Goal: Task Accomplishment & Management: Use online tool/utility

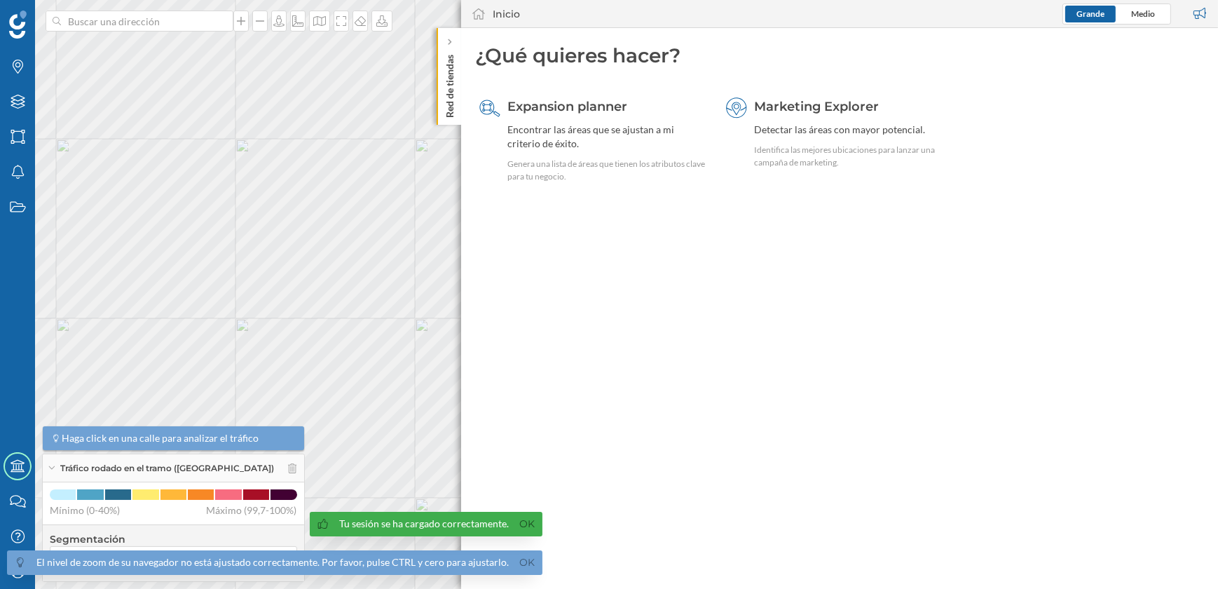
click at [451, 99] on p "Red de tiendas" at bounding box center [450, 83] width 14 height 69
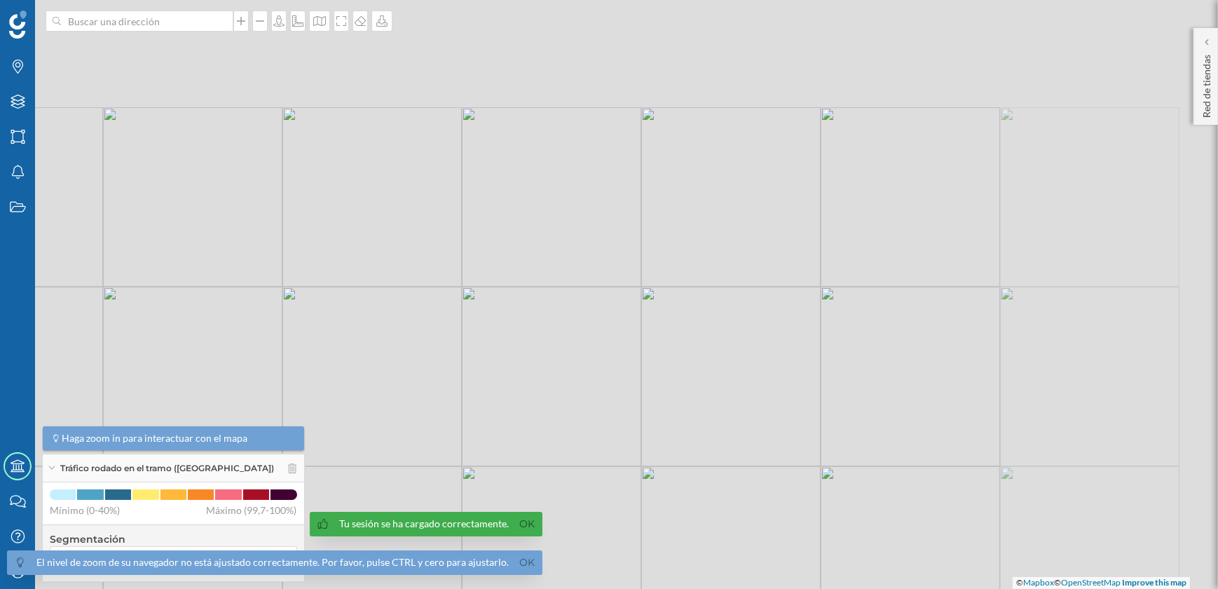
drag, startPoint x: 771, startPoint y: 194, endPoint x: 607, endPoint y: 404, distance: 266.1
click at [607, 404] on div "© Mapbox © OpenStreetMap Improve this map" at bounding box center [609, 294] width 1218 height 589
drag, startPoint x: 816, startPoint y: 256, endPoint x: 682, endPoint y: 397, distance: 194.8
click at [678, 407] on div "© Mapbox © OpenStreetMap Improve this map" at bounding box center [609, 294] width 1218 height 589
drag, startPoint x: 844, startPoint y: 210, endPoint x: 722, endPoint y: 358, distance: 192.1
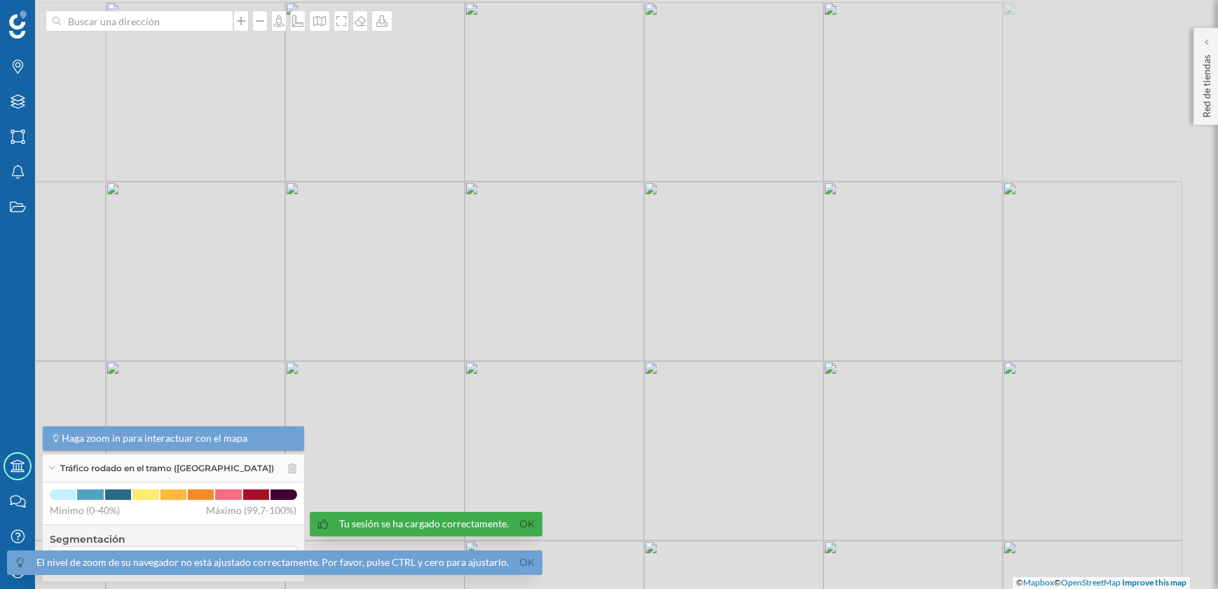
click at [722, 358] on div "© Mapbox © OpenStreetMap Improve this map" at bounding box center [609, 294] width 1218 height 589
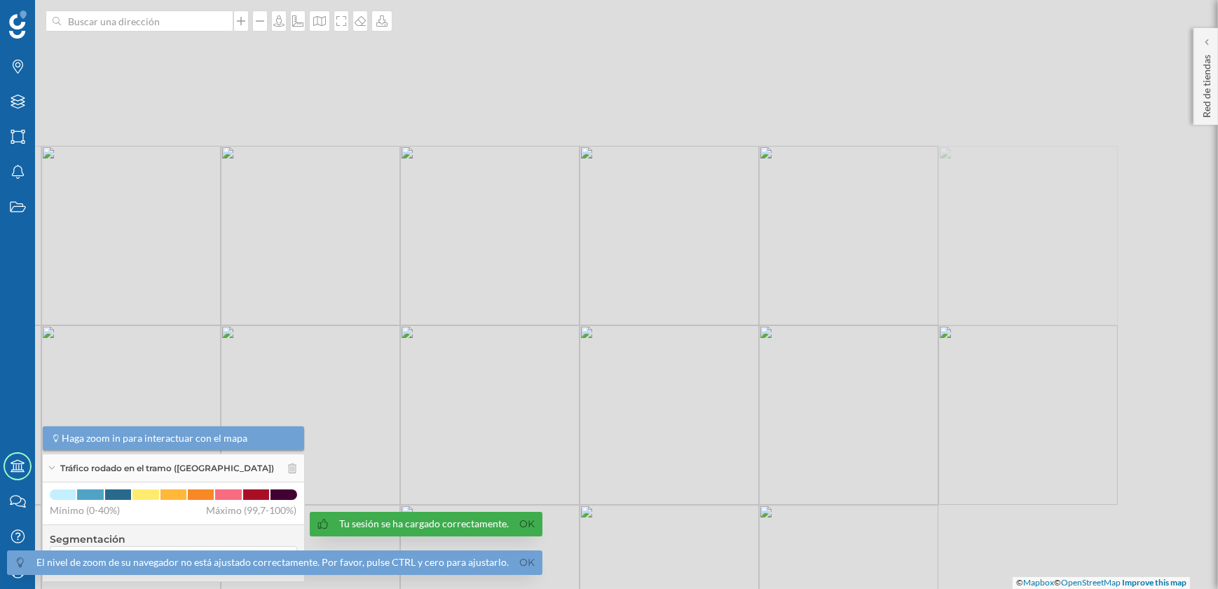
drag, startPoint x: 818, startPoint y: 202, endPoint x: 683, endPoint y: 398, distance: 237.3
click at [683, 398] on div "© Mapbox © OpenStreetMap Improve this map" at bounding box center [609, 294] width 1218 height 589
drag, startPoint x: 741, startPoint y: 217, endPoint x: 727, endPoint y: 328, distance: 111.5
click at [727, 328] on div "© Mapbox © OpenStreetMap Improve this map" at bounding box center [609, 294] width 1218 height 589
drag, startPoint x: 612, startPoint y: 157, endPoint x: 627, endPoint y: 341, distance: 184.2
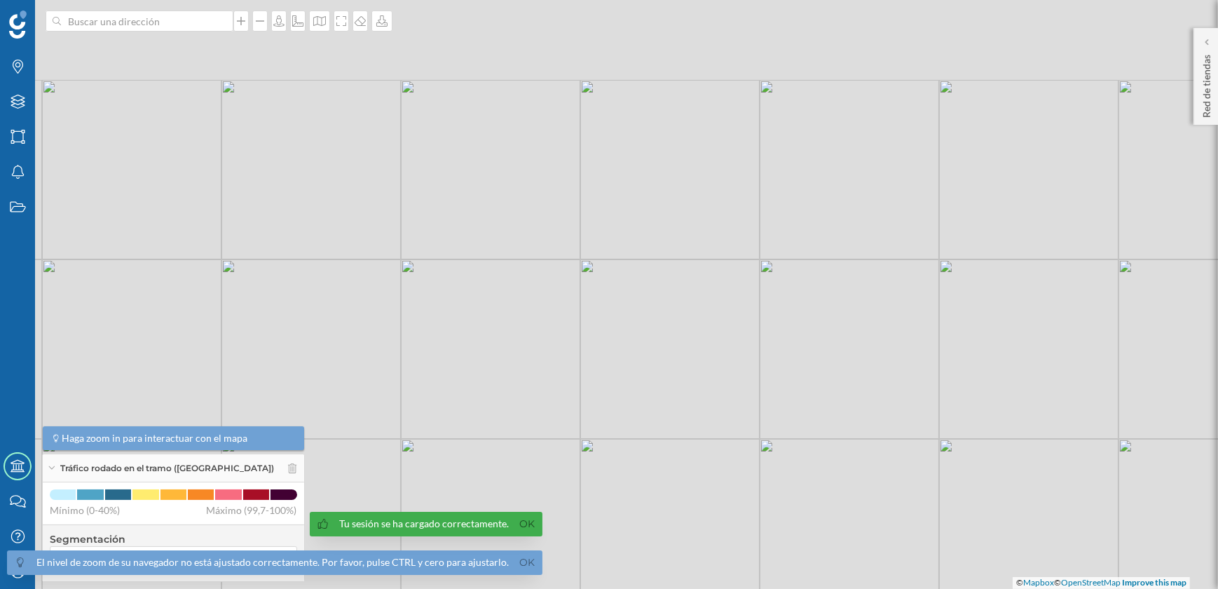
click at [627, 341] on div "© Mapbox © OpenStreetMap Improve this map" at bounding box center [609, 294] width 1218 height 589
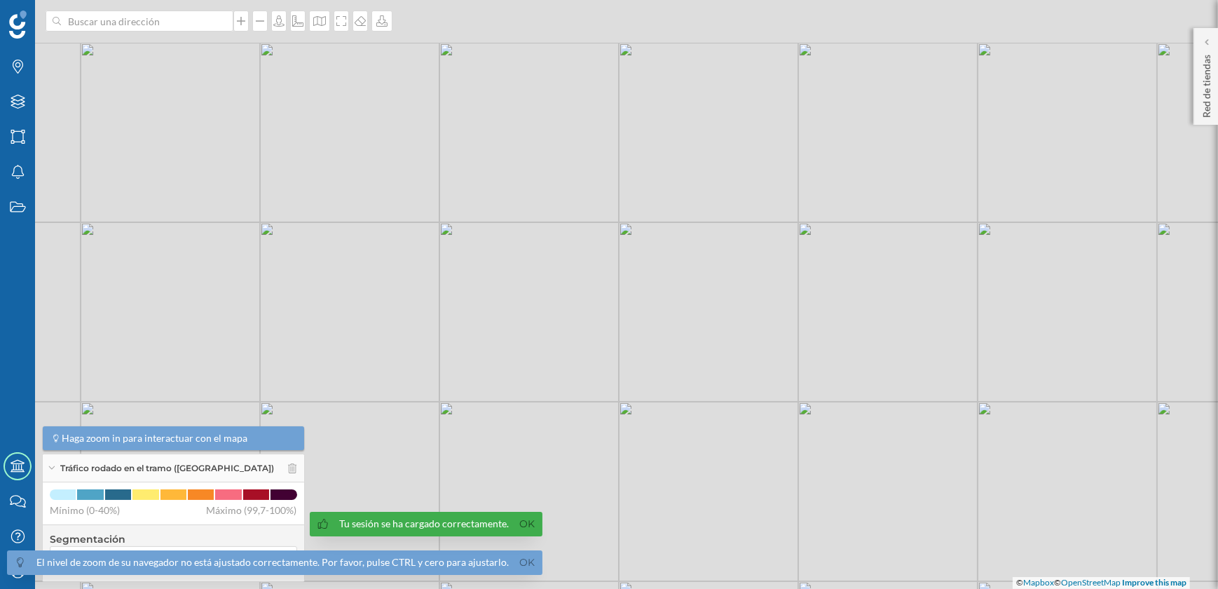
drag, startPoint x: 570, startPoint y: 163, endPoint x: 607, endPoint y: 304, distance: 145.6
click at [607, 304] on div "© Mapbox © OpenStreetMap Improve this map" at bounding box center [609, 294] width 1218 height 589
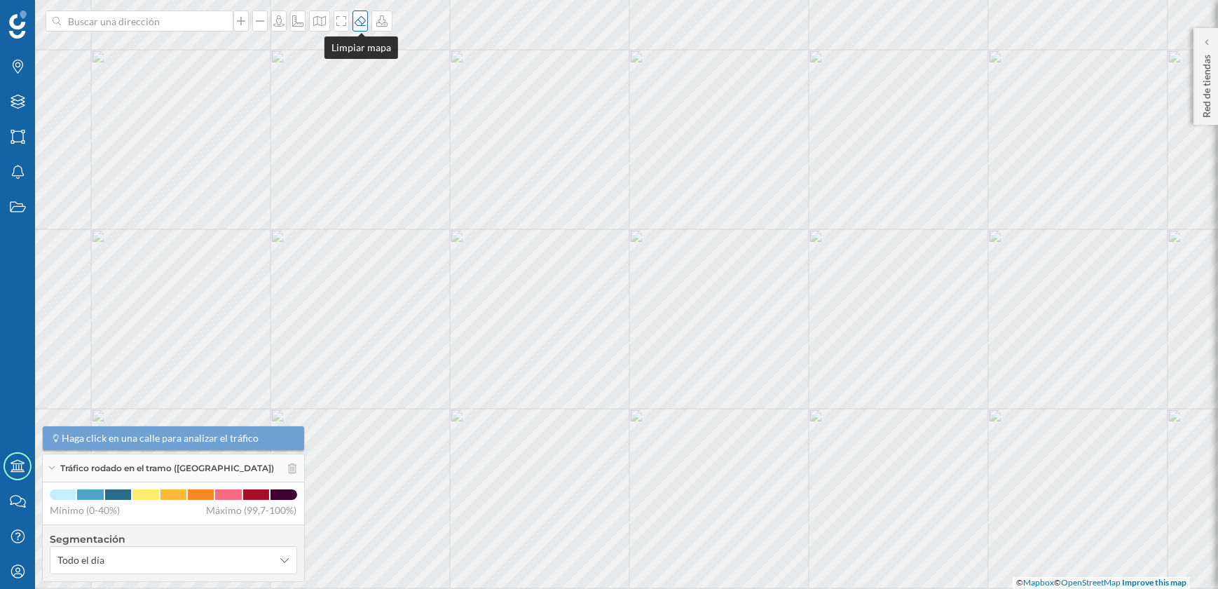
click at [359, 23] on icon at bounding box center [360, 20] width 14 height 11
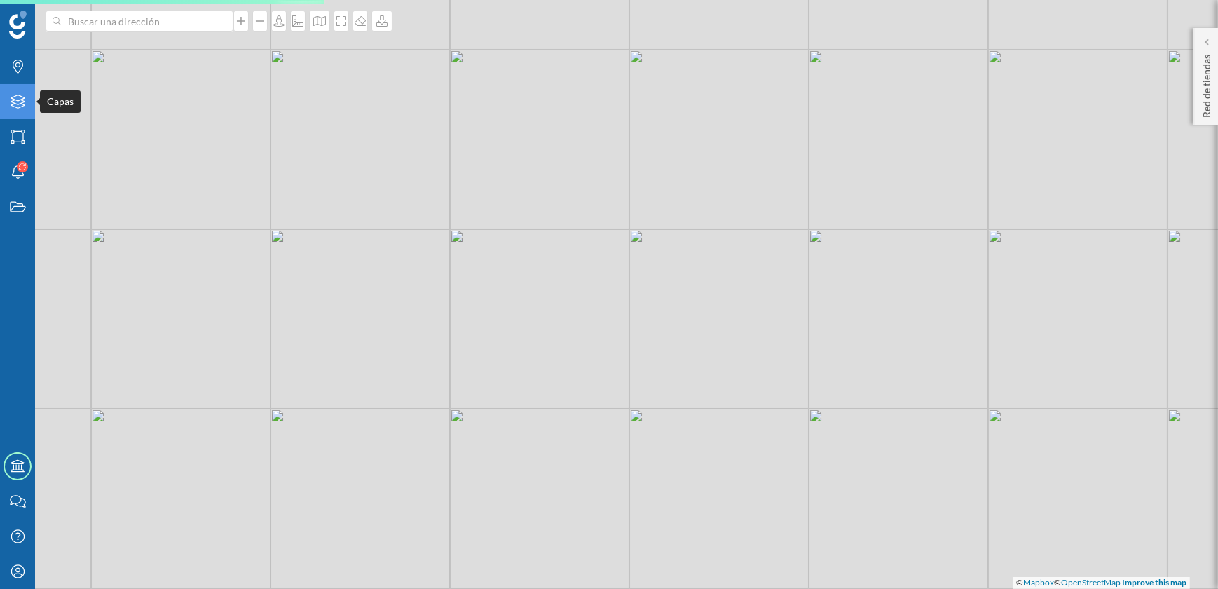
click at [12, 100] on icon "Capas" at bounding box center [18, 102] width 18 height 14
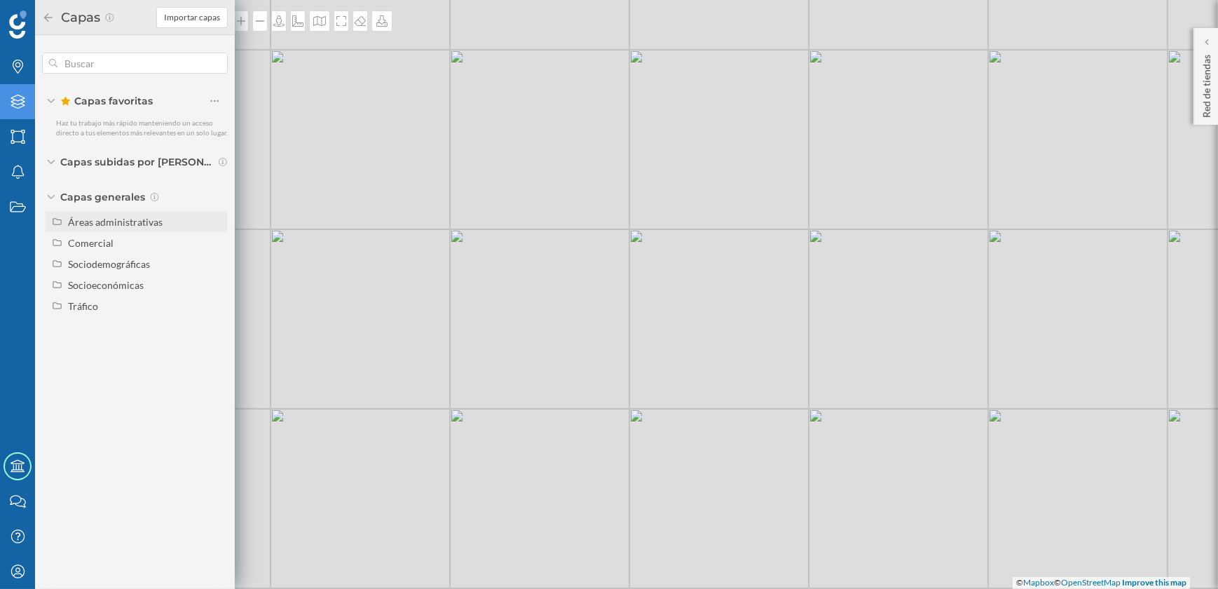
click at [111, 224] on div "Áreas administrativas" at bounding box center [115, 222] width 95 height 12
click at [219, 328] on input "Sección censal" at bounding box center [218, 326] width 9 height 9
radio input "true"
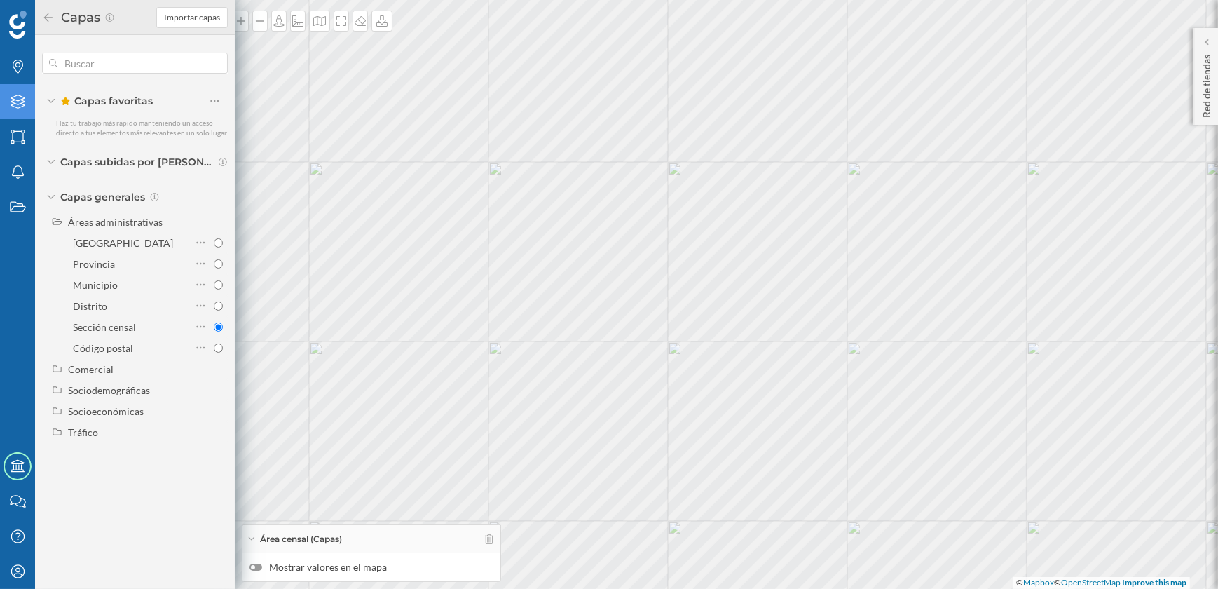
drag, startPoint x: 584, startPoint y: 343, endPoint x: 740, endPoint y: 303, distance: 161.1
click at [740, 303] on div "© Mapbox © OpenStreetMap Improve this map" at bounding box center [609, 294] width 1218 height 589
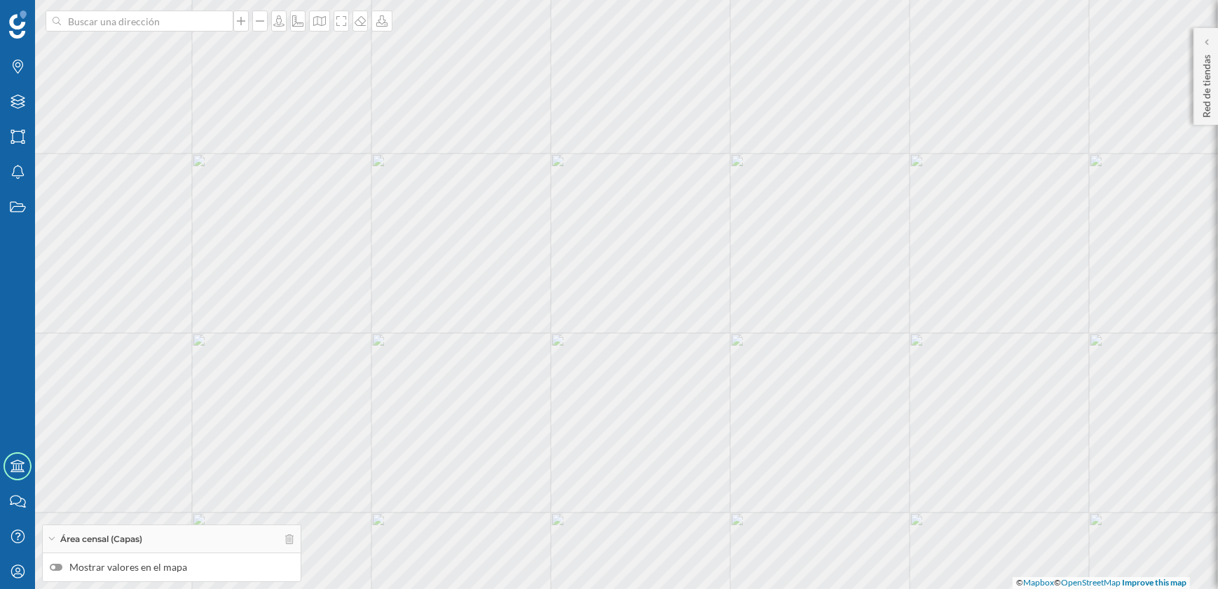
click at [54, 565] on div at bounding box center [53, 567] width 4 height 4
click at [0, 0] on input "Mostrar valores en el mapa" at bounding box center [0, 0] width 0 height 0
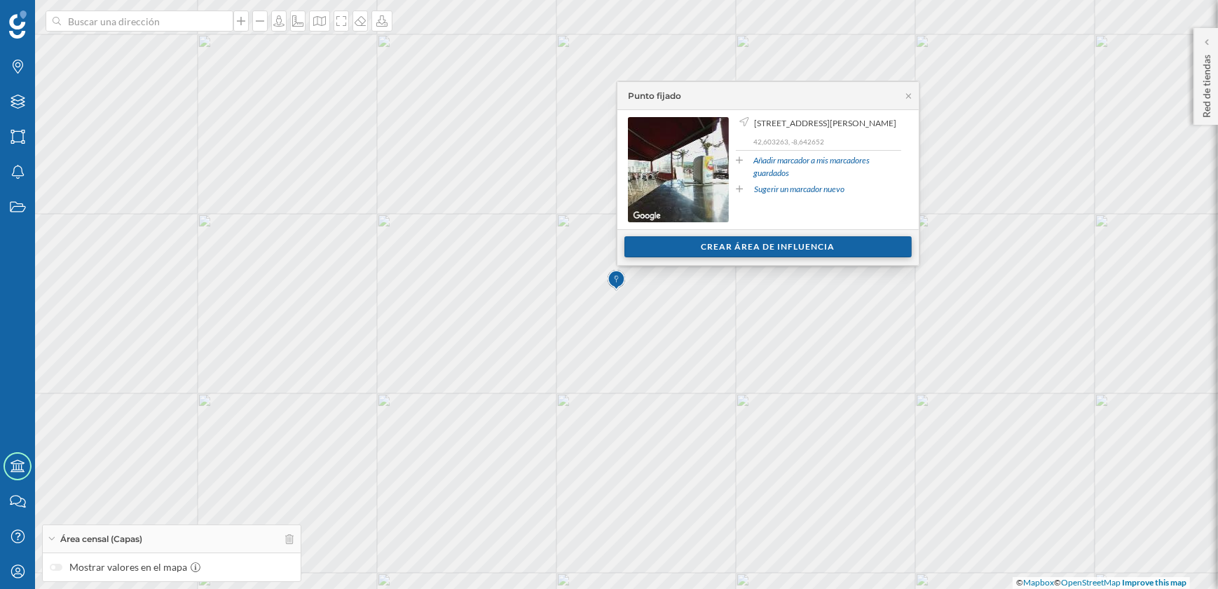
click at [703, 253] on div "Crear área de influencia" at bounding box center [767, 246] width 287 height 21
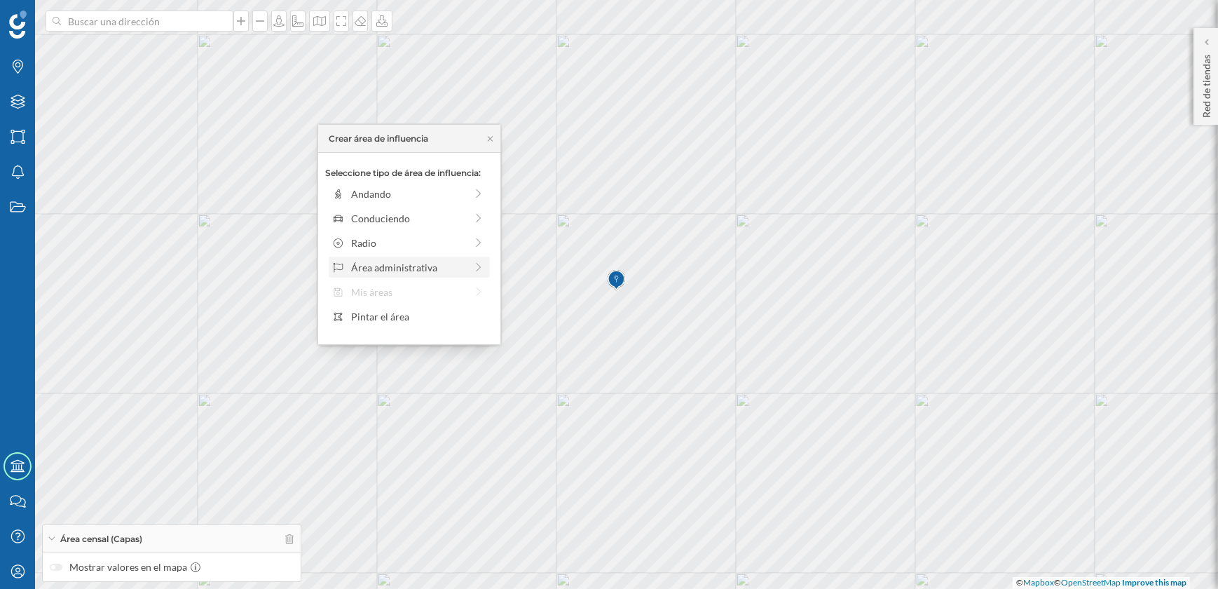
click at [404, 265] on div "Área administrativa" at bounding box center [408, 267] width 114 height 15
click at [387, 244] on div "Municipio" at bounding box center [420, 242] width 138 height 15
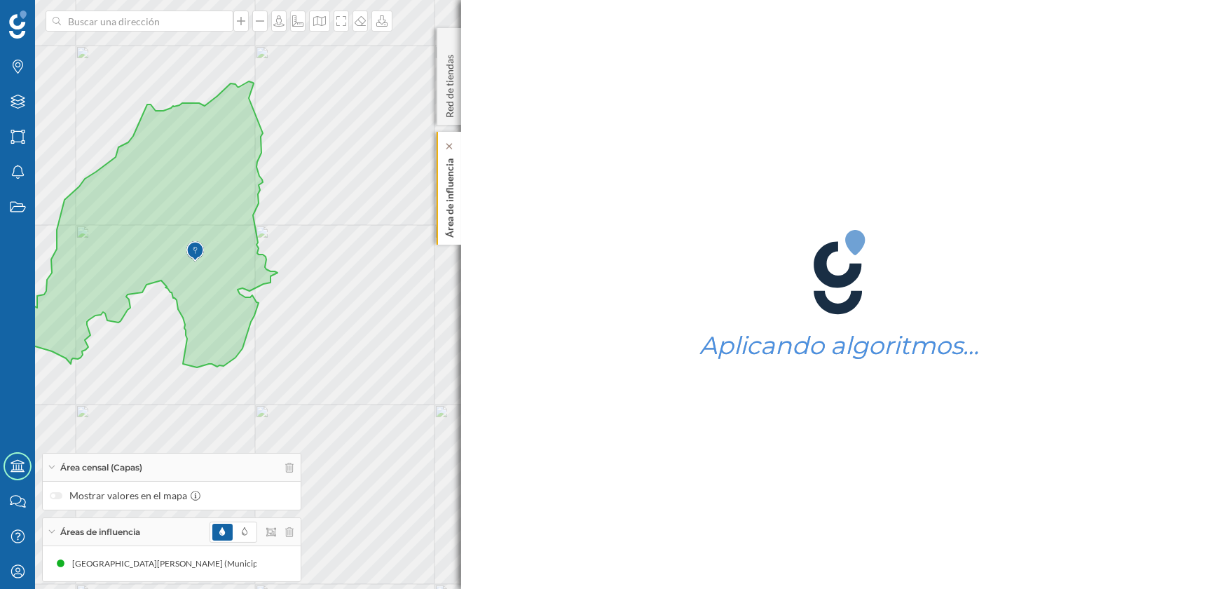
click at [448, 221] on p "Área de influencia" at bounding box center [450, 195] width 14 height 85
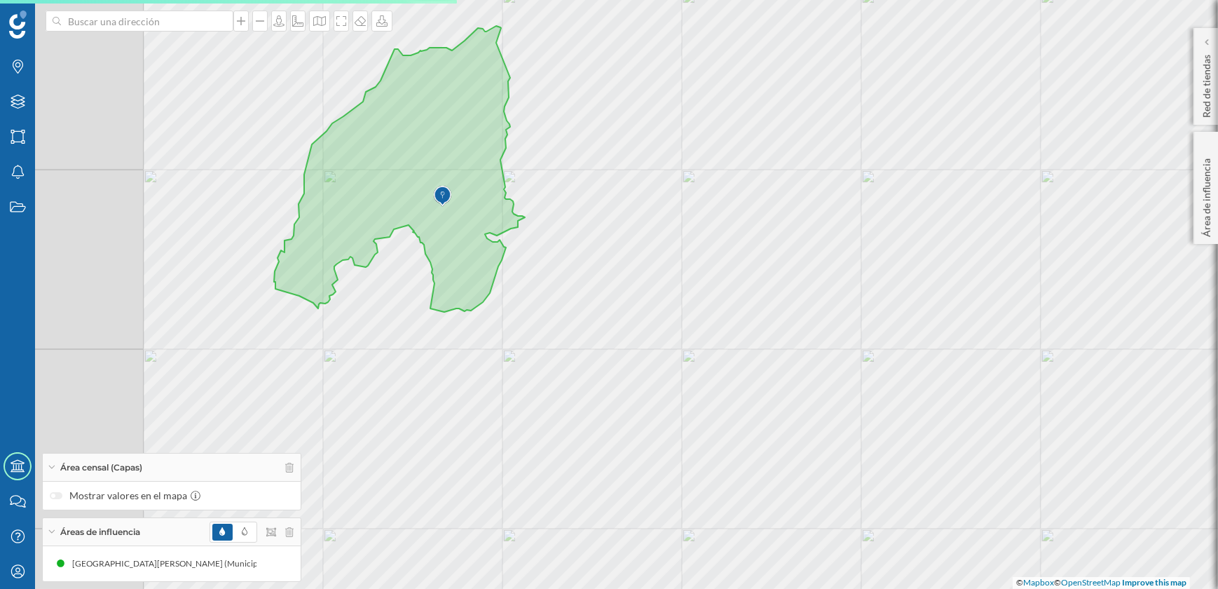
drag, startPoint x: 399, startPoint y: 331, endPoint x: 646, endPoint y: 276, distance: 253.4
click at [646, 276] on div "© Mapbox © OpenStreetMap Improve this map" at bounding box center [609, 294] width 1218 height 589
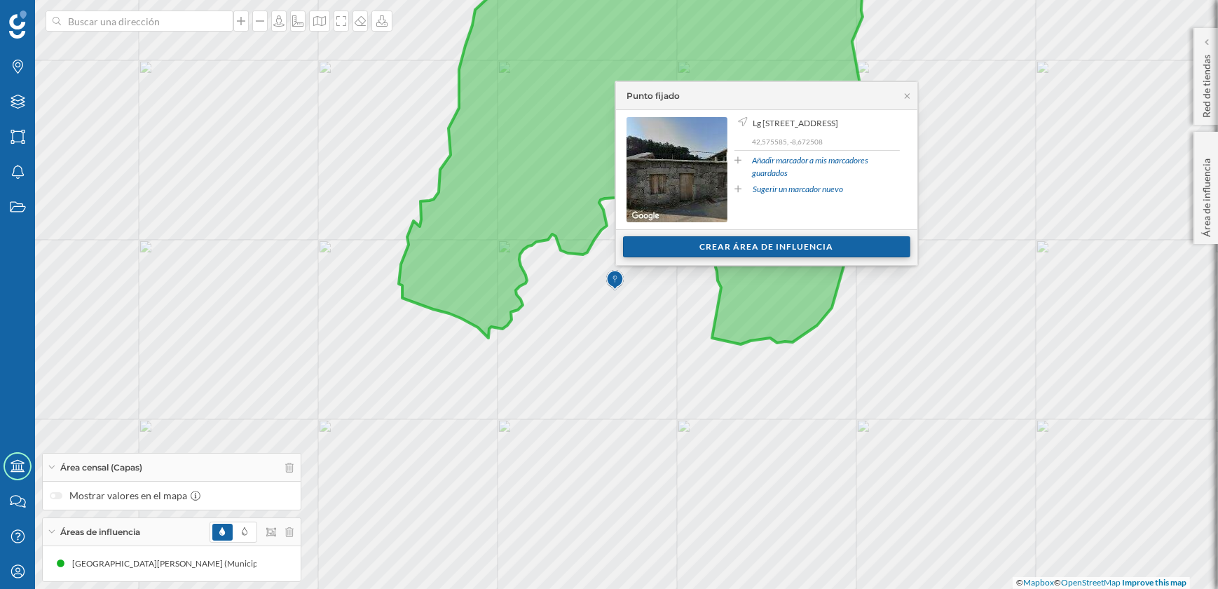
click at [652, 251] on div "Crear área de influencia" at bounding box center [766, 246] width 287 height 21
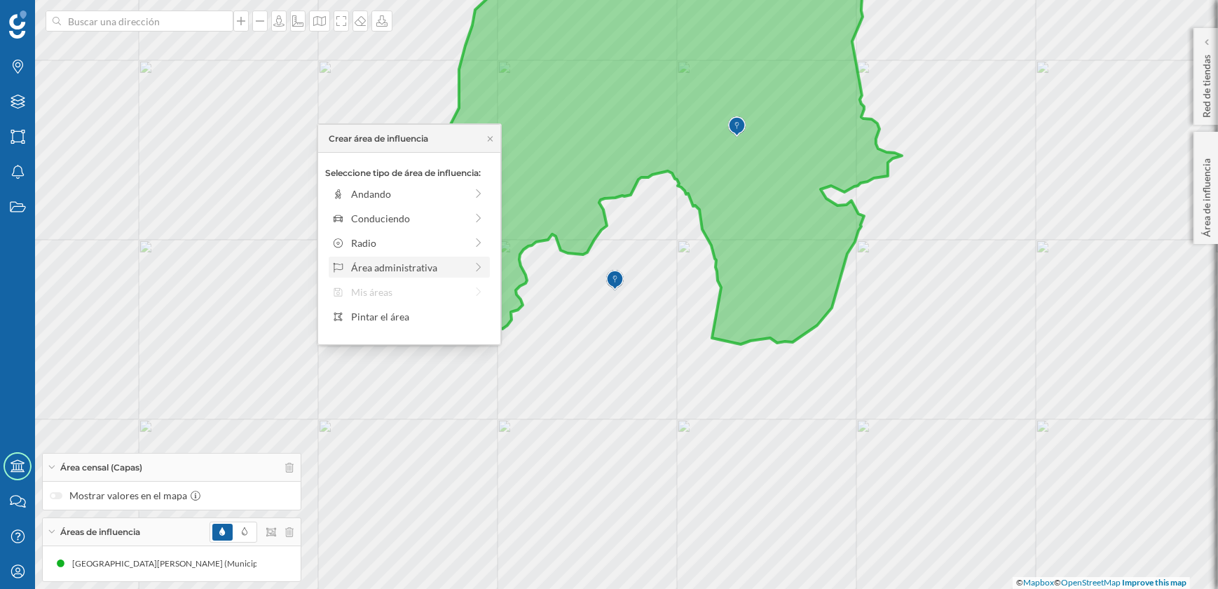
click at [375, 270] on div "Área administrativa" at bounding box center [408, 267] width 114 height 15
click at [371, 240] on div "Municipio" at bounding box center [420, 242] width 138 height 15
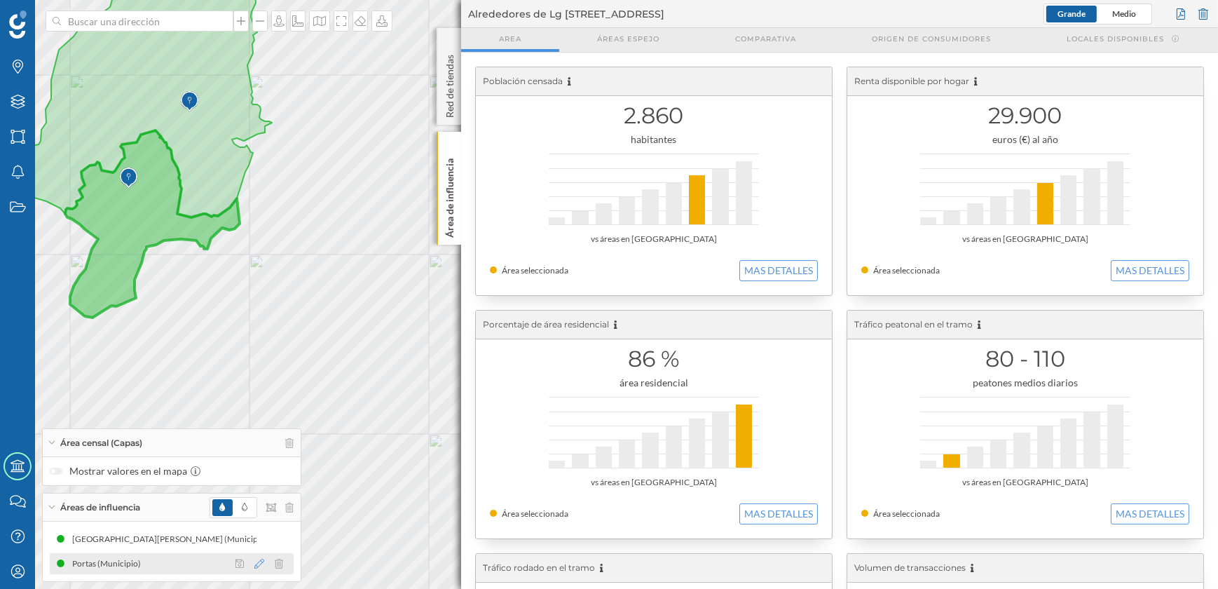
click at [259, 566] on icon at bounding box center [259, 563] width 10 height 10
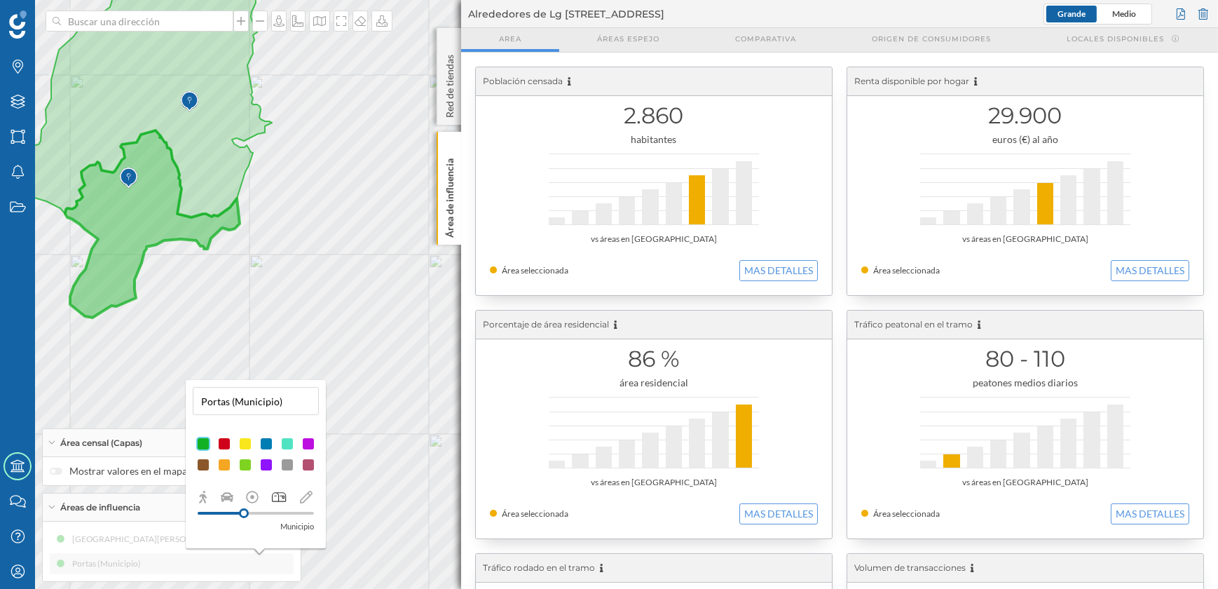
click at [227, 468] on div at bounding box center [224, 465] width 14 height 14
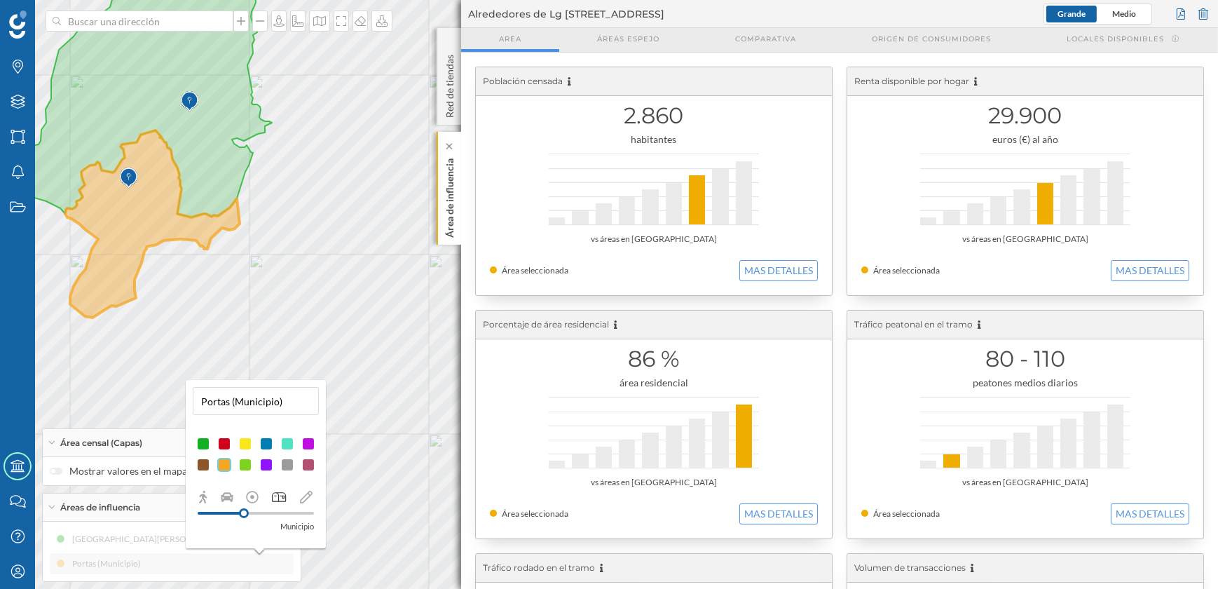
click at [451, 227] on p "Área de influencia" at bounding box center [450, 195] width 14 height 85
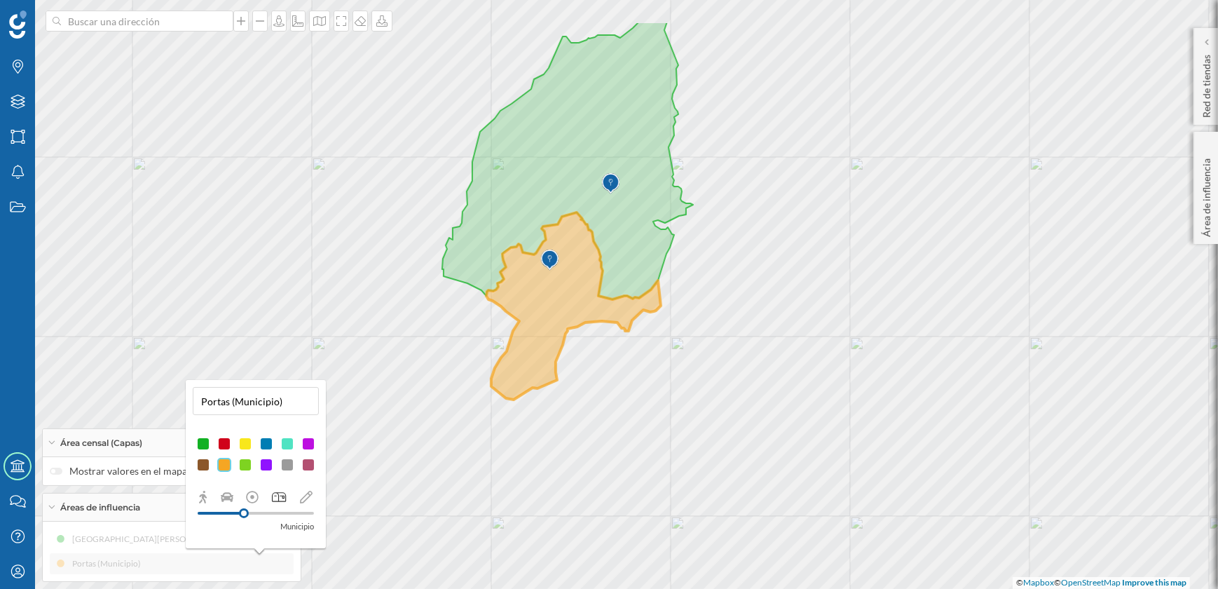
drag, startPoint x: 460, startPoint y: 299, endPoint x: 833, endPoint y: 353, distance: 376.6
click at [833, 353] on div "© Mapbox © OpenStreetMap Improve this map" at bounding box center [609, 294] width 1218 height 589
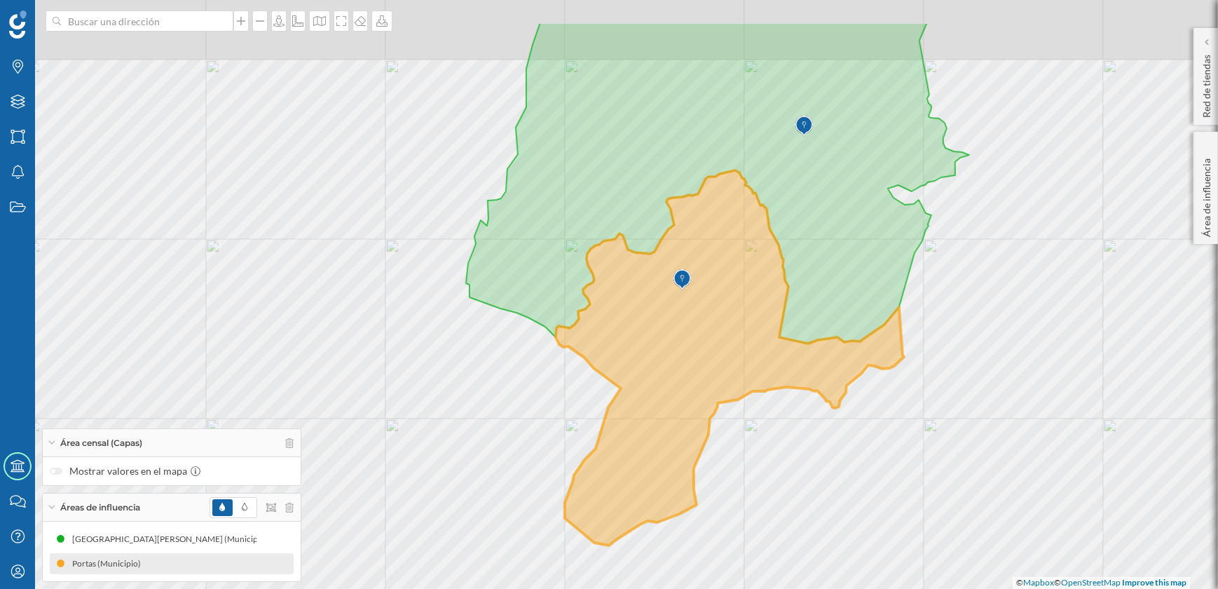
drag, startPoint x: 416, startPoint y: 334, endPoint x: 429, endPoint y: 417, distance: 83.7
click at [429, 417] on div "© Mapbox © OpenStreetMap Improve this map" at bounding box center [609, 294] width 1218 height 589
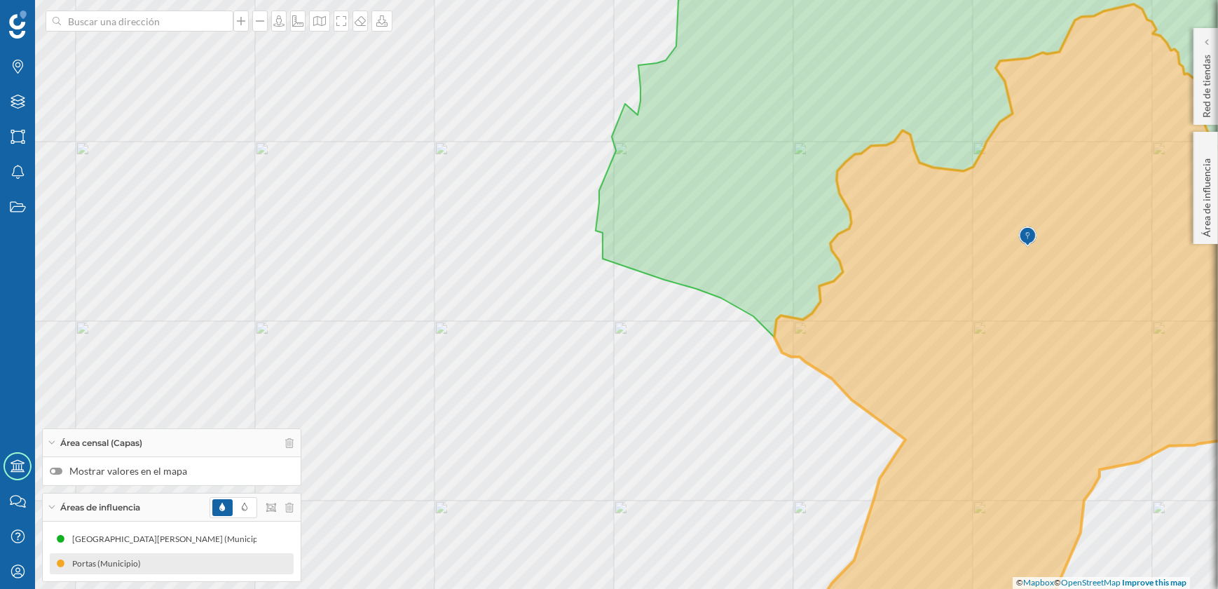
click at [58, 472] on div at bounding box center [56, 470] width 13 height 7
click at [0, 0] on input "Mostrar valores en el mapa" at bounding box center [0, 0] width 0 height 0
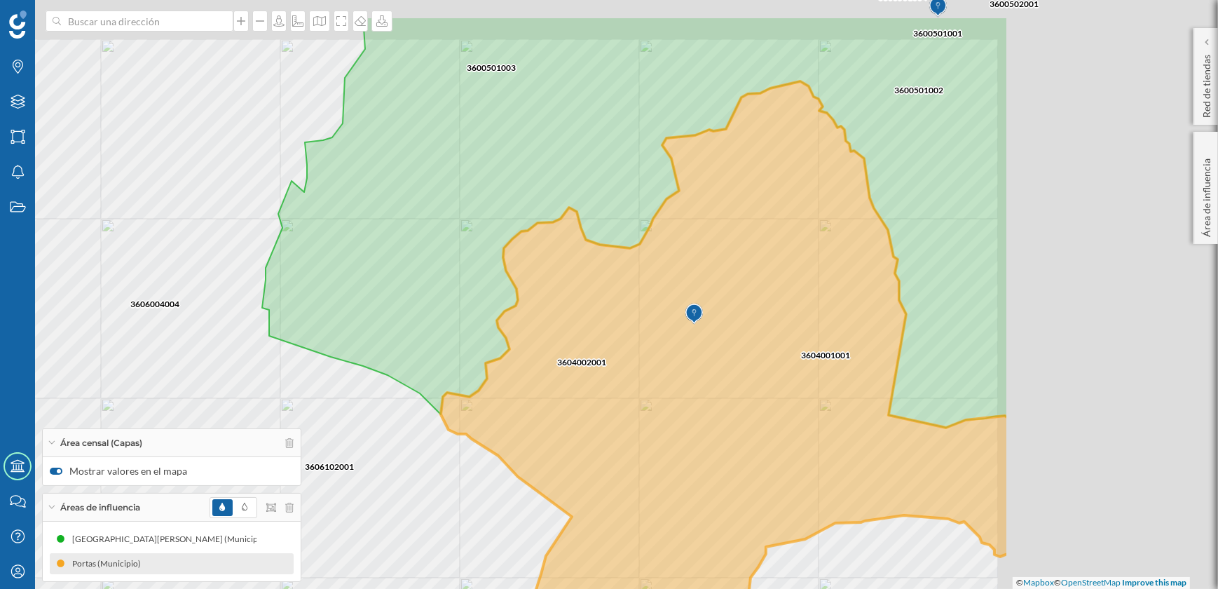
drag, startPoint x: 578, startPoint y: 409, endPoint x: 340, endPoint y: 454, distance: 242.4
click at [340, 454] on div "3606004004 3600501003 3606102001 3604002001 3602802002 3606102002 3606001004 36…" at bounding box center [609, 294] width 1218 height 589
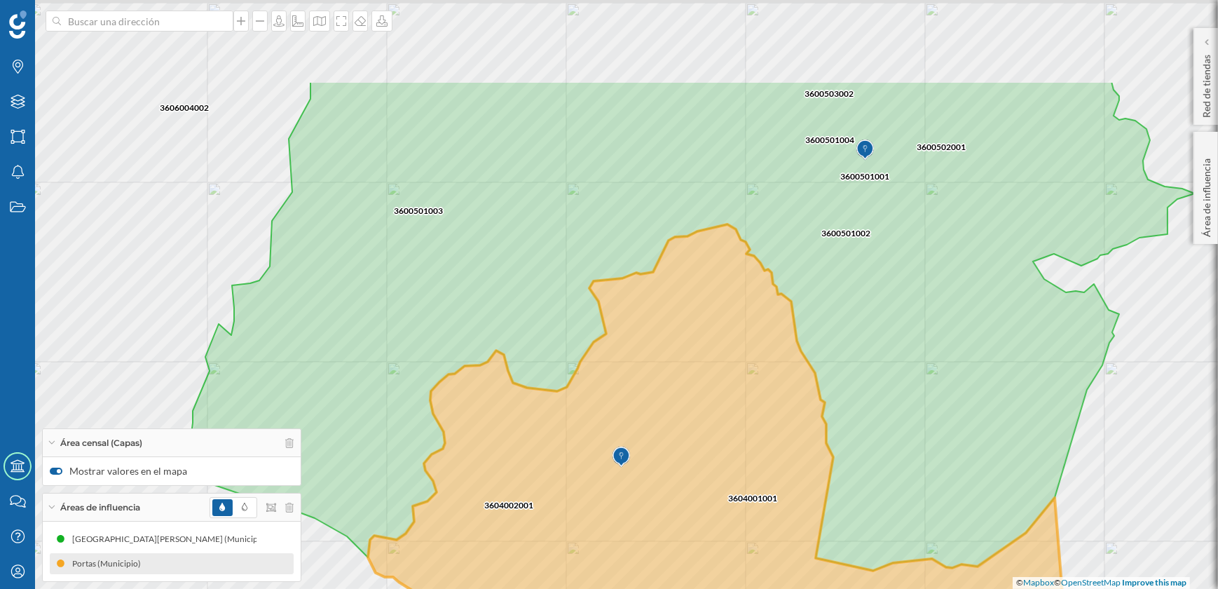
drag, startPoint x: 1191, startPoint y: 334, endPoint x: 1128, endPoint y: 476, distance: 155.6
click at [1128, 476] on div "3606004004 3600501003 3606102001 3604002001 3602802002 3606102002 3606001004 36…" at bounding box center [609, 294] width 1218 height 589
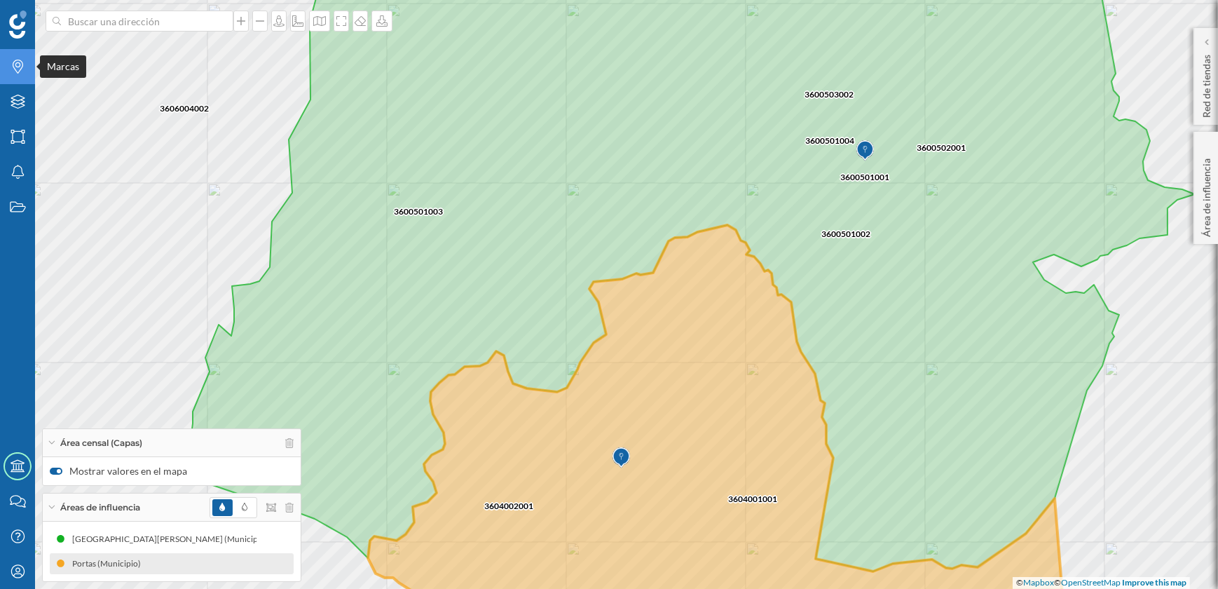
click at [14, 69] on icon at bounding box center [18, 67] width 11 height 14
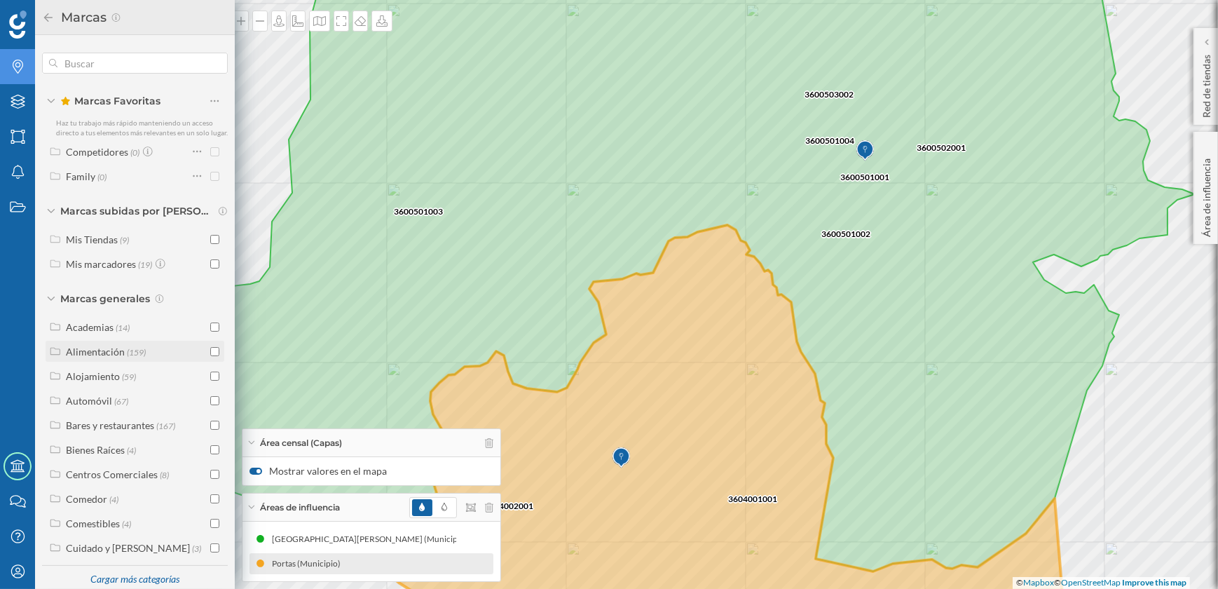
click at [105, 357] on div "Alimentación" at bounding box center [95, 351] width 59 height 12
click at [211, 356] on input "checkbox" at bounding box center [214, 351] width 9 height 9
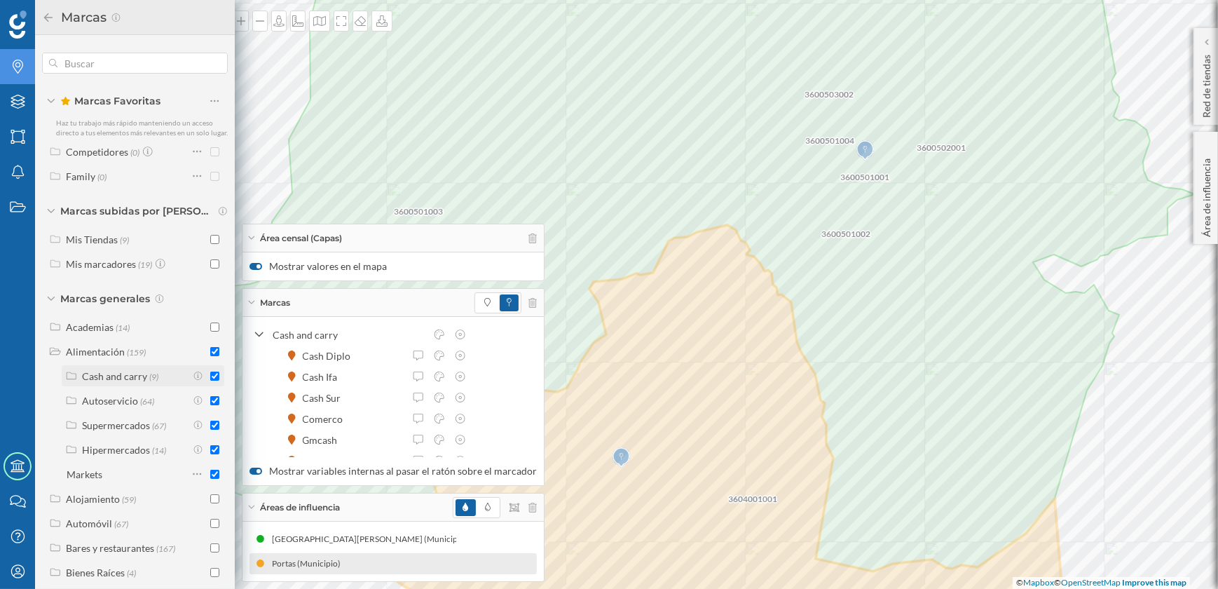
click at [210, 380] on input "checkbox" at bounding box center [214, 375] width 9 height 9
click at [210, 405] on input "checkbox" at bounding box center [214, 400] width 9 height 9
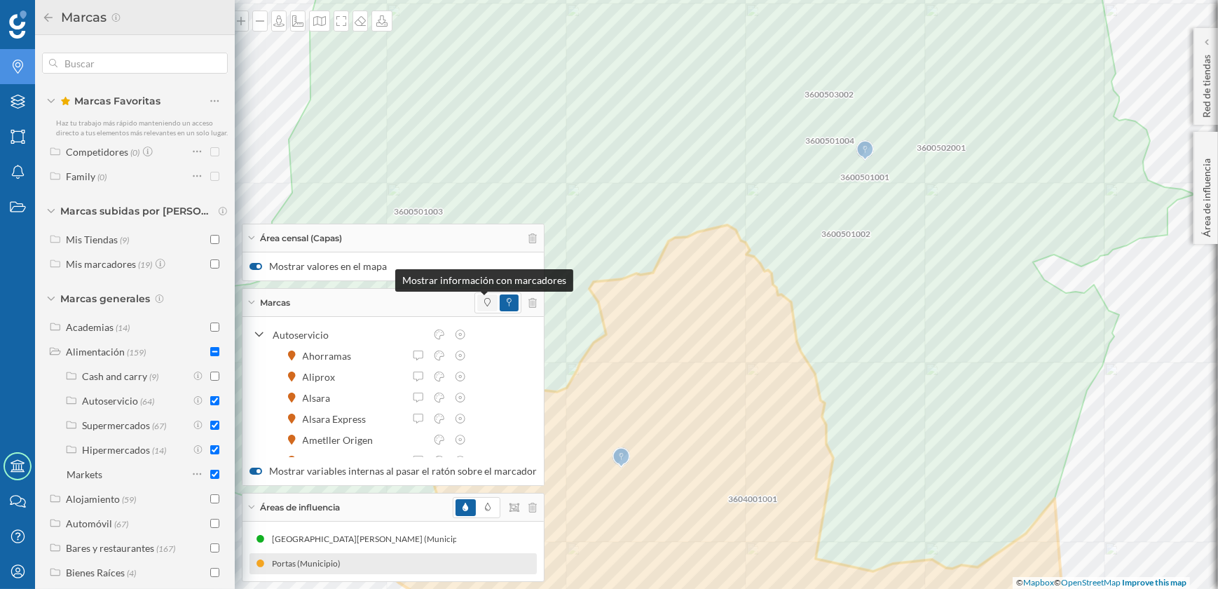
click at [484, 302] on icon at bounding box center [487, 302] width 6 height 8
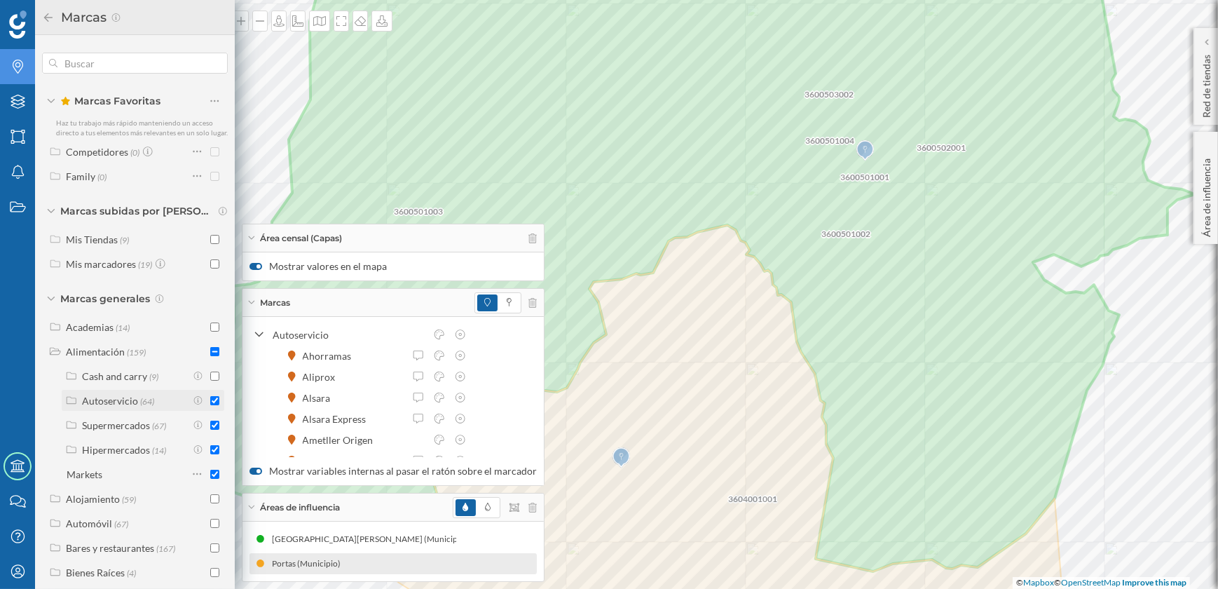
click at [69, 405] on icon at bounding box center [71, 400] width 13 height 10
click at [212, 405] on input "checkbox" at bounding box center [214, 400] width 9 height 9
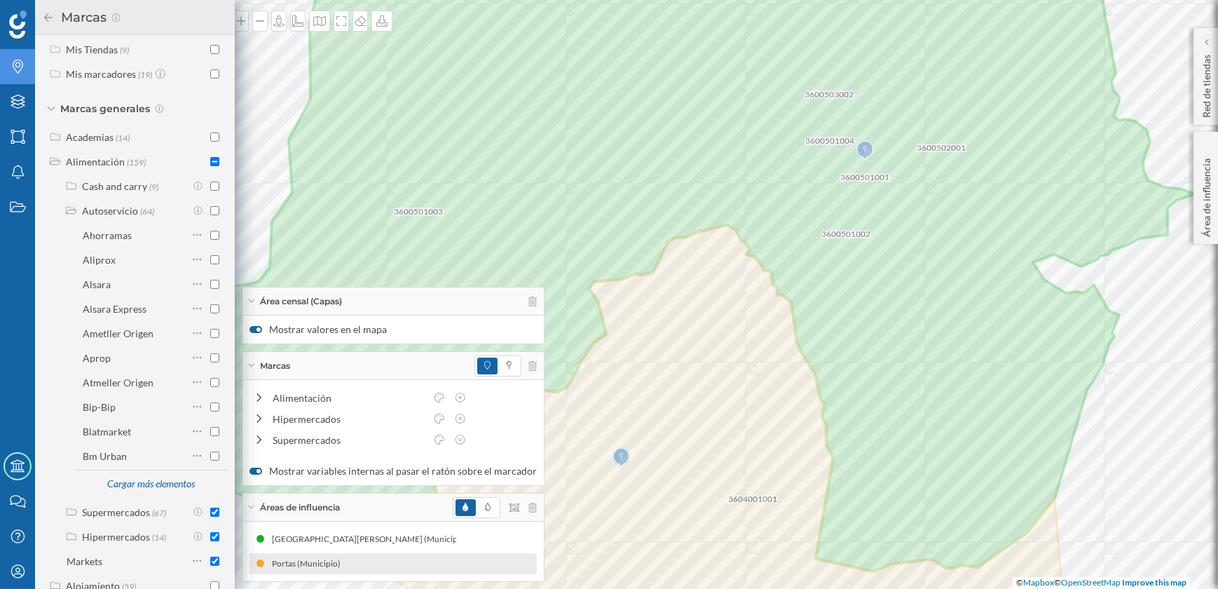
scroll to position [191, 0]
click at [167, 492] on div "Cargar más elementos" at bounding box center [150, 483] width 105 height 21
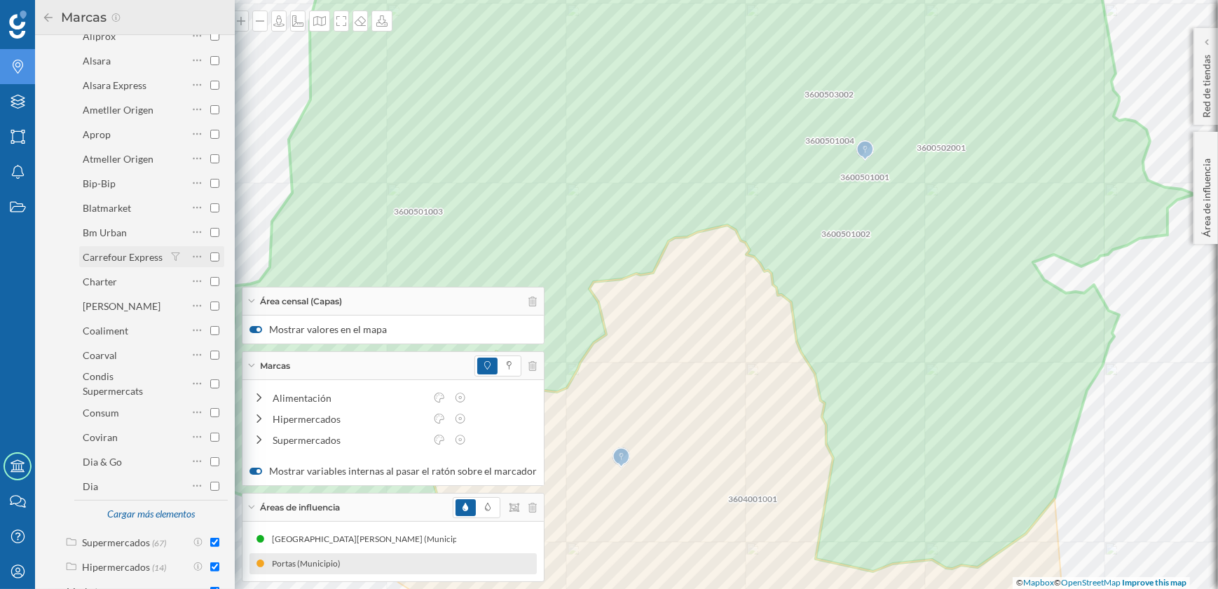
scroll to position [446, 0]
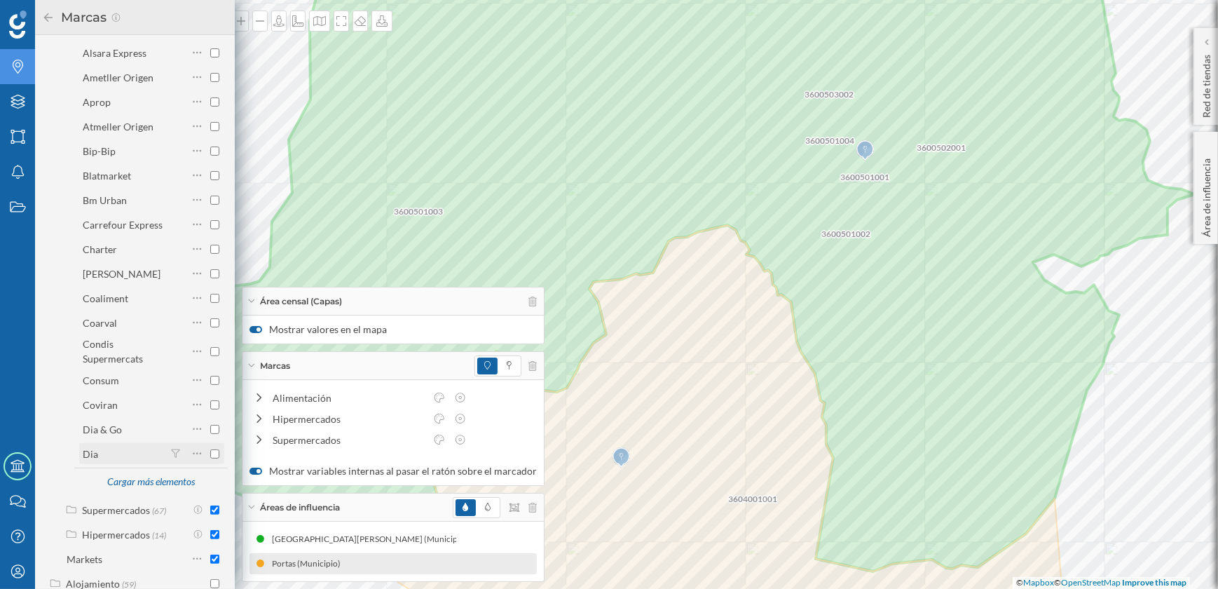
click at [210, 458] on input "checkbox" at bounding box center [214, 453] width 9 height 9
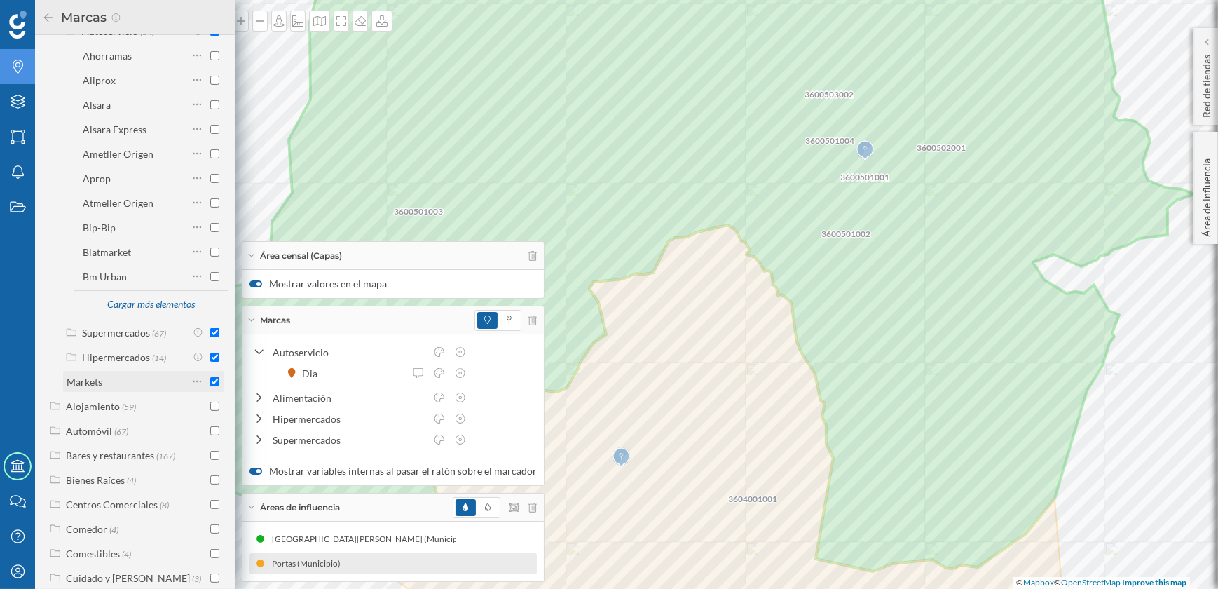
scroll to position [296, 0]
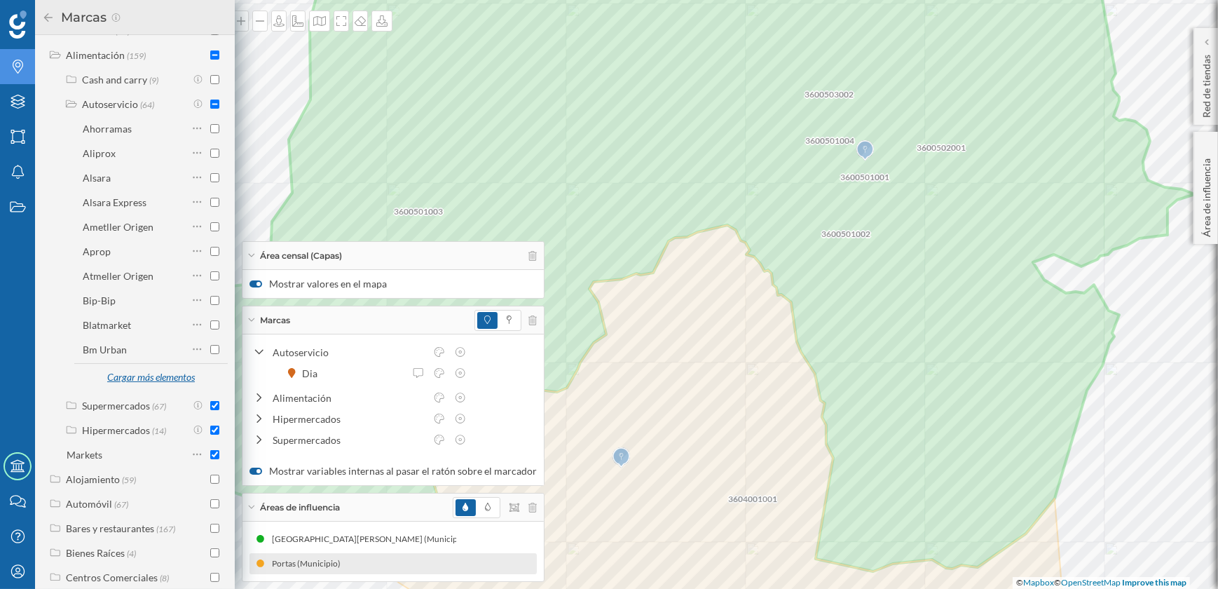
click at [157, 386] on div "Cargar más elementos" at bounding box center [150, 377] width 105 height 21
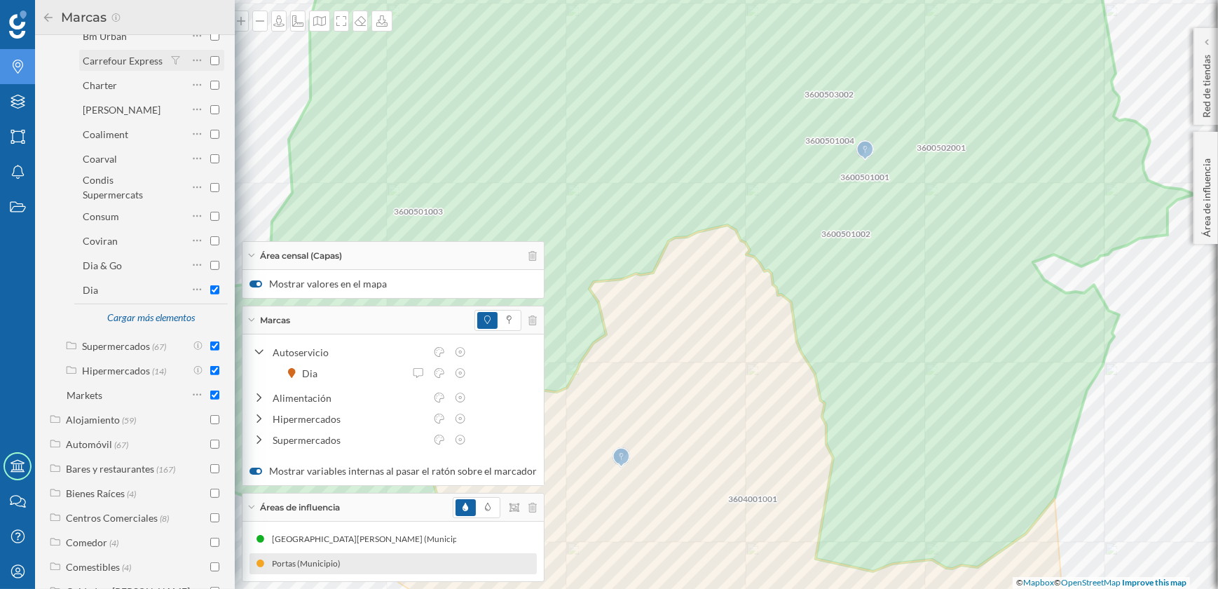
scroll to position [615, 0]
click at [180, 319] on div "Cargar más elementos" at bounding box center [150, 312] width 105 height 21
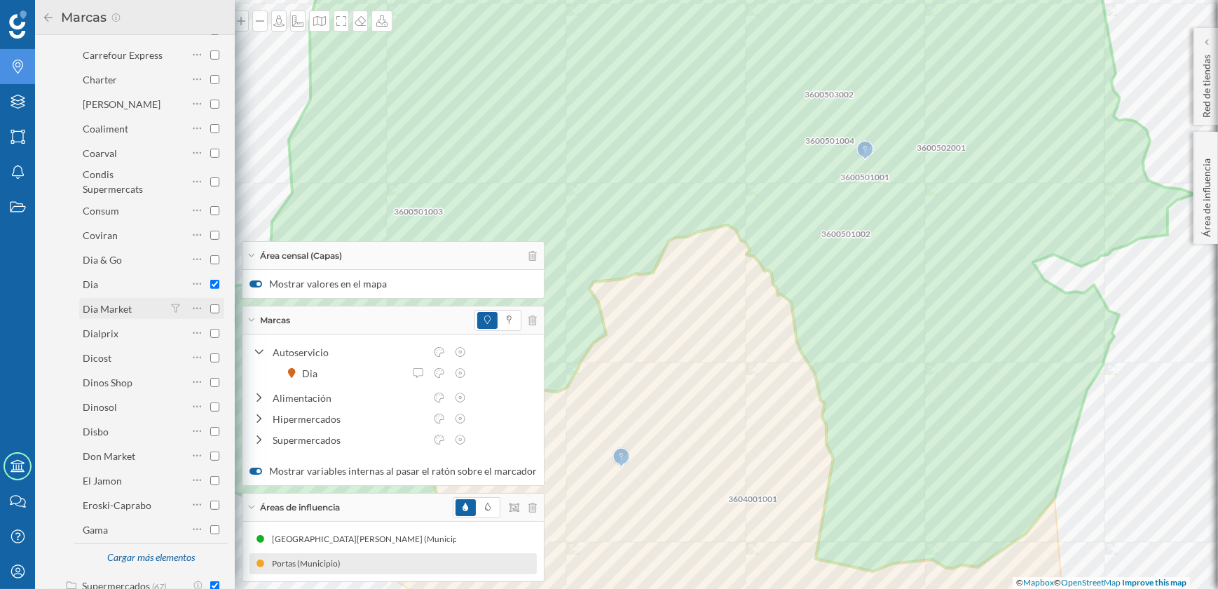
click at [210, 313] on input "checkbox" at bounding box center [214, 308] width 9 height 9
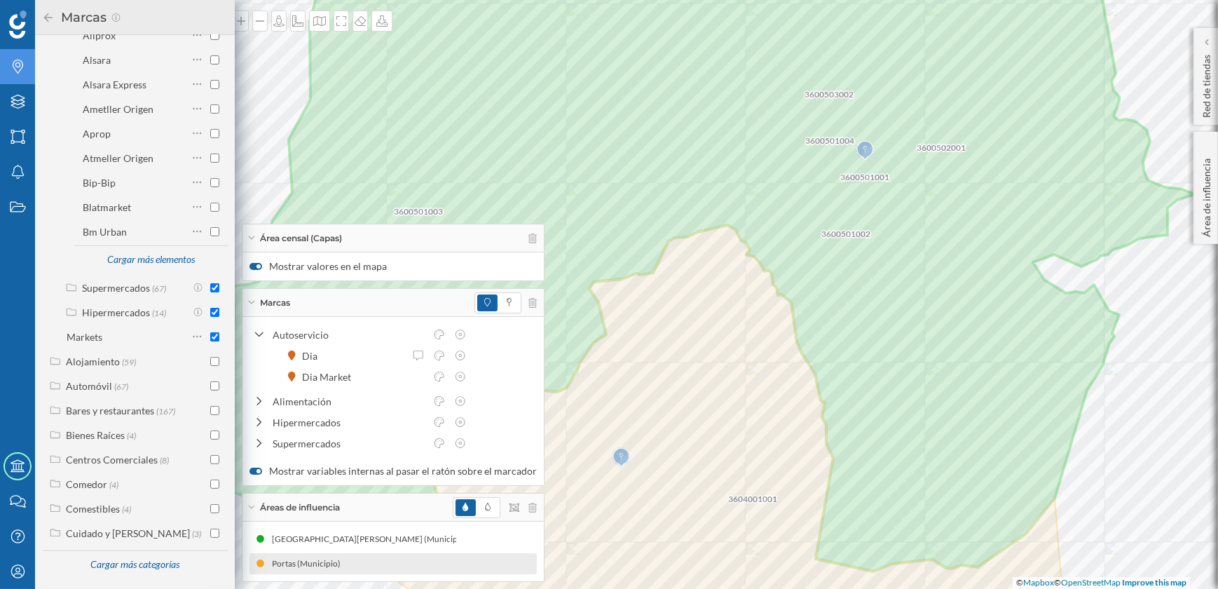
scroll to position [424, 0]
click at [46, 14] on icon at bounding box center [48, 17] width 8 height 8
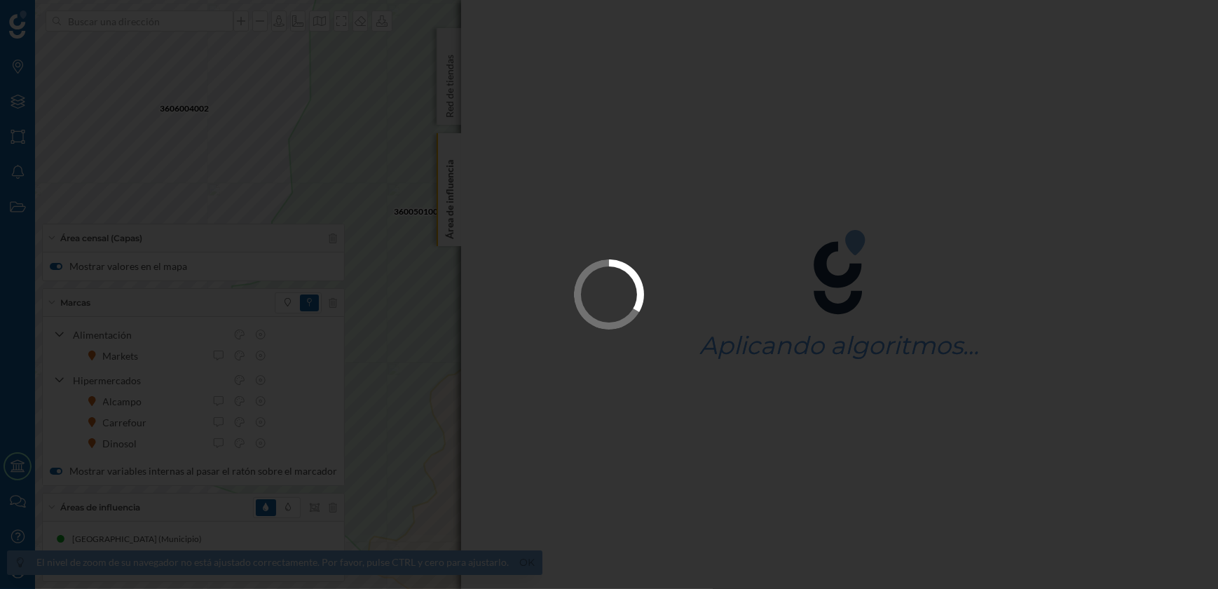
click at [450, 204] on div at bounding box center [609, 294] width 1218 height 589
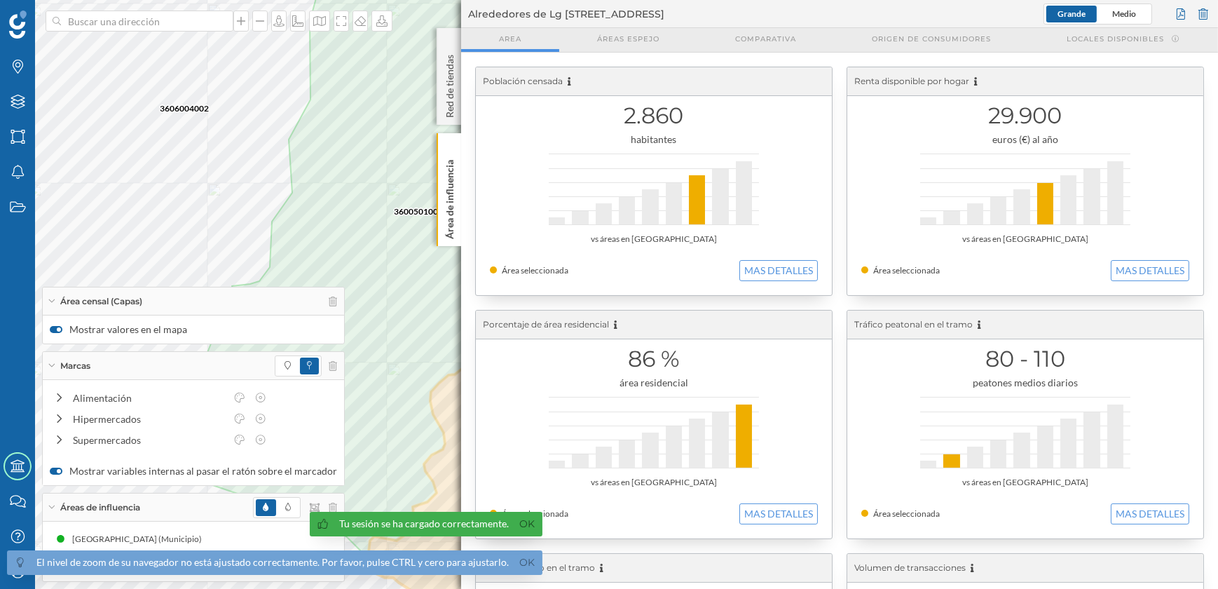
click at [450, 204] on p "Área de influencia" at bounding box center [450, 196] width 14 height 85
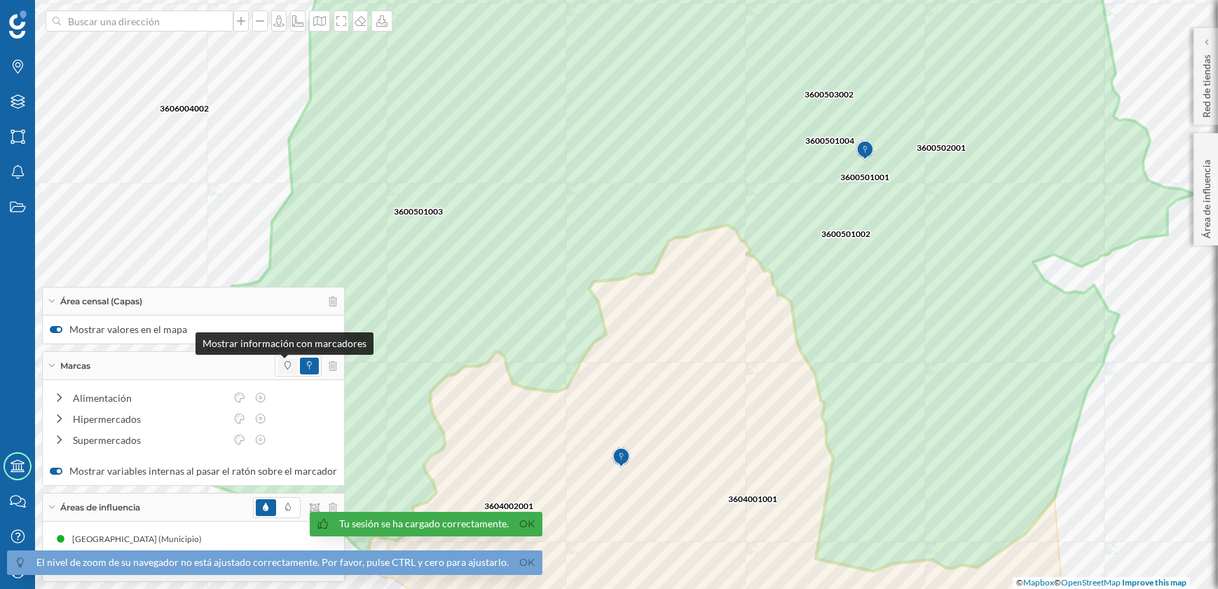
click at [284, 366] on icon at bounding box center [287, 365] width 6 height 8
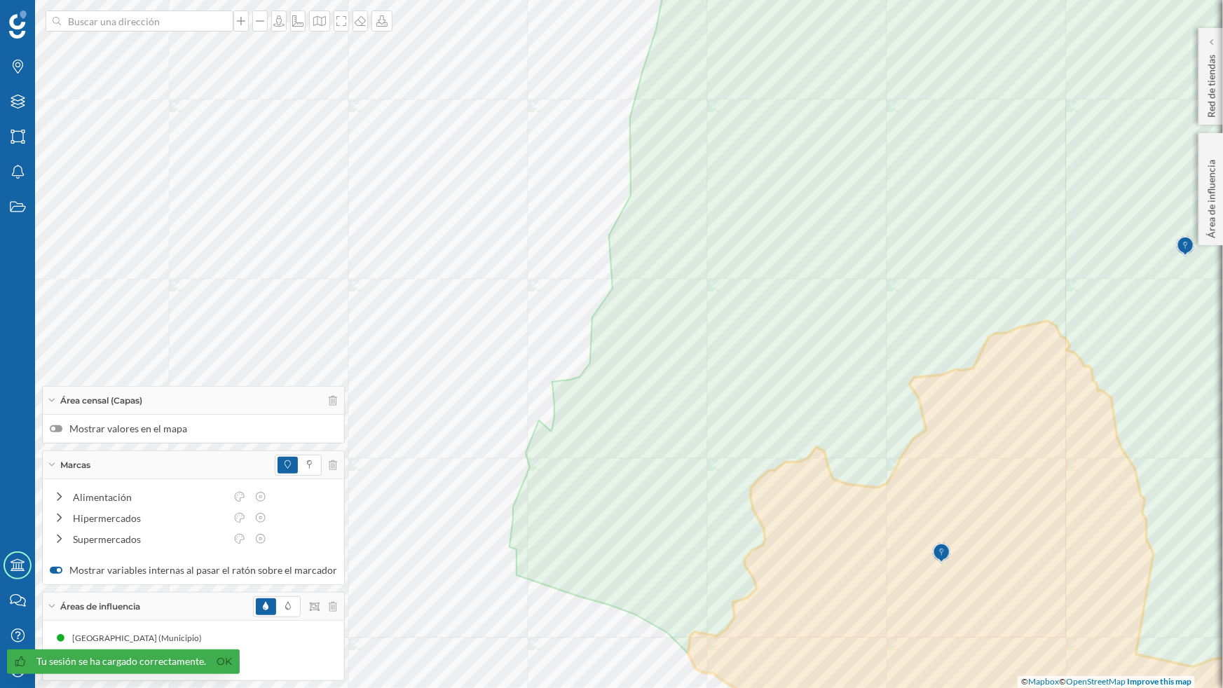
click at [61, 428] on div at bounding box center [56, 428] width 13 height 7
click at [0, 0] on input "Mostrar valores en el mapa" at bounding box center [0, 0] width 0 height 0
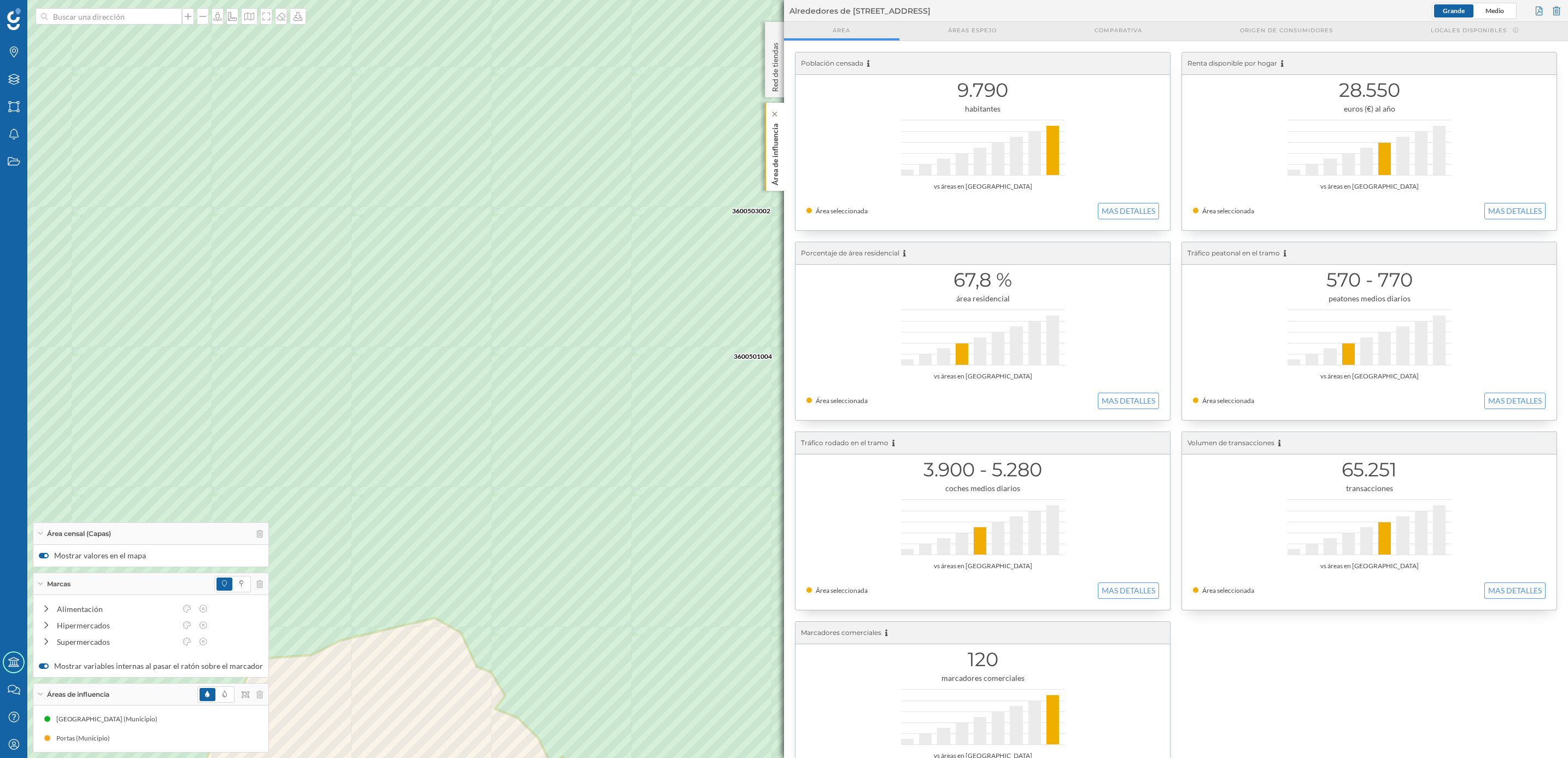
click at [781, 162] on div "Área de influencia" at bounding box center [774, 147] width 20 height 88
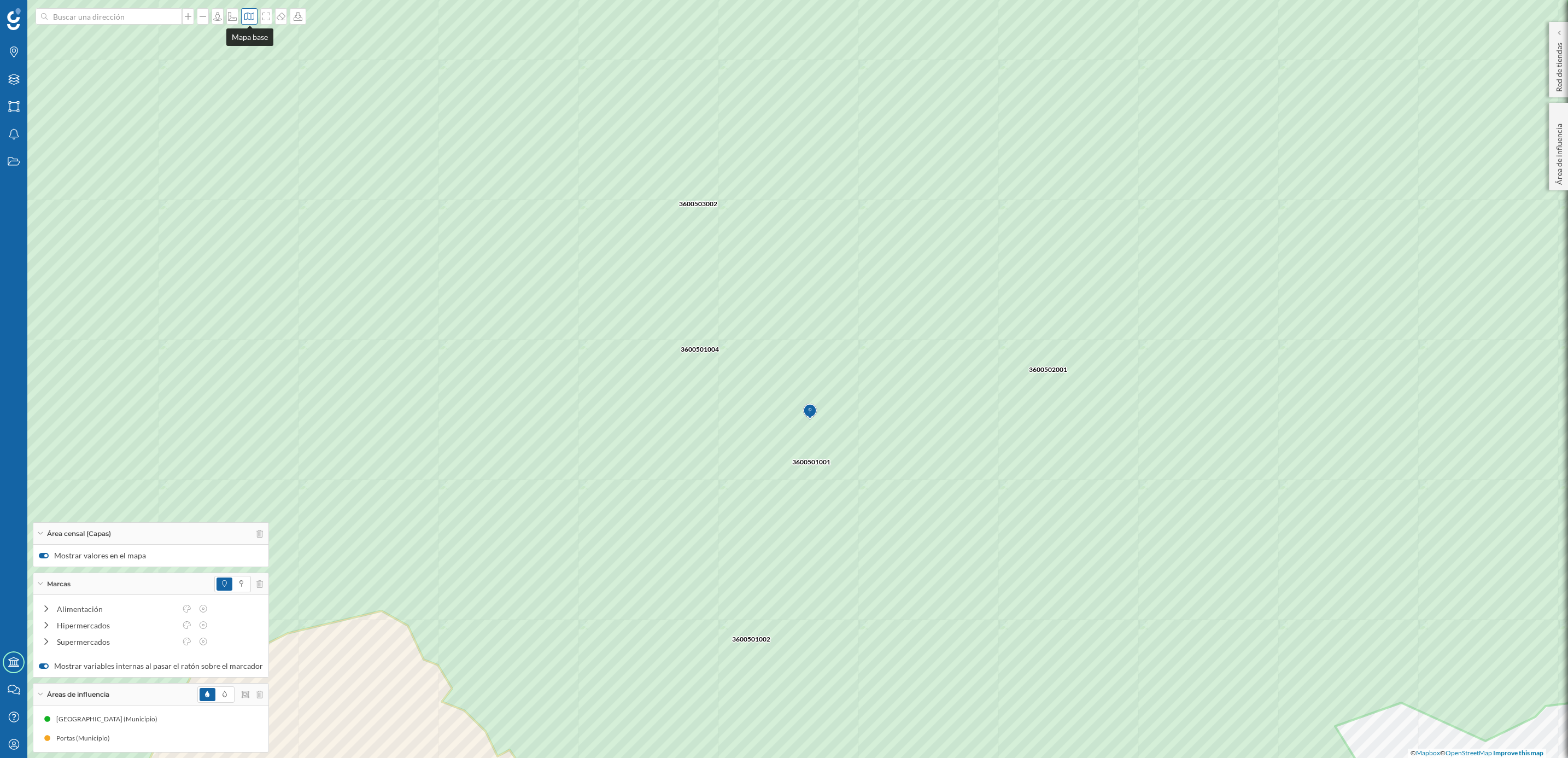
click at [251, 19] on icon at bounding box center [249, 16] width 11 height 9
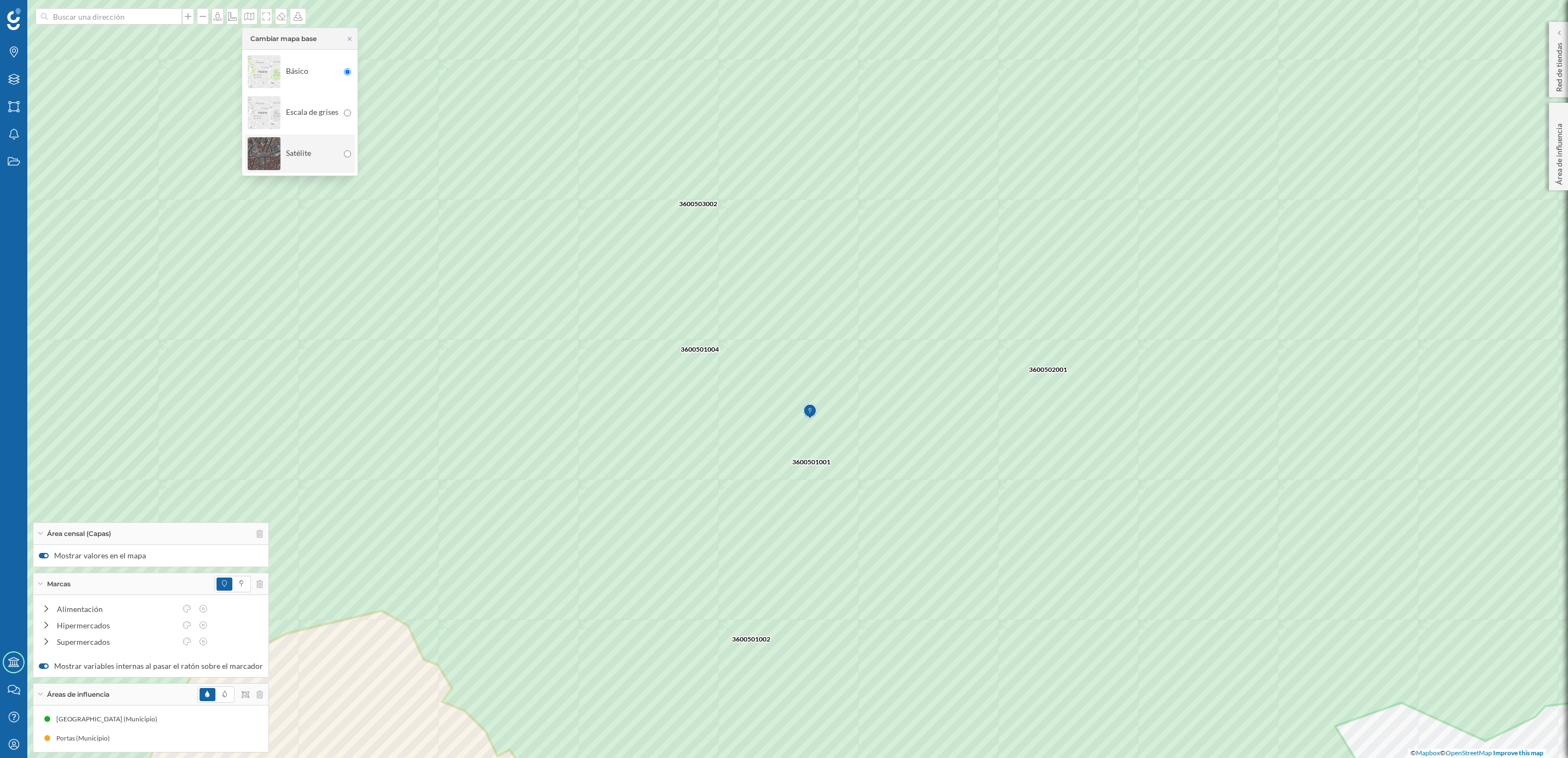
click at [345, 155] on input "radio" at bounding box center [347, 154] width 7 height 7
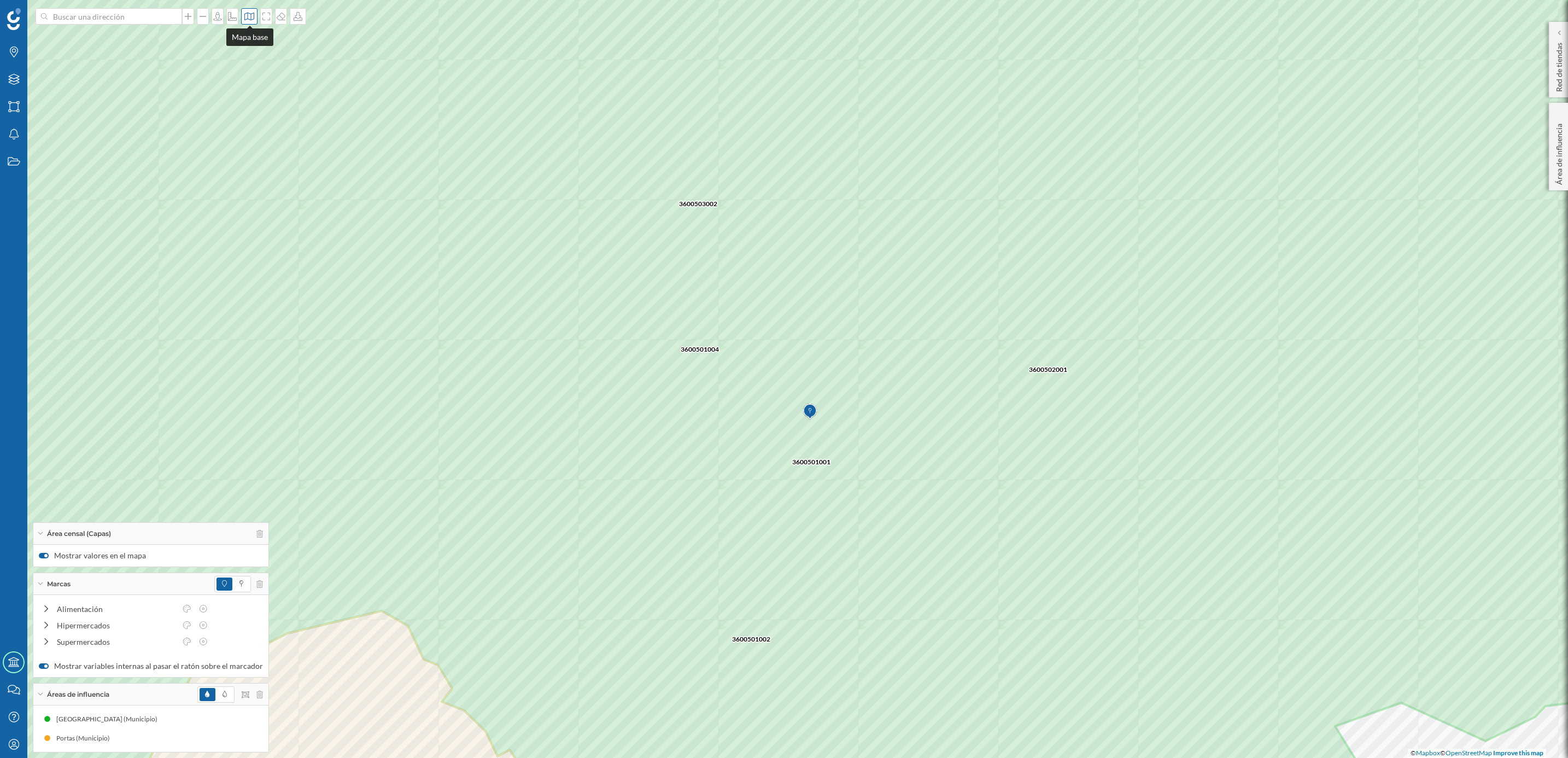
click at [253, 20] on icon at bounding box center [249, 16] width 11 height 9
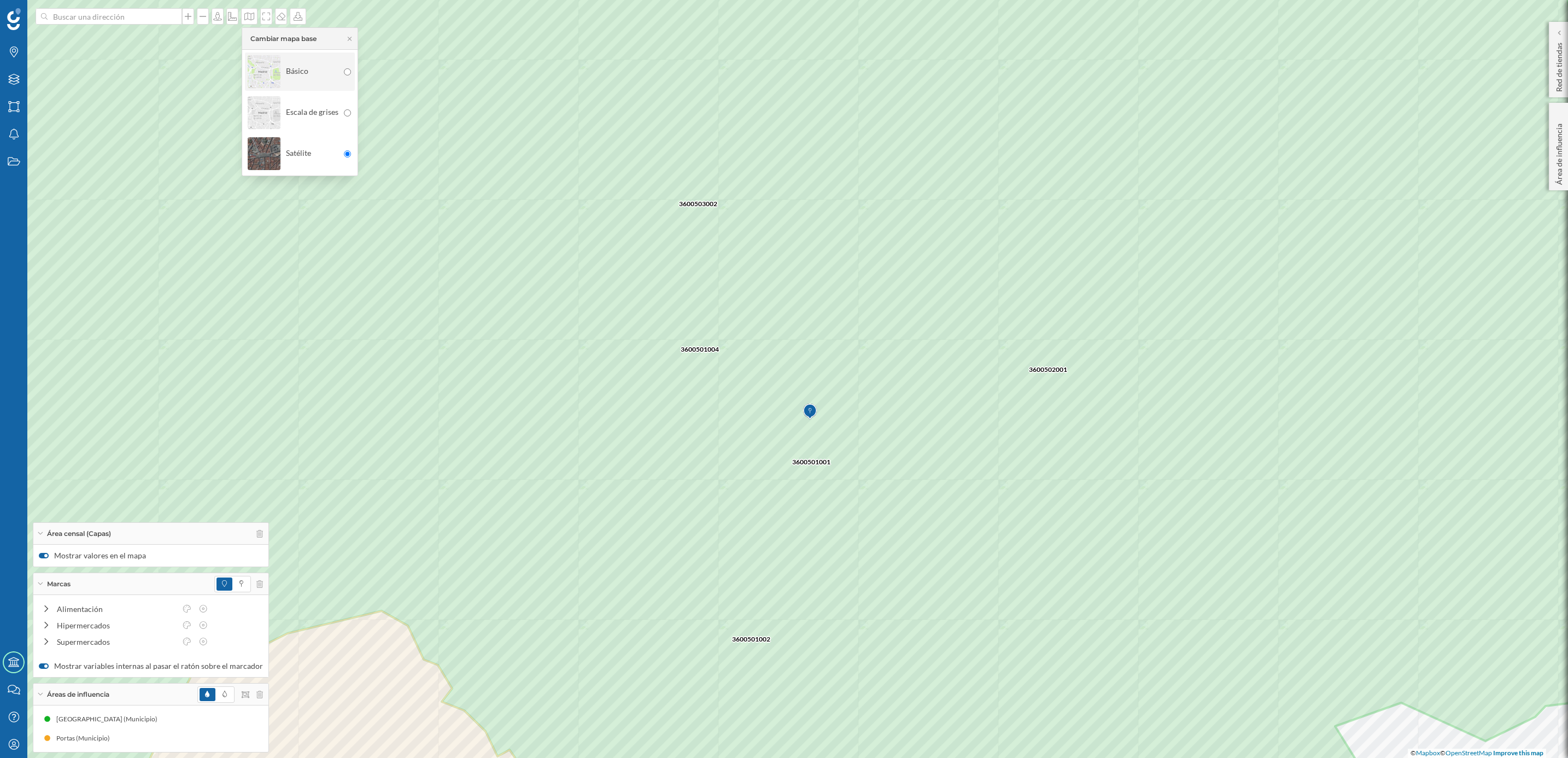
click at [348, 69] on input "radio" at bounding box center [347, 72] width 7 height 7
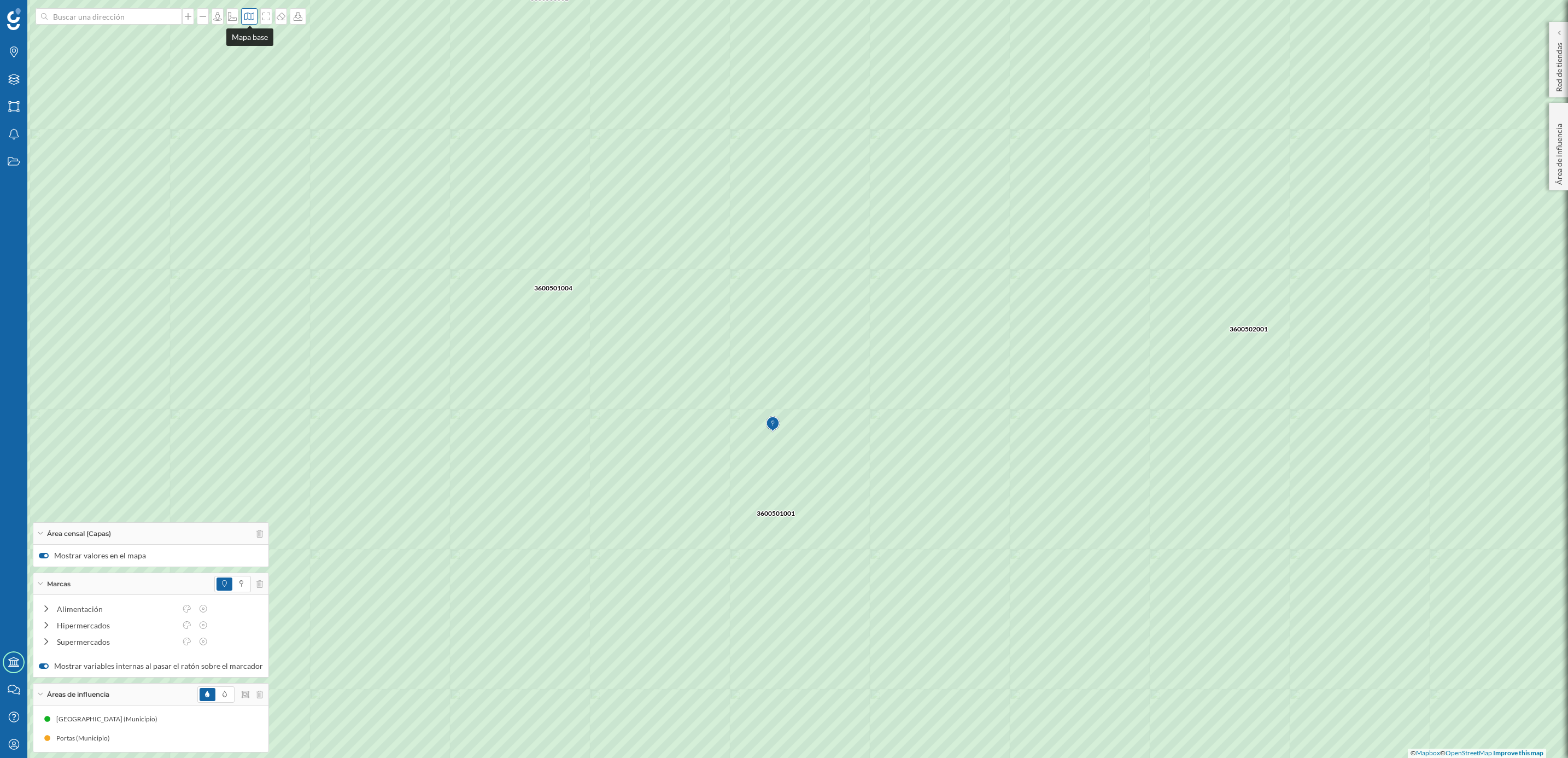
click at [251, 20] on icon at bounding box center [249, 16] width 11 height 9
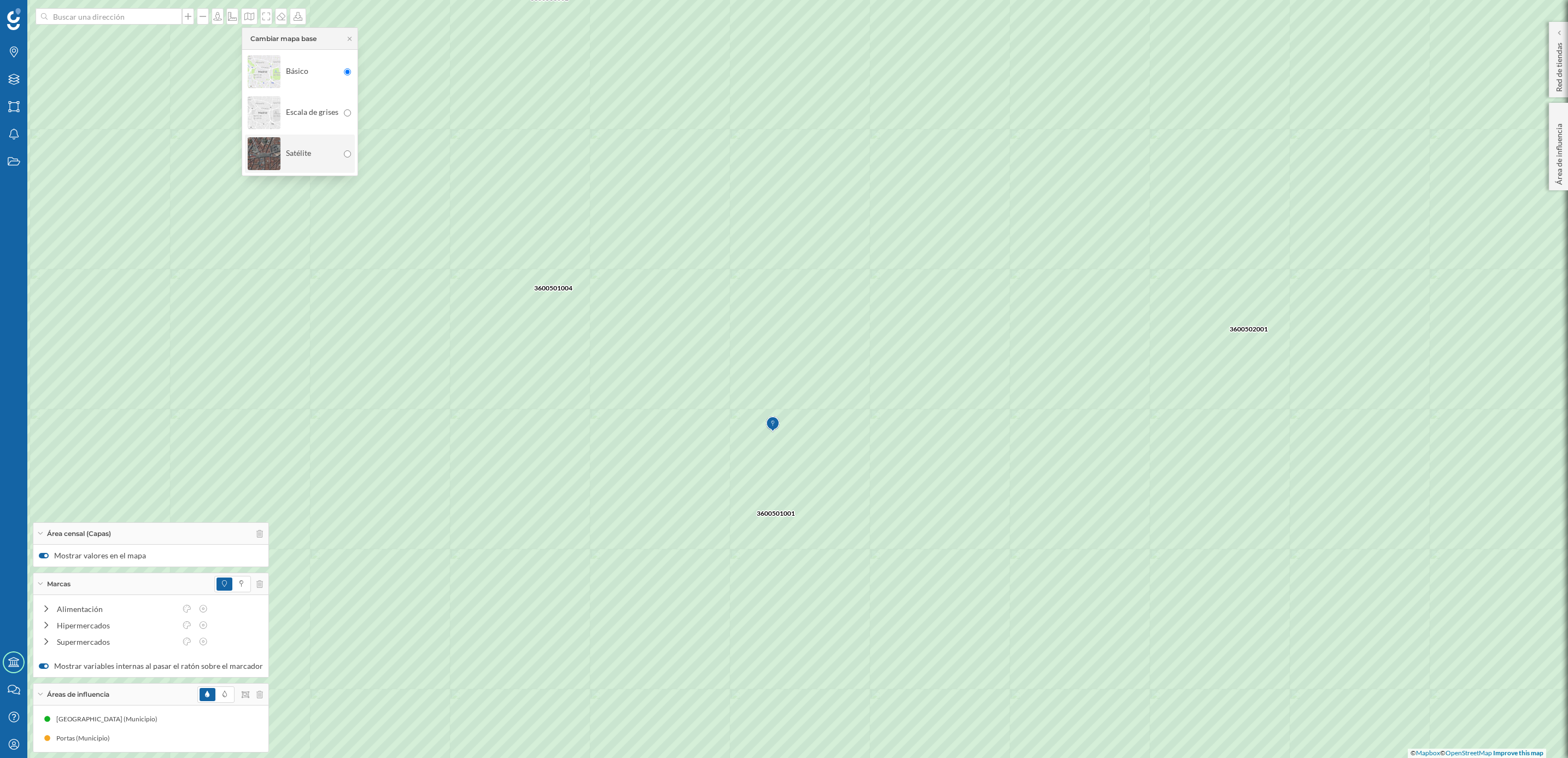
click at [348, 156] on input "radio" at bounding box center [347, 154] width 7 height 7
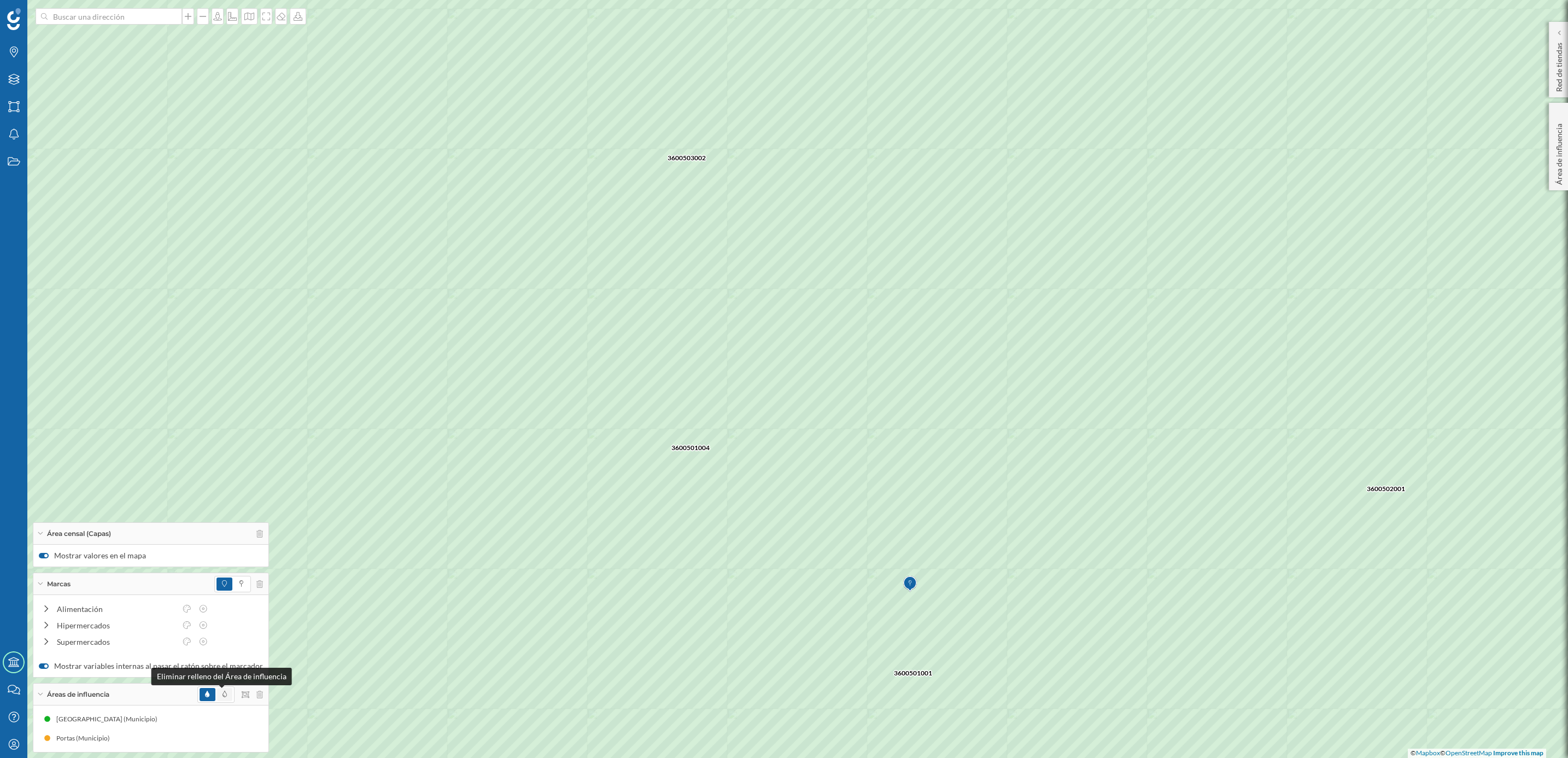
click at [222, 459] on icon at bounding box center [225, 694] width 5 height 6
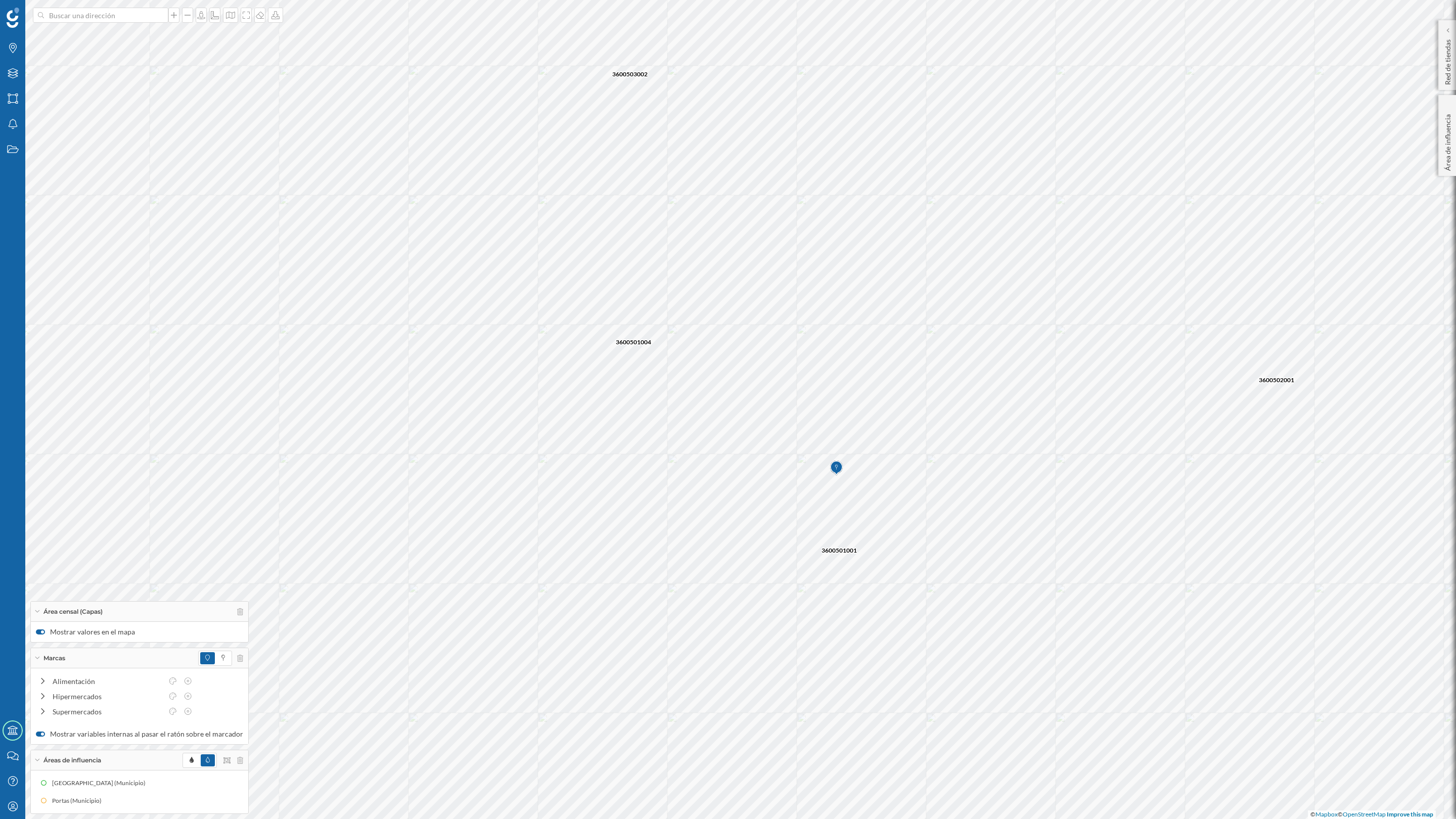
click at [35, 424] on icon at bounding box center [38, 612] width 6 height 3
click at [40, 424] on div "Marcas" at bounding box center [139, 658] width 217 height 20
click at [40, 424] on div "Áreas de influencia" at bounding box center [124, 761] width 186 height 20
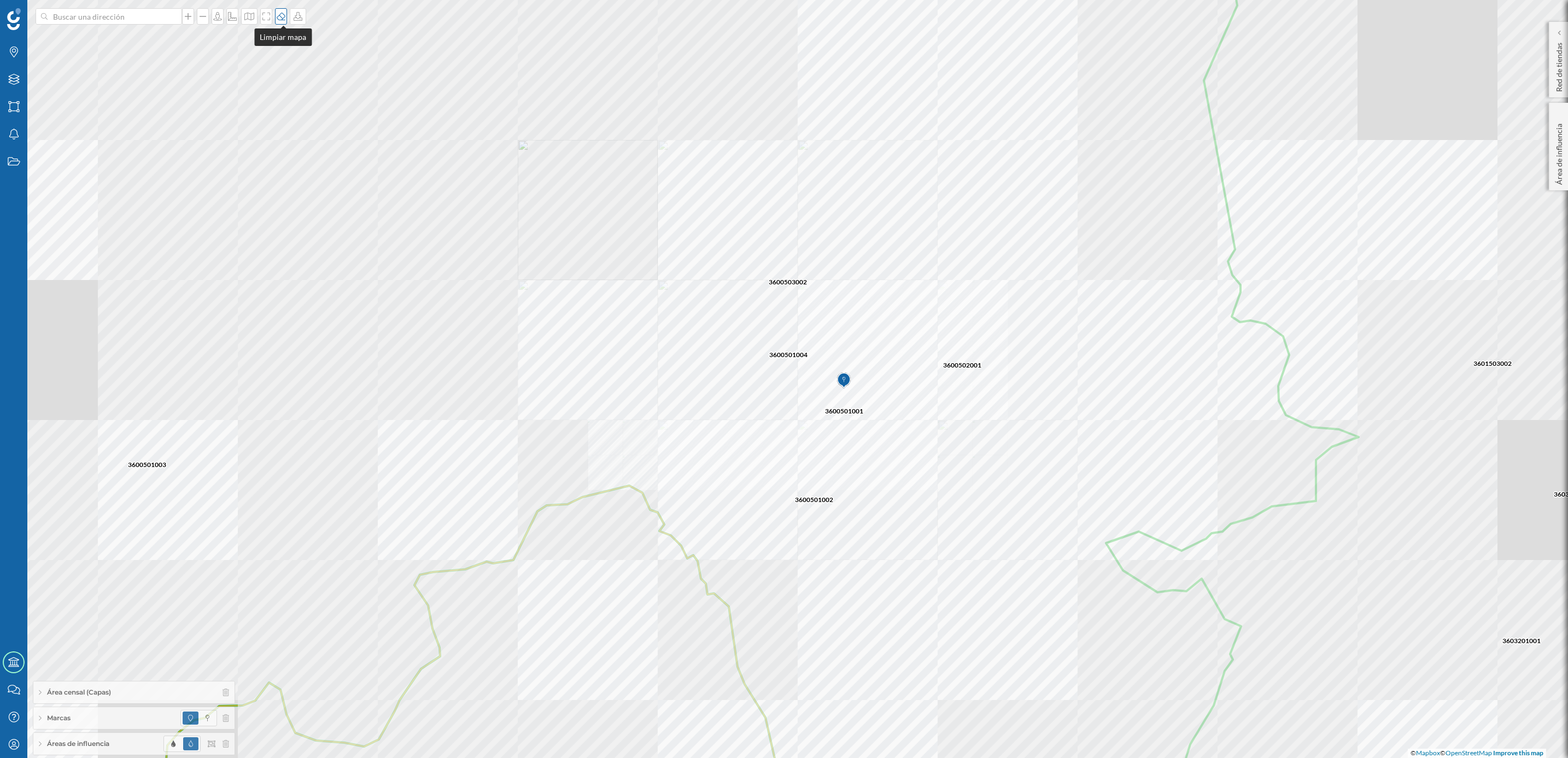
click at [281, 12] on icon at bounding box center [281, 16] width 11 height 9
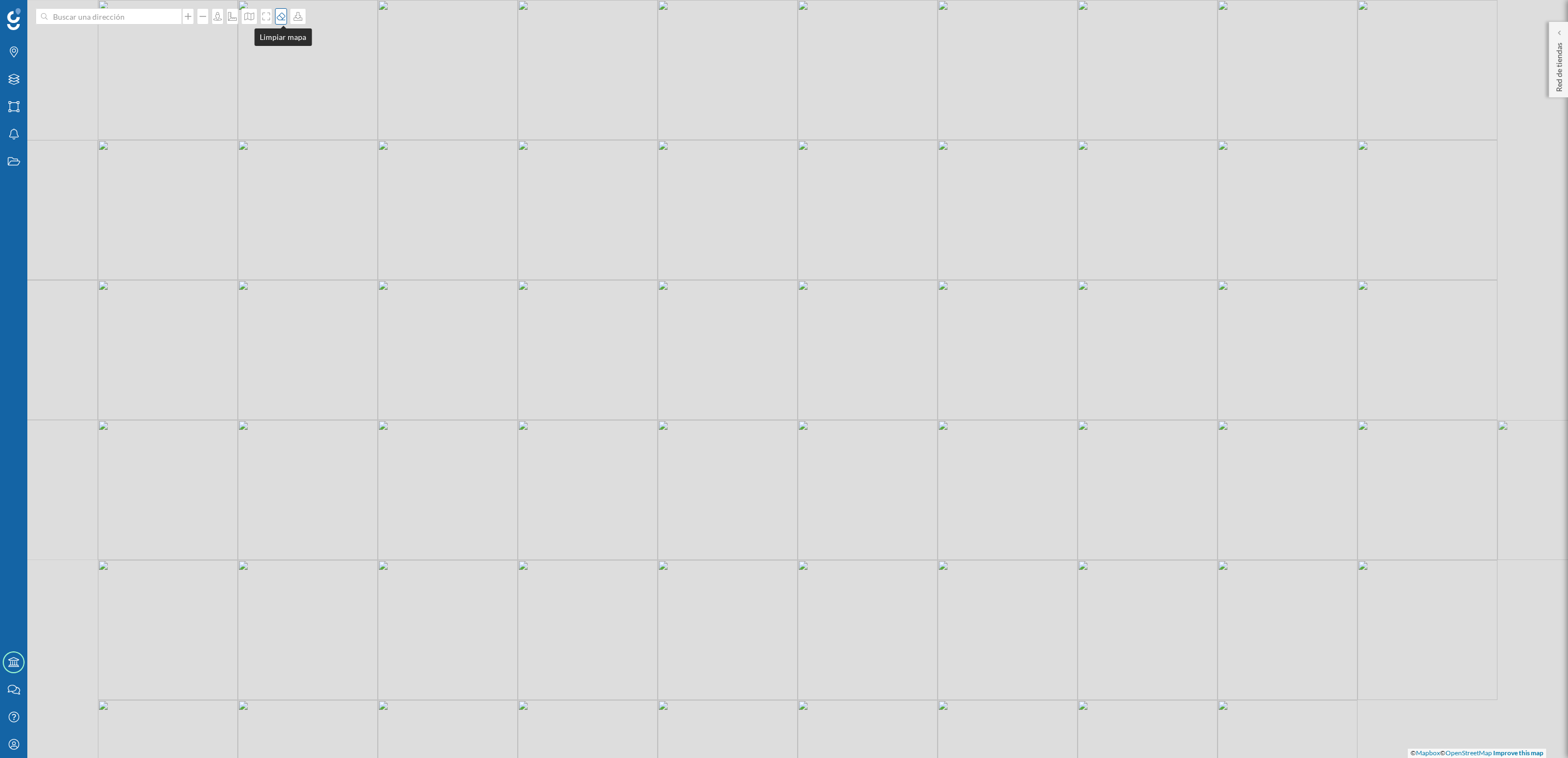
click at [284, 20] on icon at bounding box center [281, 16] width 9 height 8
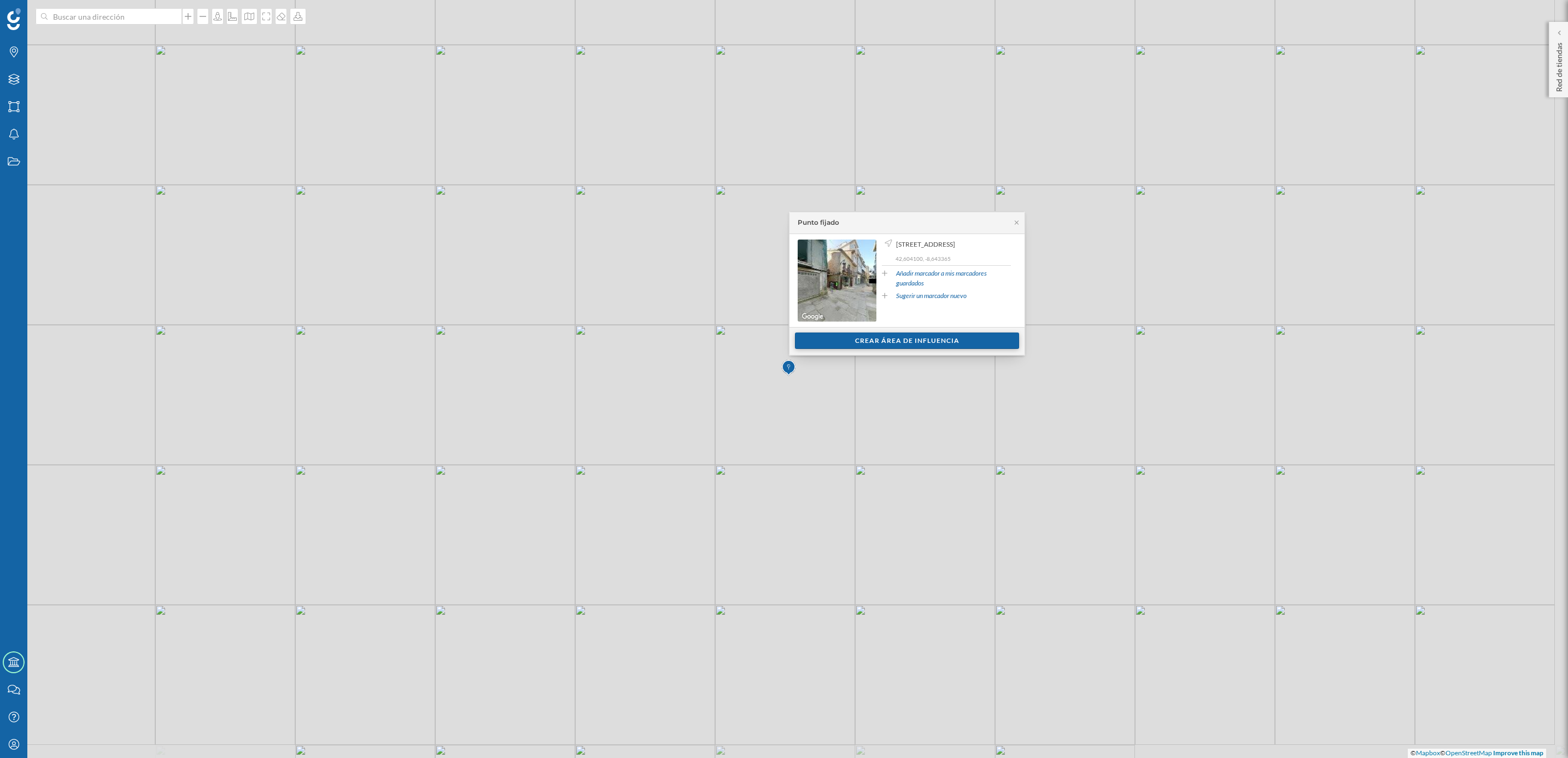
click at [903, 340] on div "Crear área de influencia" at bounding box center [907, 340] width 224 height 16
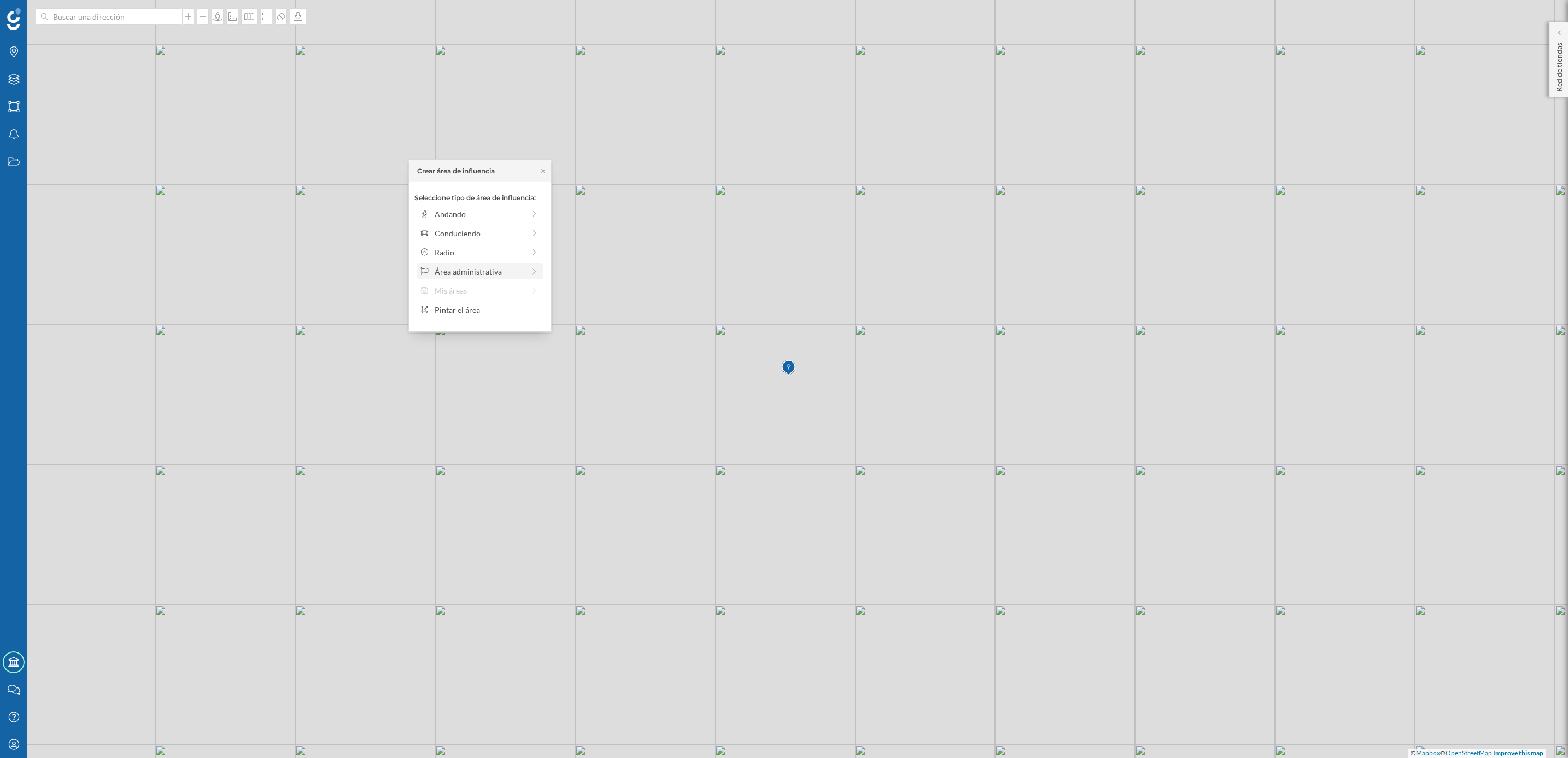
click at [467, 269] on div "Área administrativa" at bounding box center [479, 272] width 89 height 12
click at [463, 254] on div "Municipio" at bounding box center [489, 252] width 108 height 12
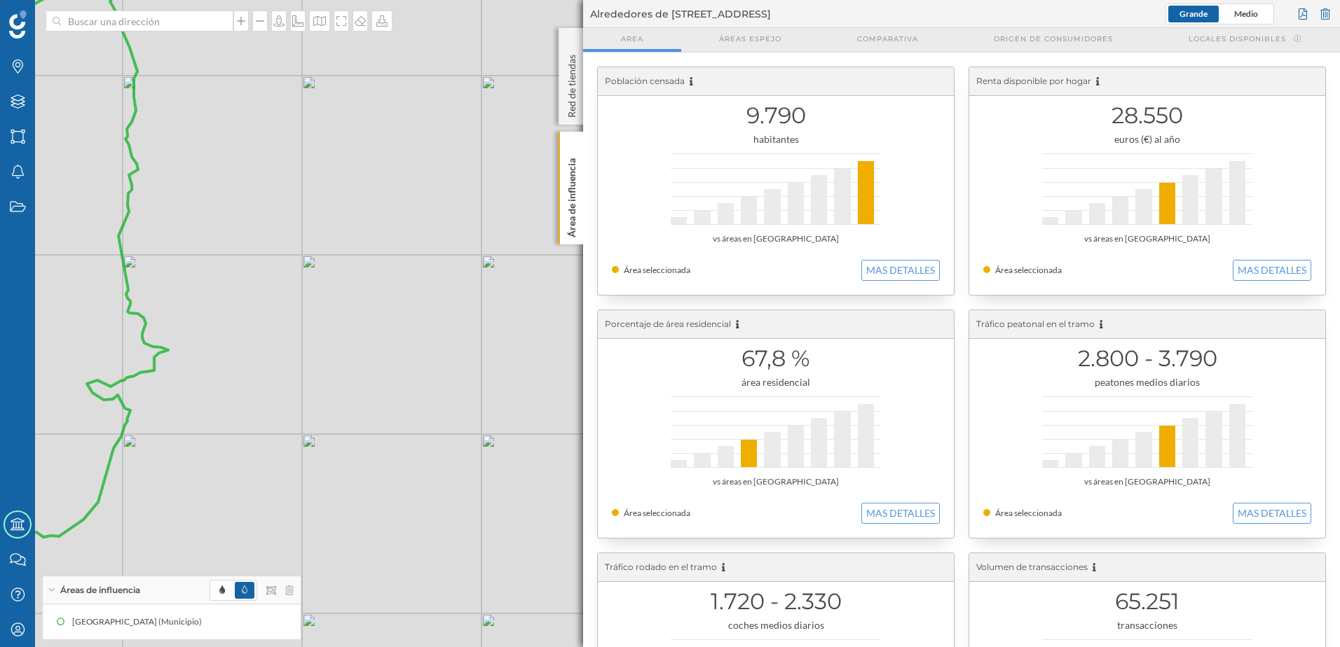
drag, startPoint x: 1885, startPoint y: 0, endPoint x: 279, endPoint y: 287, distance: 1632.1
click at [277, 288] on div "© Mapbox © OpenStreetMap Improve this map" at bounding box center [670, 323] width 1340 height 647
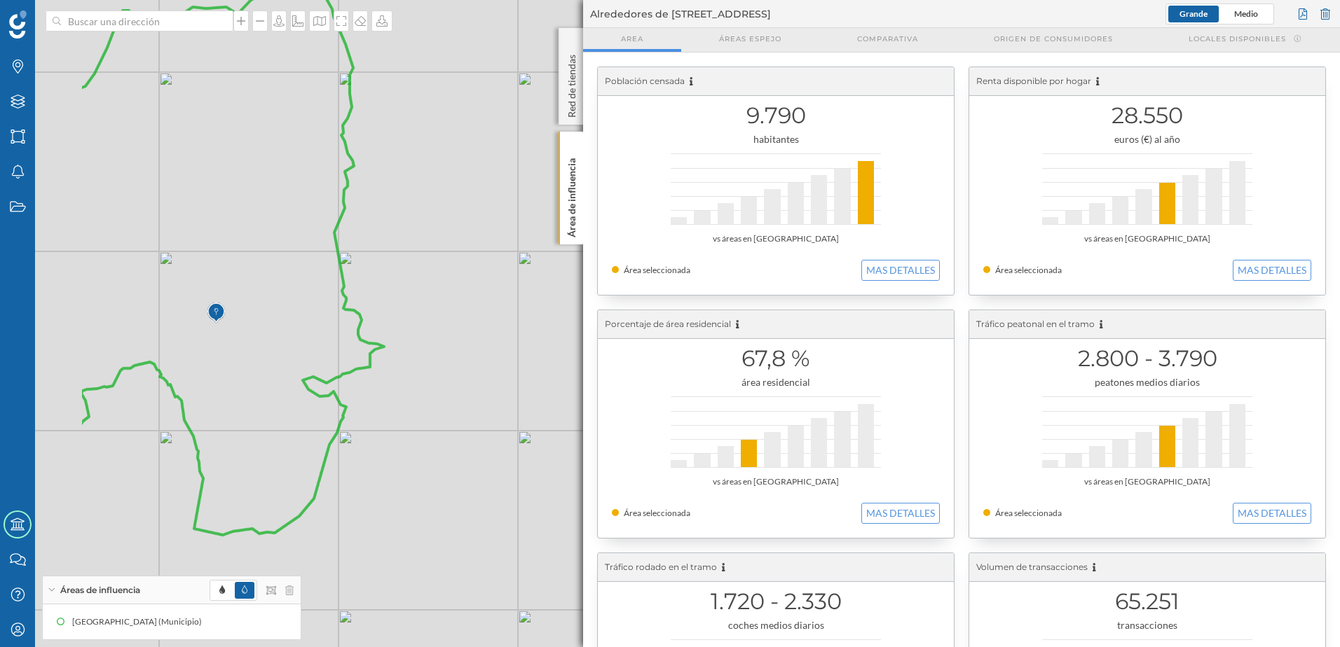
drag, startPoint x: 308, startPoint y: 288, endPoint x: 355, endPoint y: 116, distance: 178.6
click at [525, 284] on div "© Mapbox © OpenStreetMap Improve this map" at bounding box center [670, 323] width 1340 height 647
click at [323, 15] on div at bounding box center [319, 21] width 21 height 21
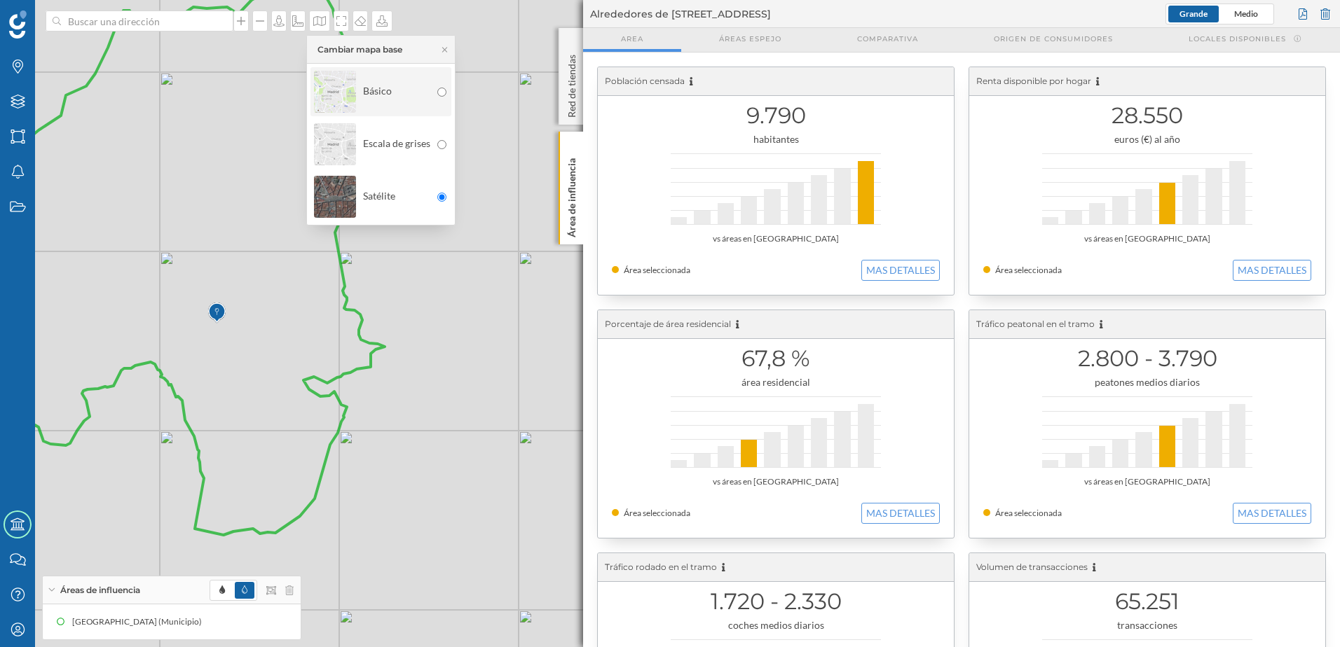
click at [444, 93] on input "radio" at bounding box center [441, 92] width 9 height 9
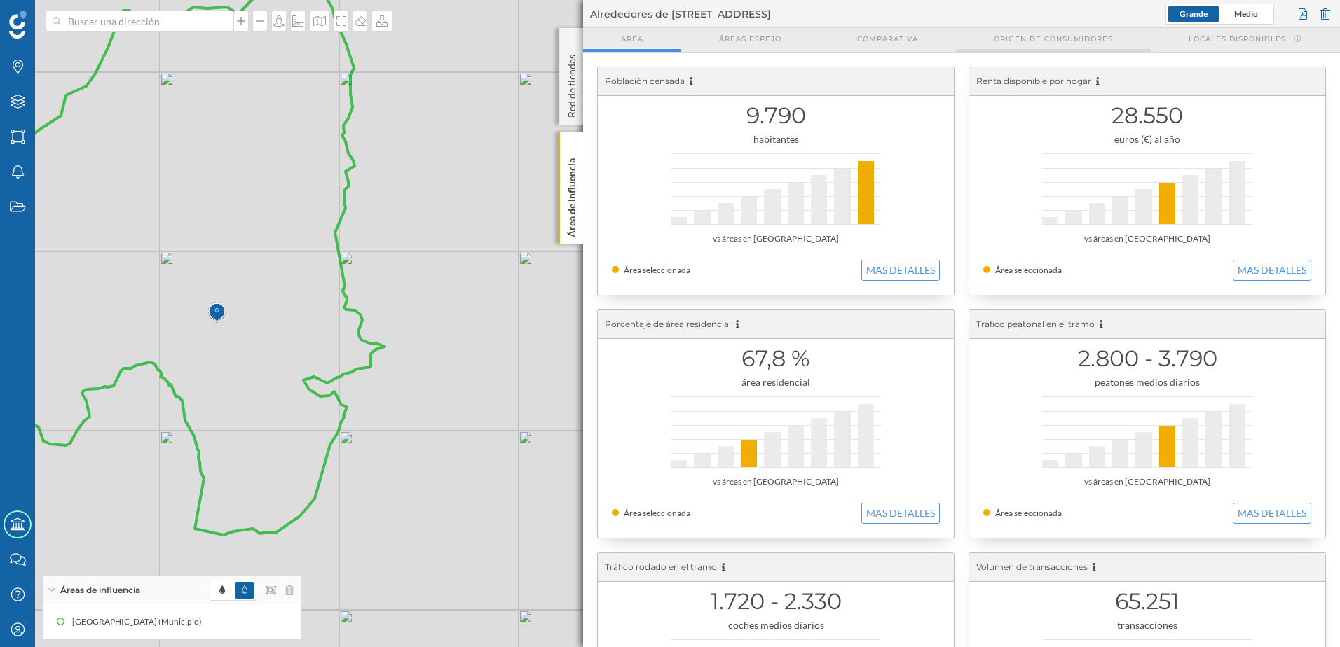
click at [1026, 37] on span "Origen de consumidores" at bounding box center [1053, 39] width 119 height 11
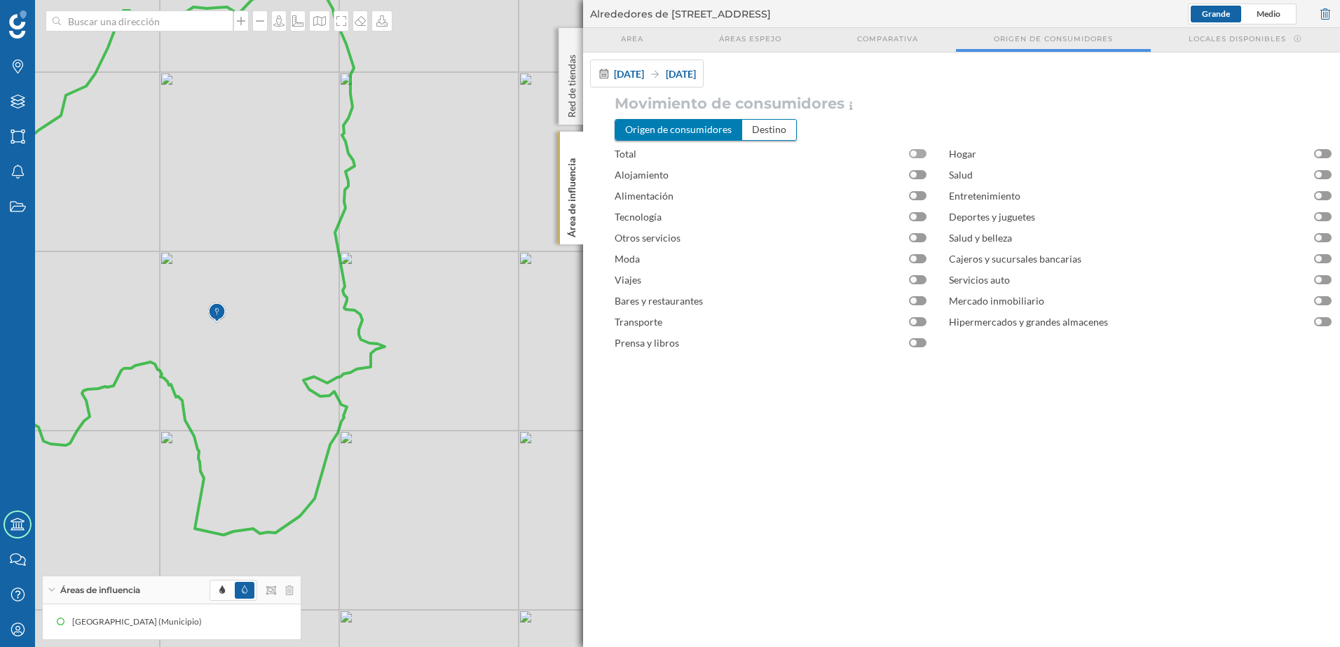
click at [922, 155] on div at bounding box center [918, 153] width 18 height 9
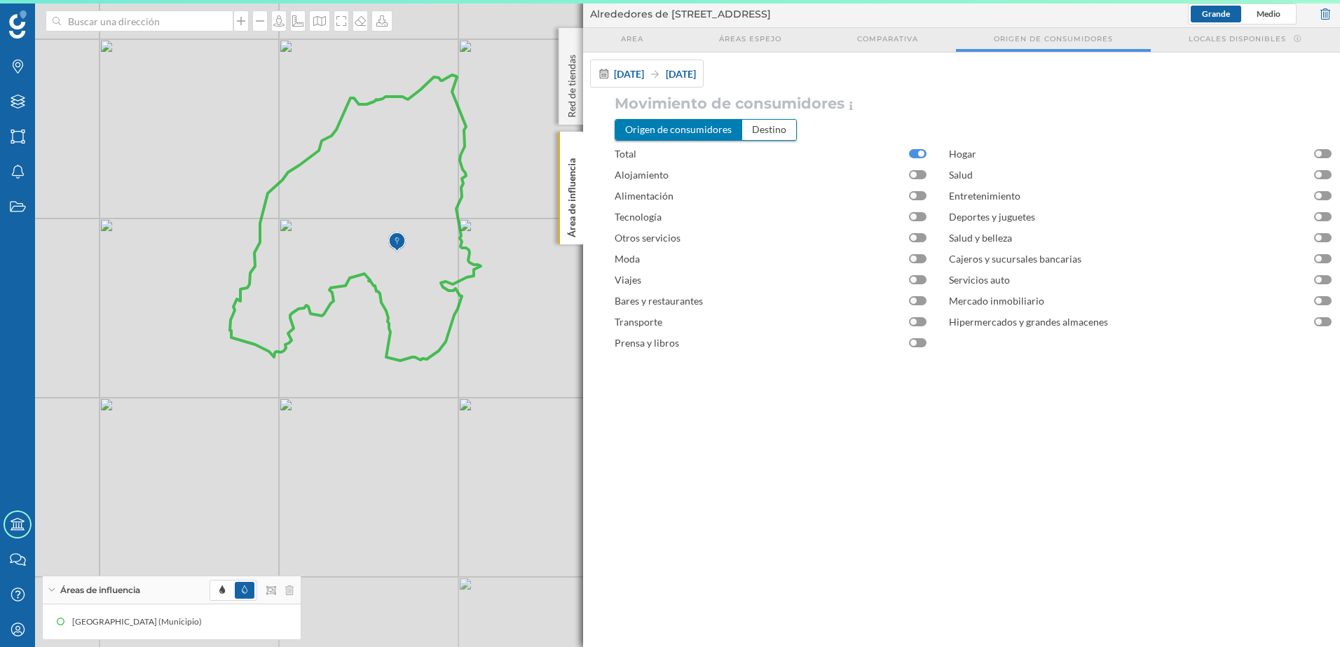
drag, startPoint x: 484, startPoint y: 462, endPoint x: 525, endPoint y: 367, distance: 102.9
click at [525, 367] on div "© Mapbox © OpenStreetMap Improve this map" at bounding box center [670, 323] width 1340 height 647
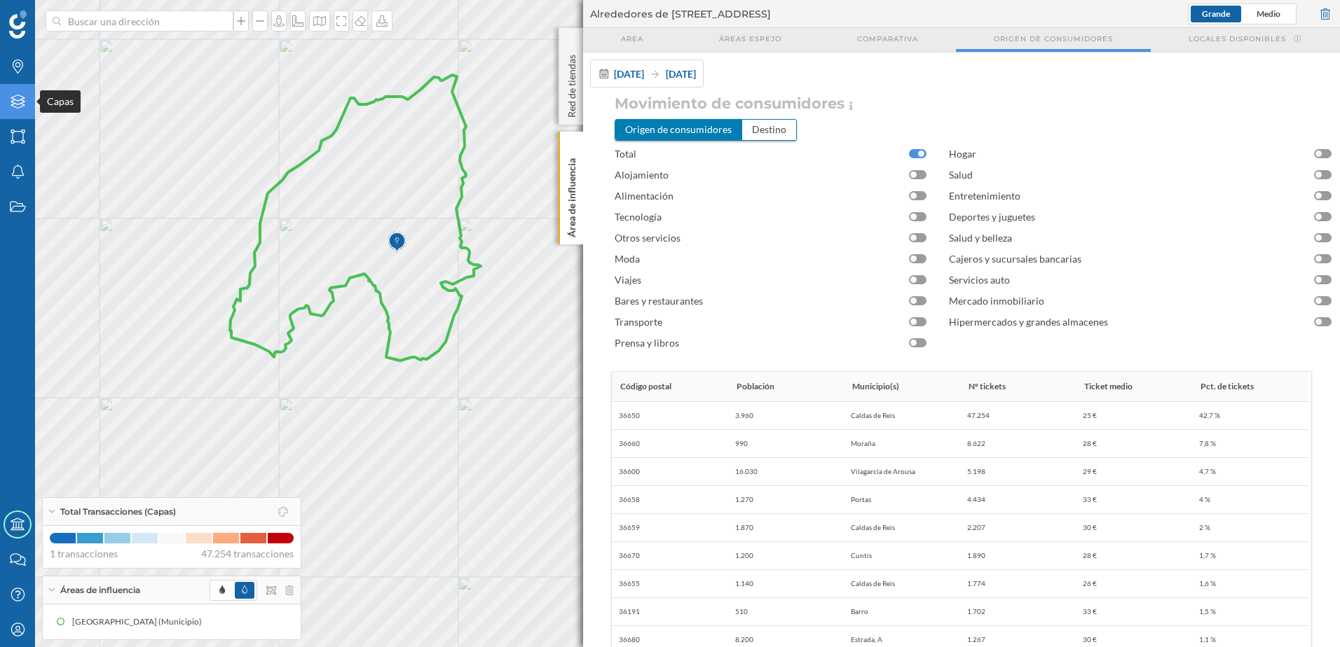
click at [16, 105] on icon "Capas" at bounding box center [18, 102] width 18 height 14
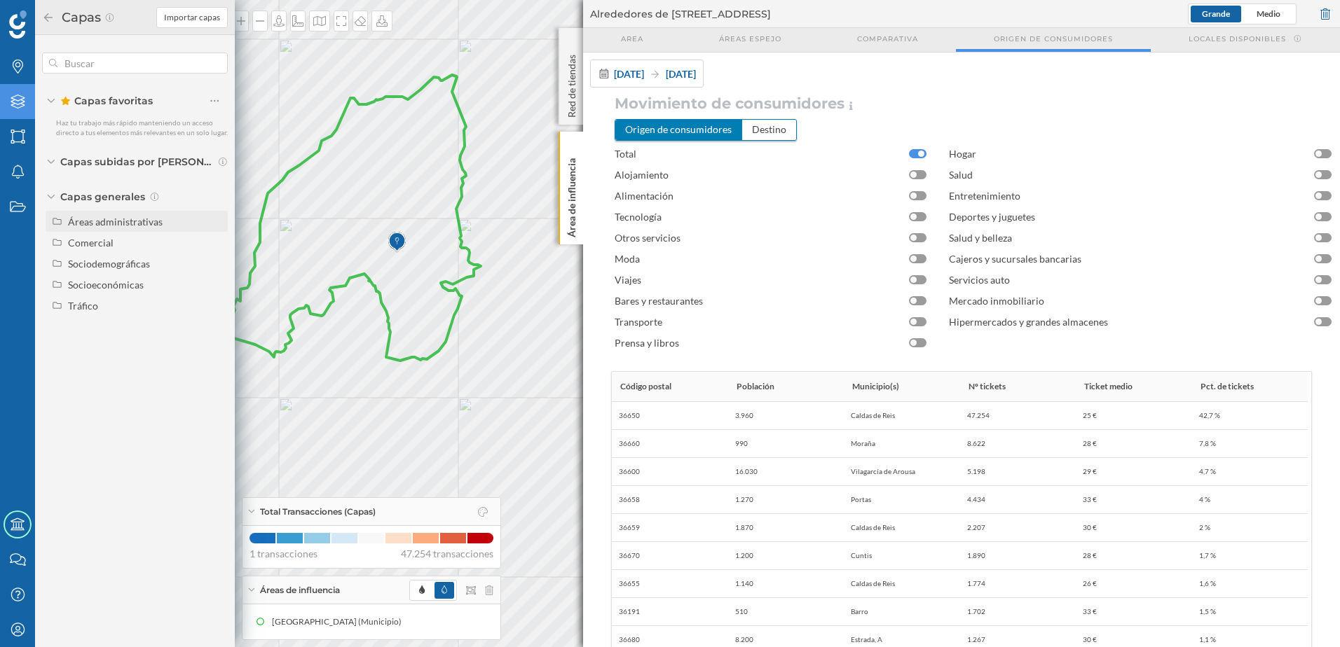
click at [93, 219] on div "Áreas administrativas" at bounding box center [115, 222] width 95 height 12
click at [216, 284] on input "Municipio" at bounding box center [218, 284] width 9 height 9
radio input "true"
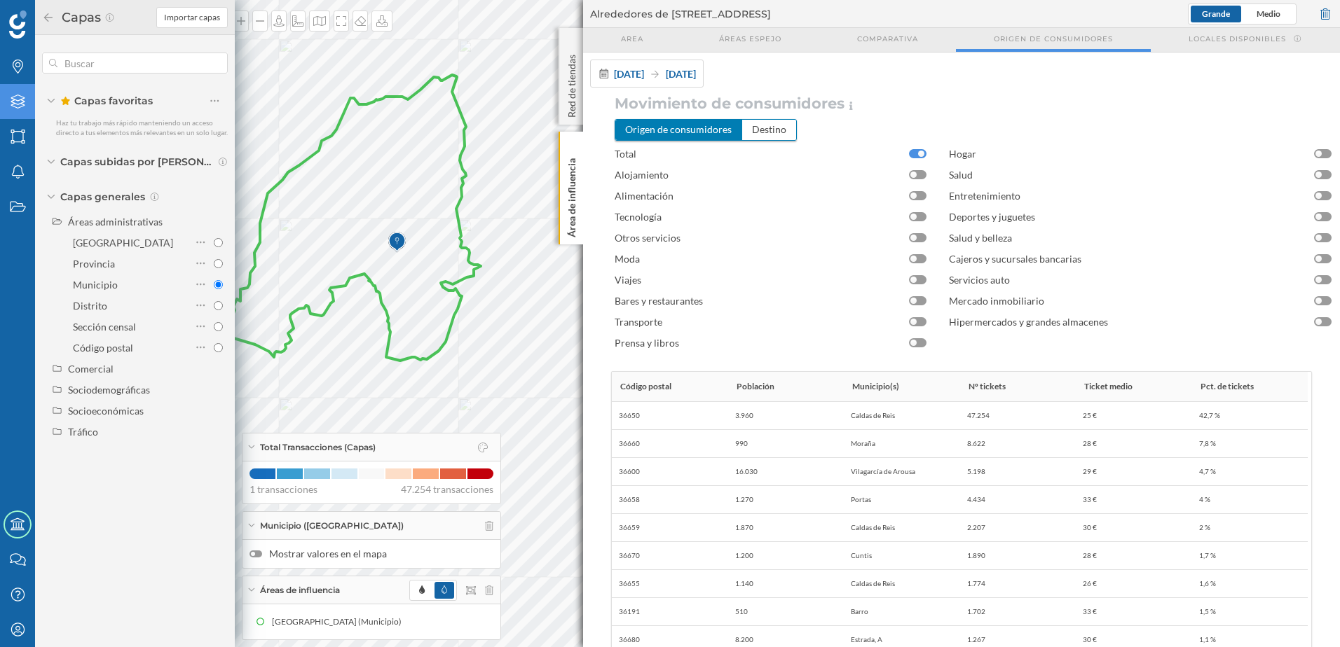
click at [256, 552] on div at bounding box center [255, 554] width 13 height 7
click at [0, 0] on input "Mostrar valores en el mapa" at bounding box center [0, 0] width 0 height 0
click at [574, 215] on p "Área de influencia" at bounding box center [572, 195] width 14 height 85
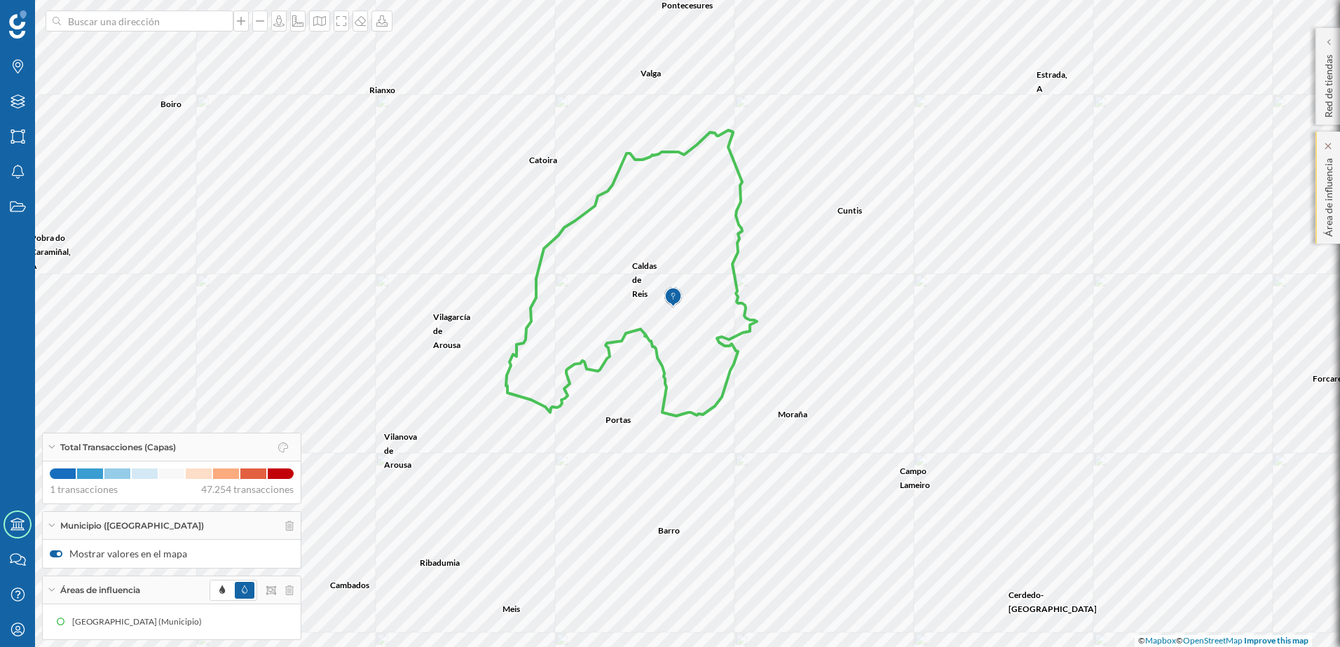
click at [1217, 226] on p "Área de influencia" at bounding box center [1328, 195] width 14 height 84
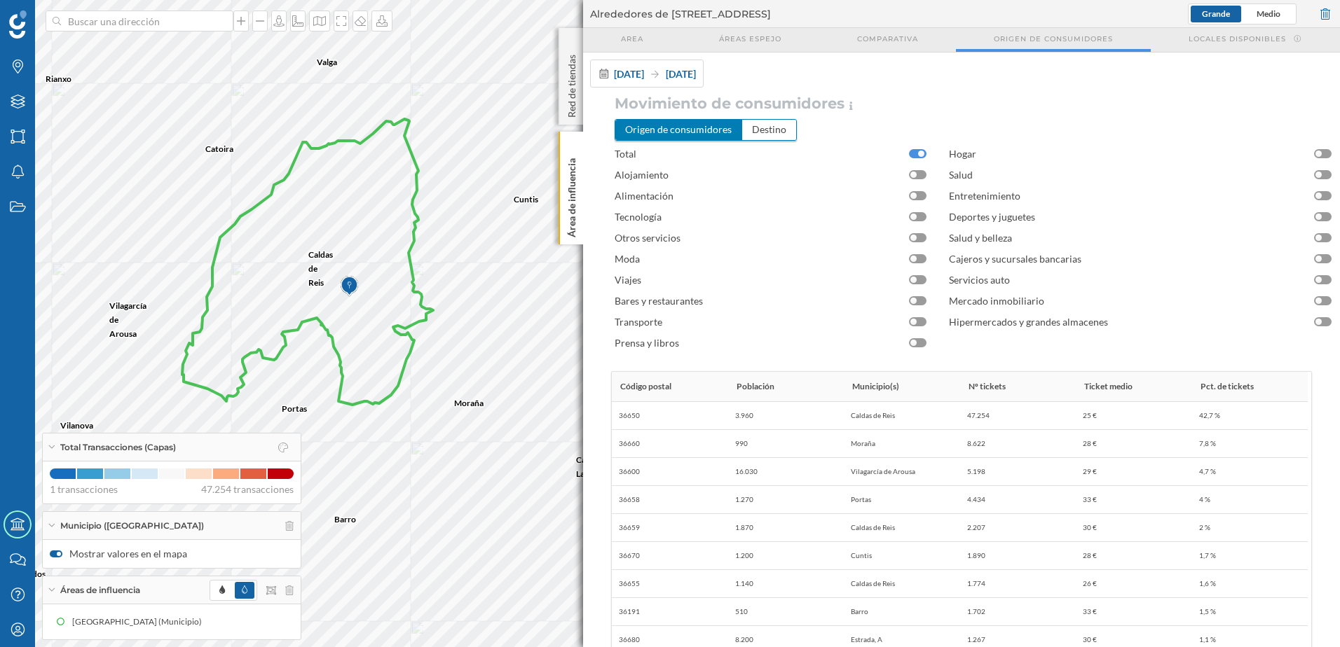
click at [48, 588] on icon at bounding box center [52, 591] width 8 height 4
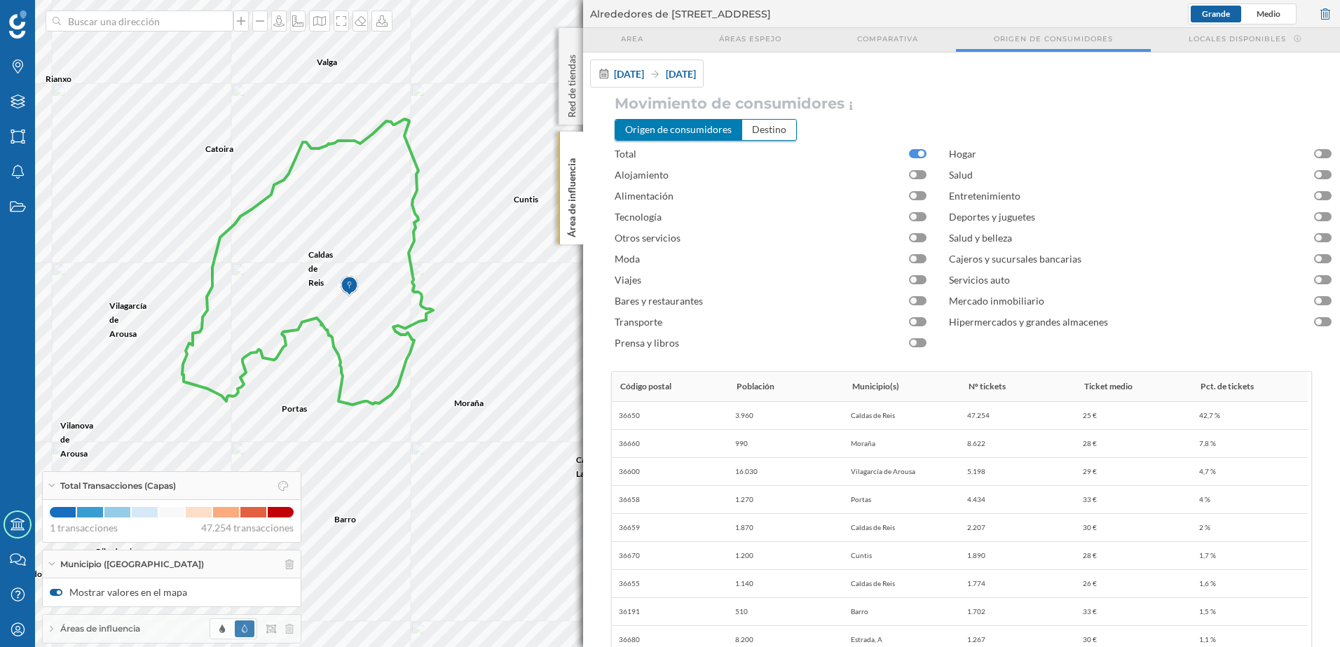
click at [50, 563] on icon at bounding box center [52, 565] width 8 height 4
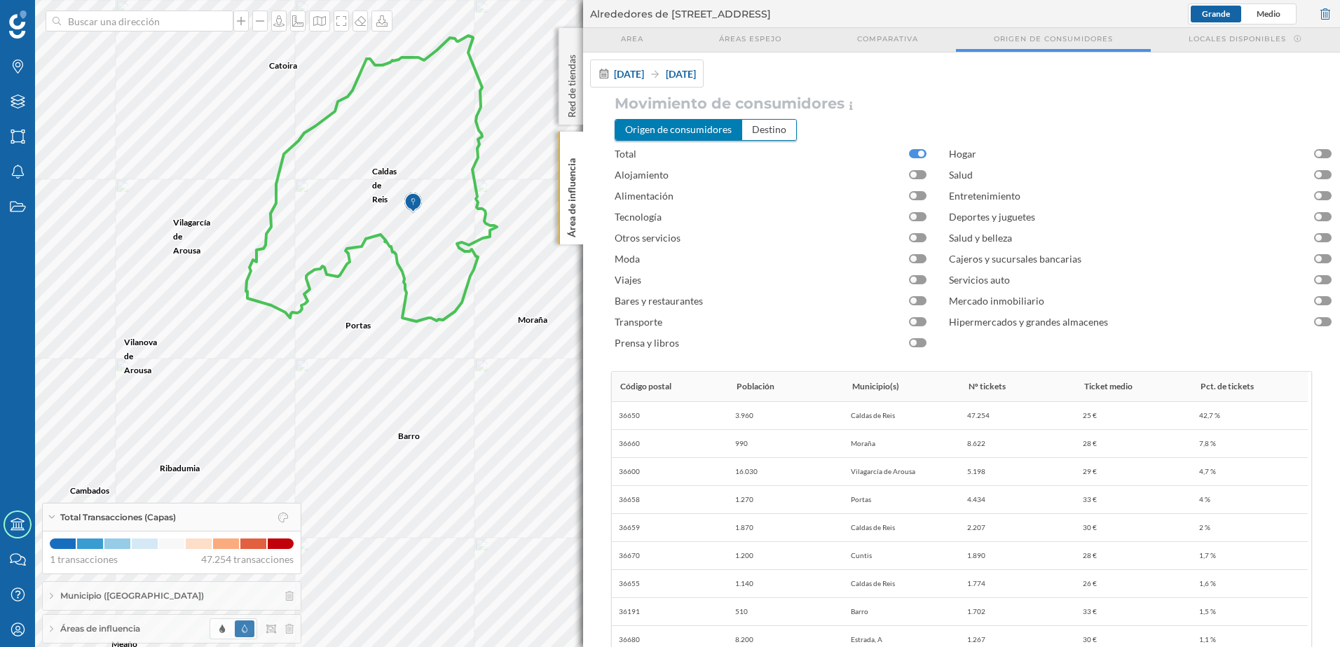
click at [584, 419] on div "Marcas Capas Áreas Notificaciones Estados Academy Contacta con nosotros Centro …" at bounding box center [670, 323] width 1340 height 647
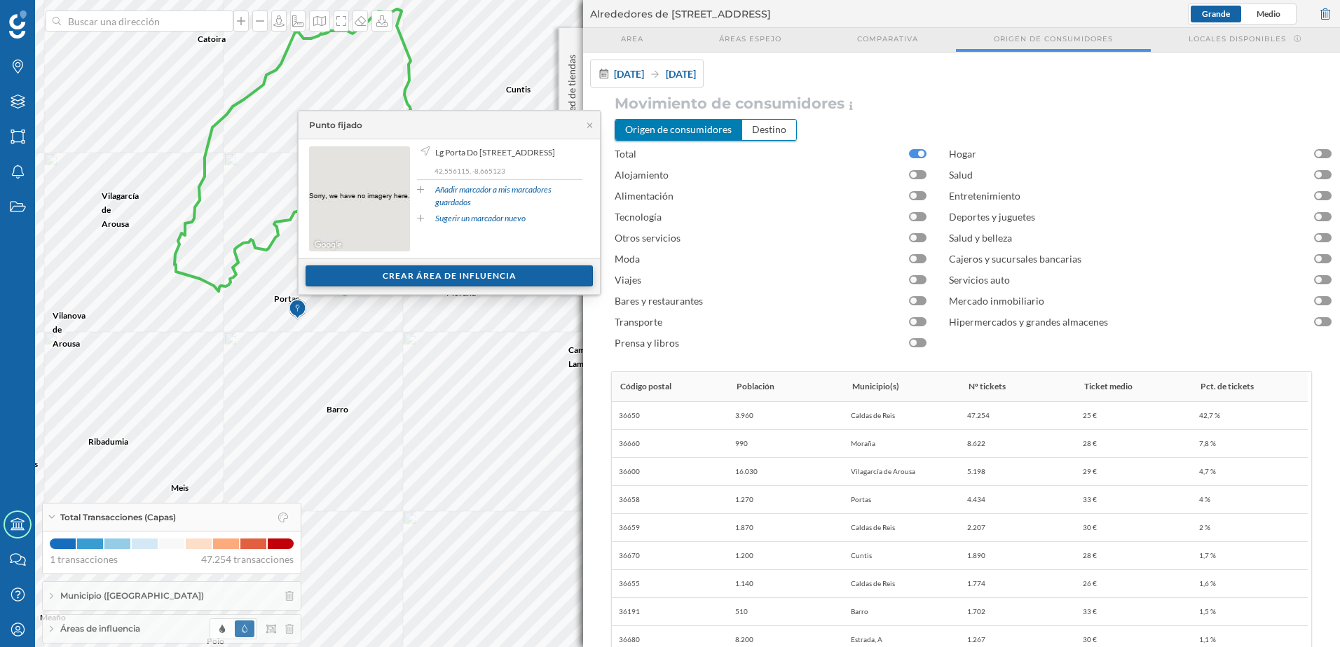
click at [441, 277] on div "Crear área de influencia" at bounding box center [448, 276] width 287 height 21
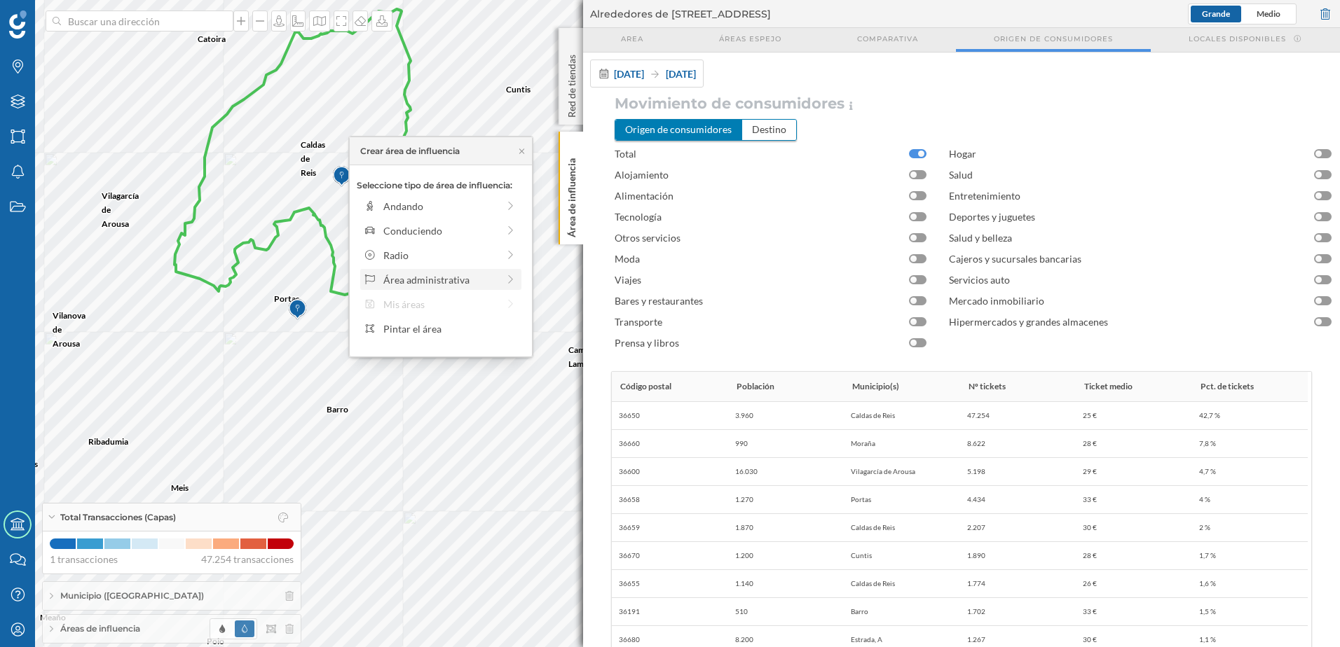
click at [402, 281] on div "Área administrativa" at bounding box center [440, 280] width 114 height 15
click at [399, 261] on div "Municipio" at bounding box center [452, 255] width 138 height 15
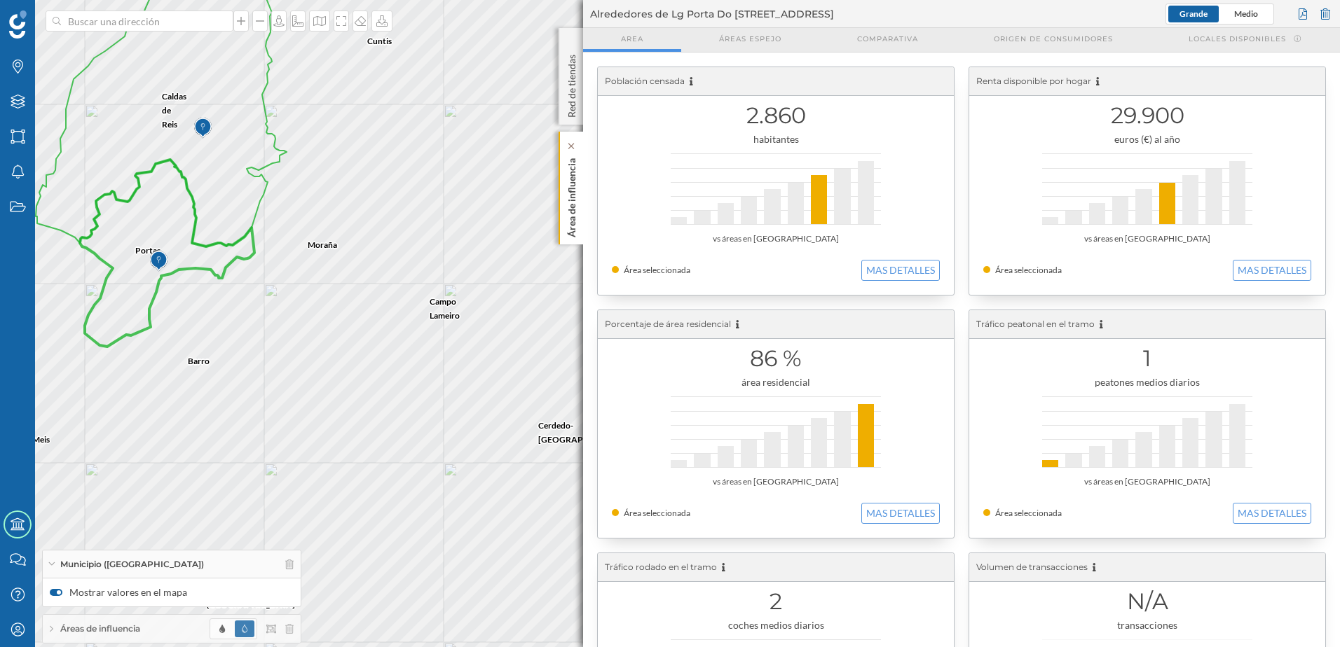
click at [576, 226] on p "Área de influencia" at bounding box center [572, 195] width 14 height 85
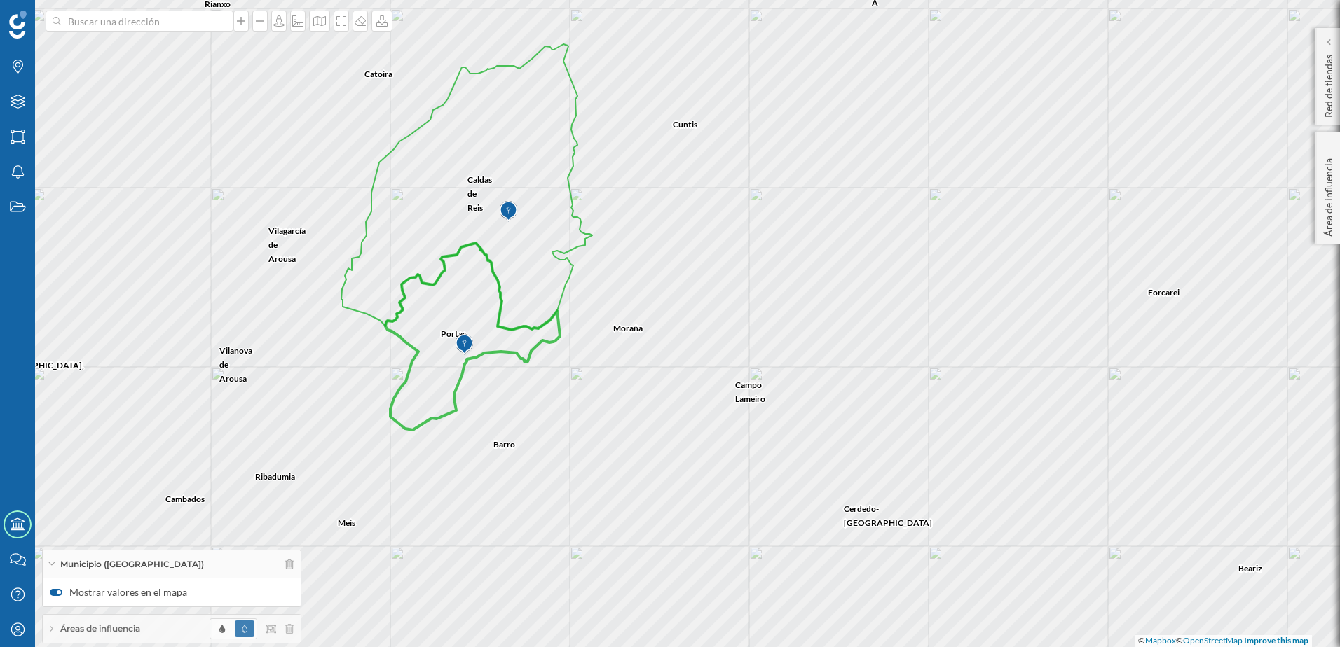
drag, startPoint x: 542, startPoint y: 334, endPoint x: 781, endPoint y: 403, distance: 248.6
click at [781, 403] on div "Cerdedo-[GEOGRAPHIC_DATA] Forcarei Estrada, A Moraña Cuntis [GEOGRAPHIC_DATA] […" at bounding box center [670, 323] width 1340 height 647
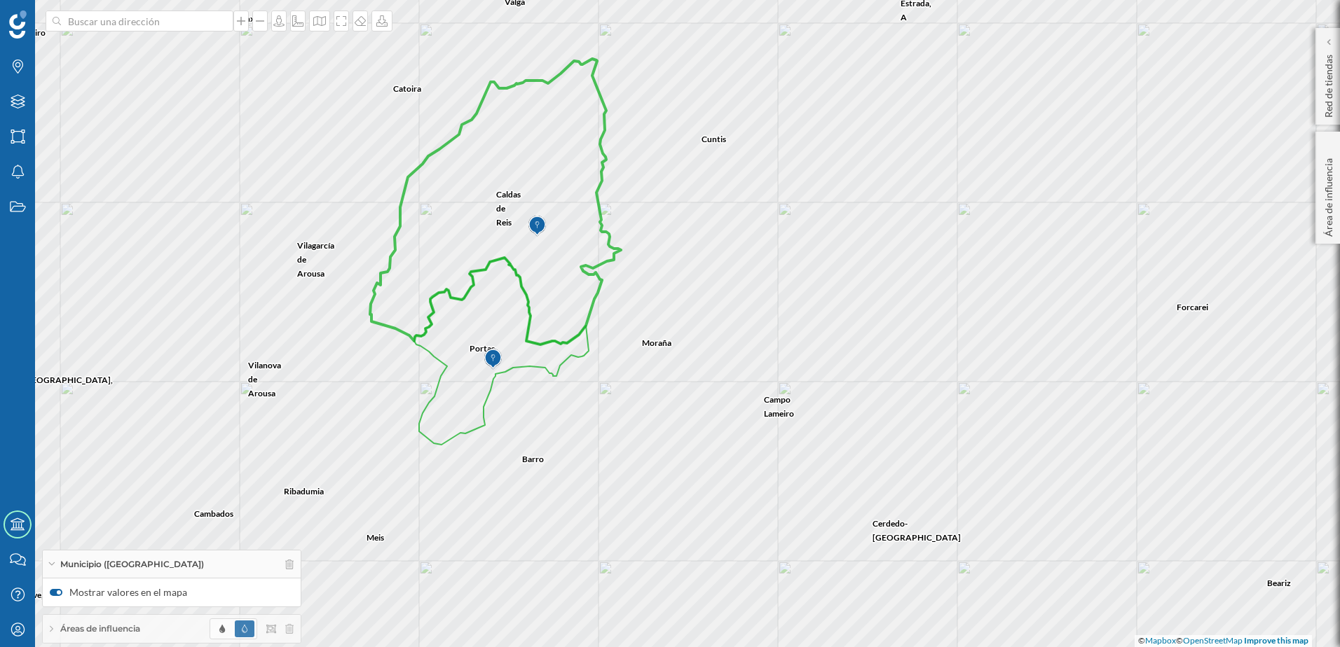
click at [523, 218] on icon at bounding box center [495, 202] width 251 height 286
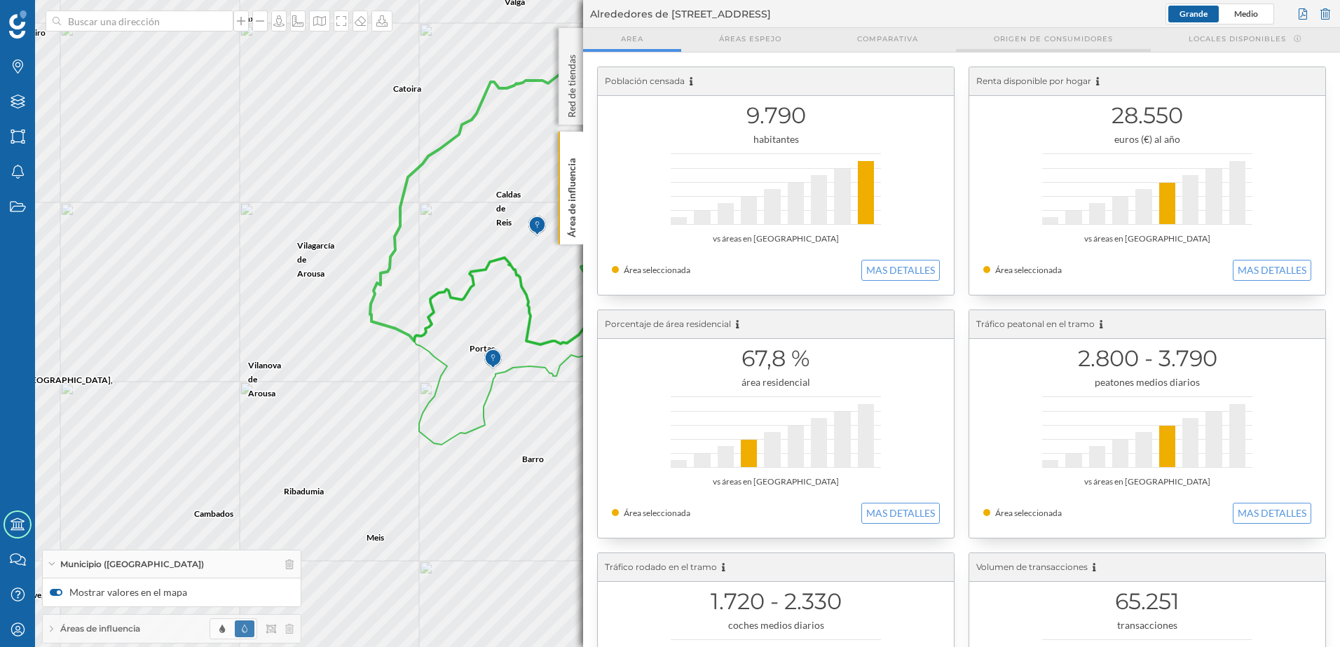
click at [1040, 37] on span "Origen de consumidores" at bounding box center [1053, 39] width 119 height 11
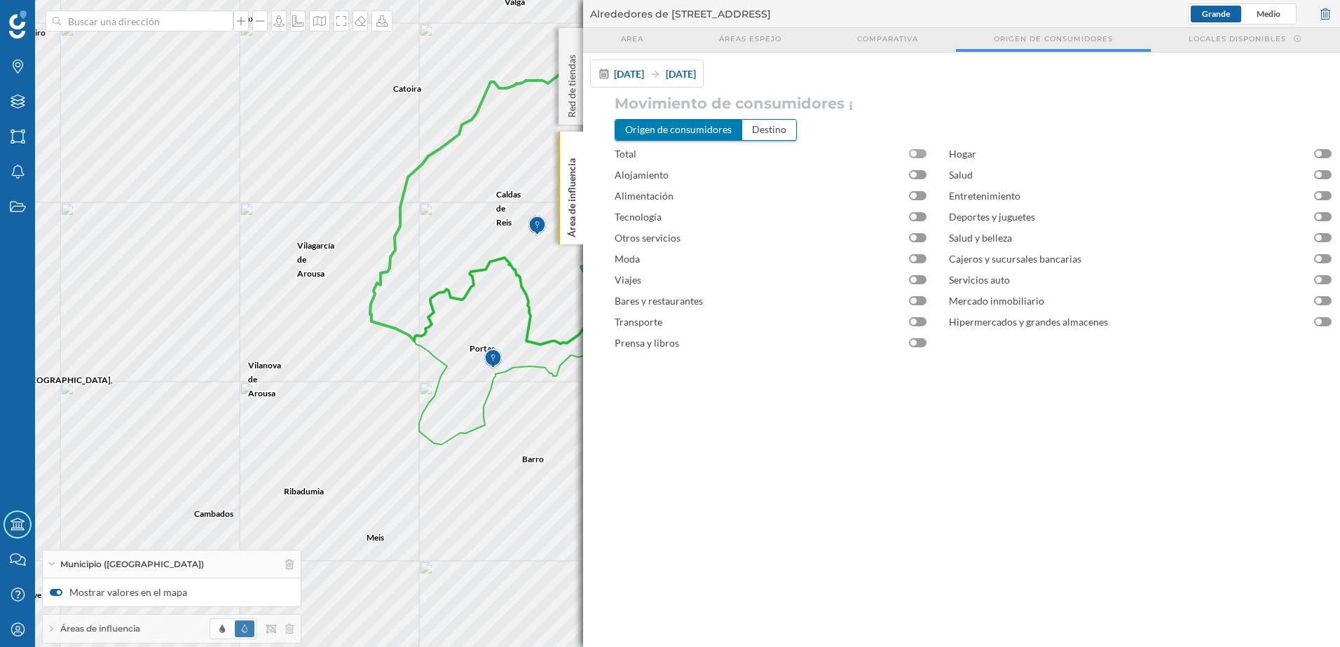
click at [921, 153] on div at bounding box center [918, 153] width 18 height 9
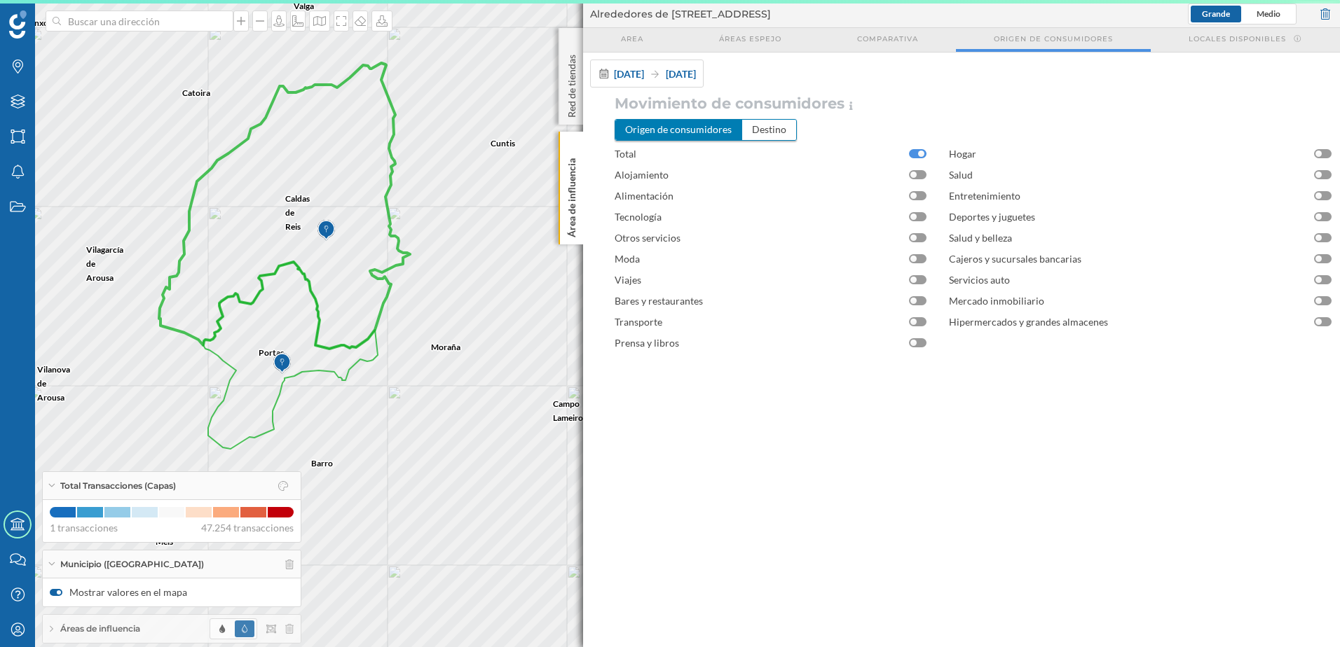
drag, startPoint x: 236, startPoint y: 217, endPoint x: 53, endPoint y: 259, distance: 187.5
click at [36, 221] on div "Cerdedo-[GEOGRAPHIC_DATA] Forcarei Estrada, A Moraña Cuntis [GEOGRAPHIC_DATA] […" at bounding box center [670, 323] width 1340 height 647
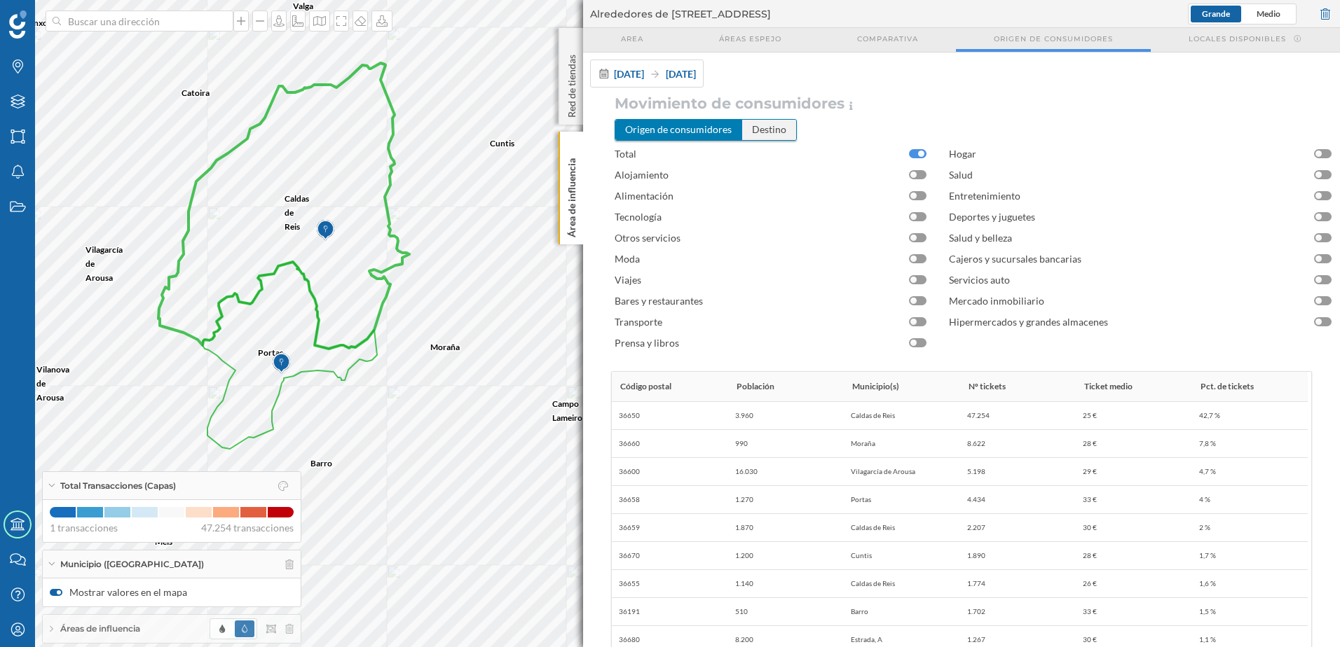
click at [780, 135] on div "Destino" at bounding box center [769, 130] width 54 height 20
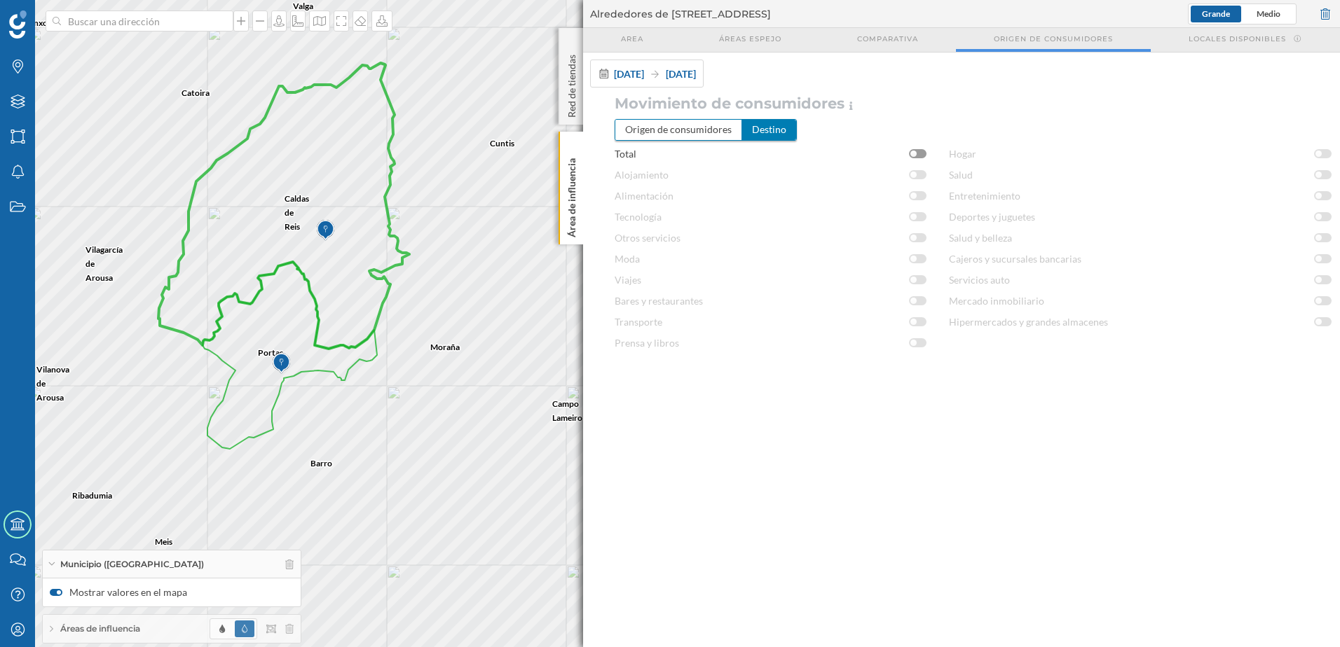
click at [921, 149] on div "Total" at bounding box center [774, 154] width 320 height 21
click at [919, 154] on div at bounding box center [918, 153] width 18 height 9
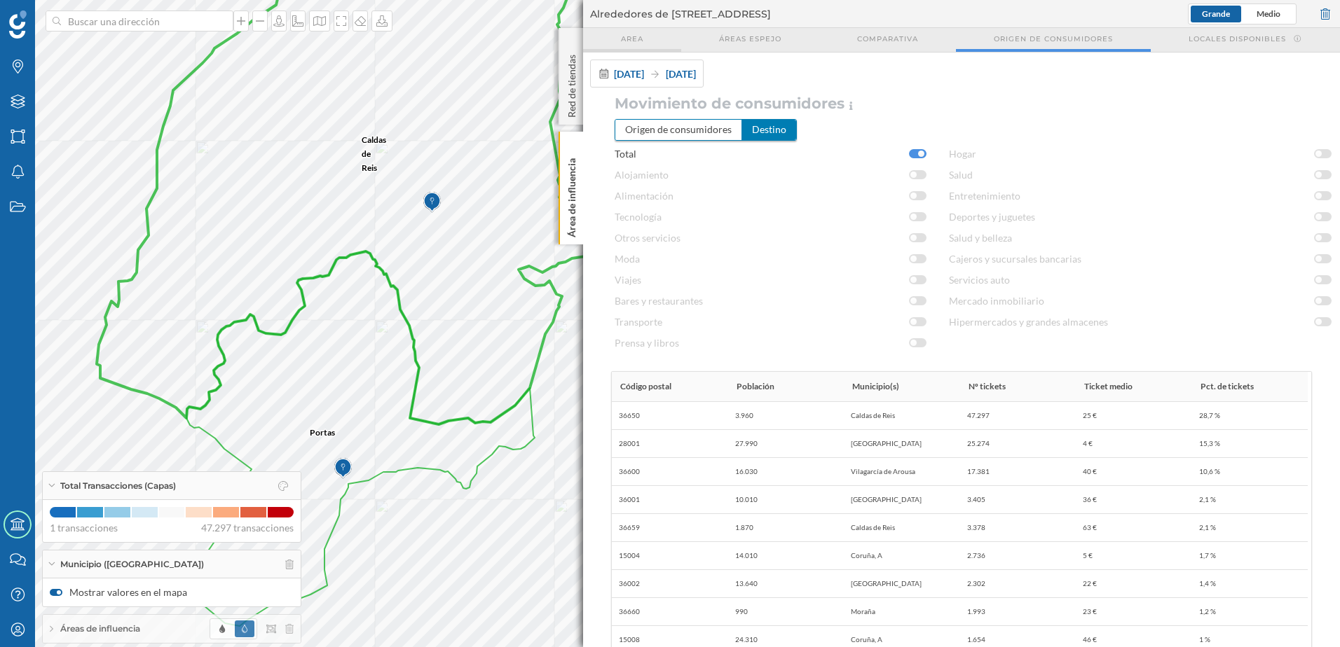
click at [638, 39] on span "Area" at bounding box center [632, 39] width 22 height 11
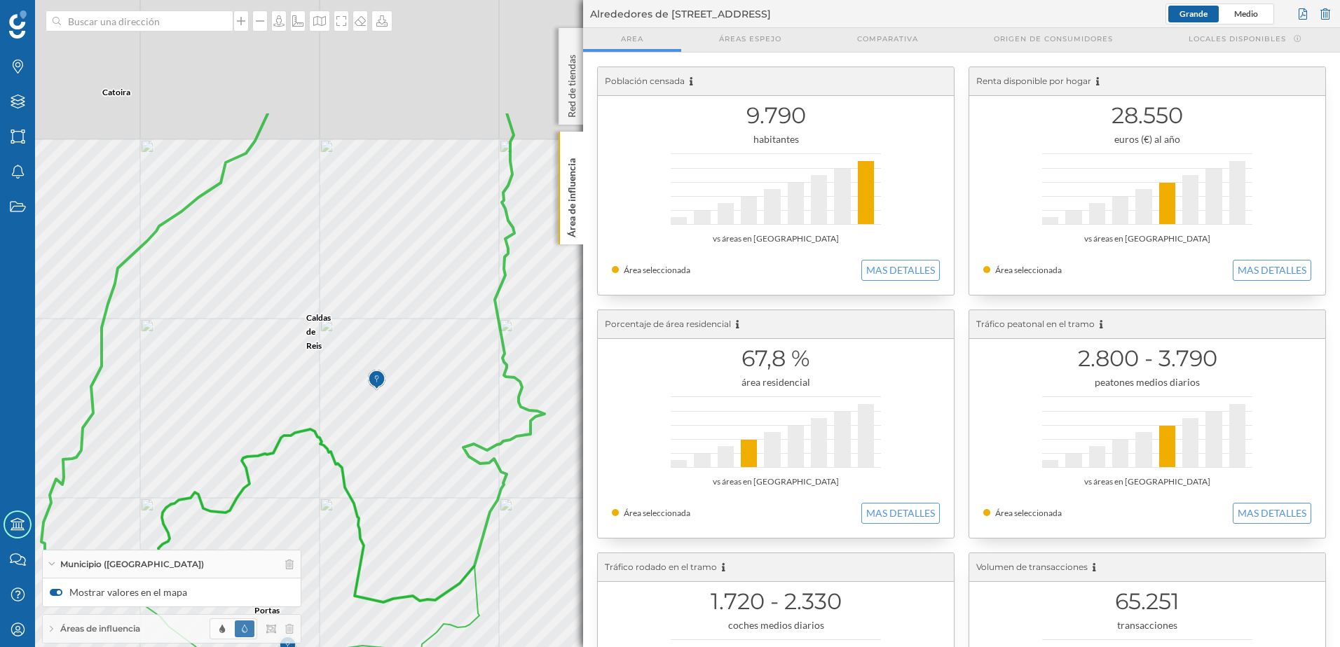
drag, startPoint x: 430, startPoint y: 259, endPoint x: 375, endPoint y: 437, distance: 186.4
click at [375, 437] on icon at bounding box center [292, 357] width 503 height 492
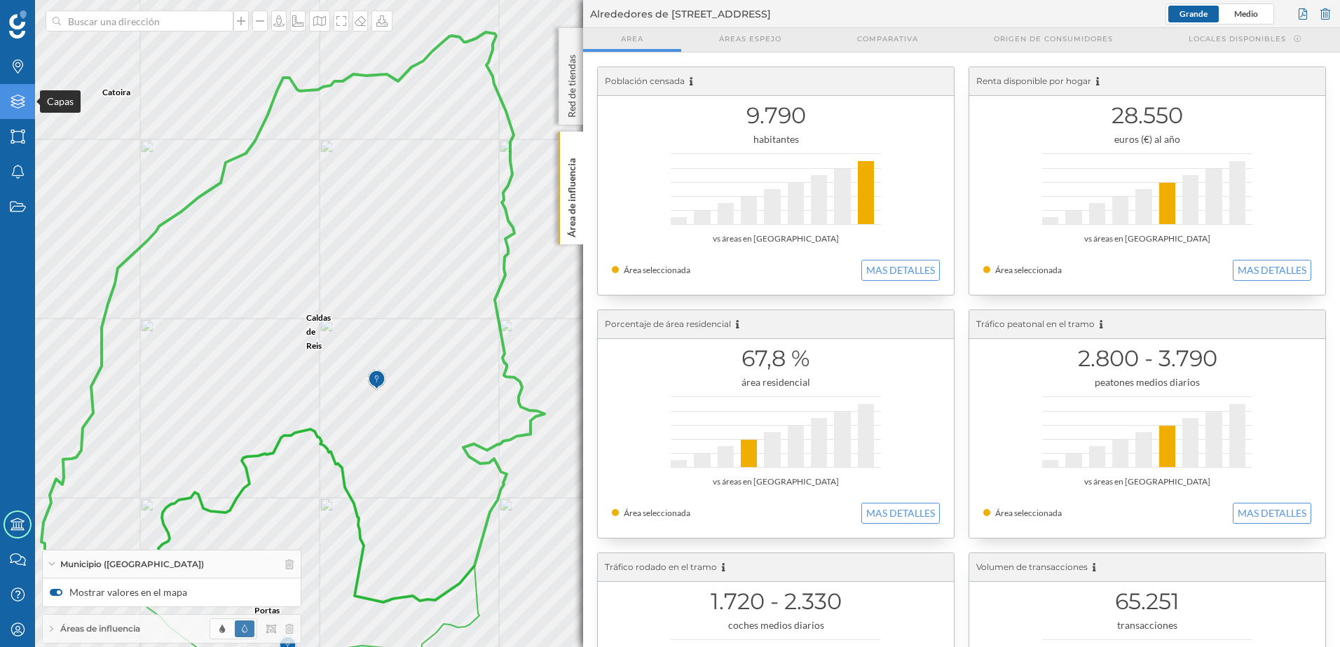
click at [14, 97] on icon "Capas" at bounding box center [18, 102] width 18 height 14
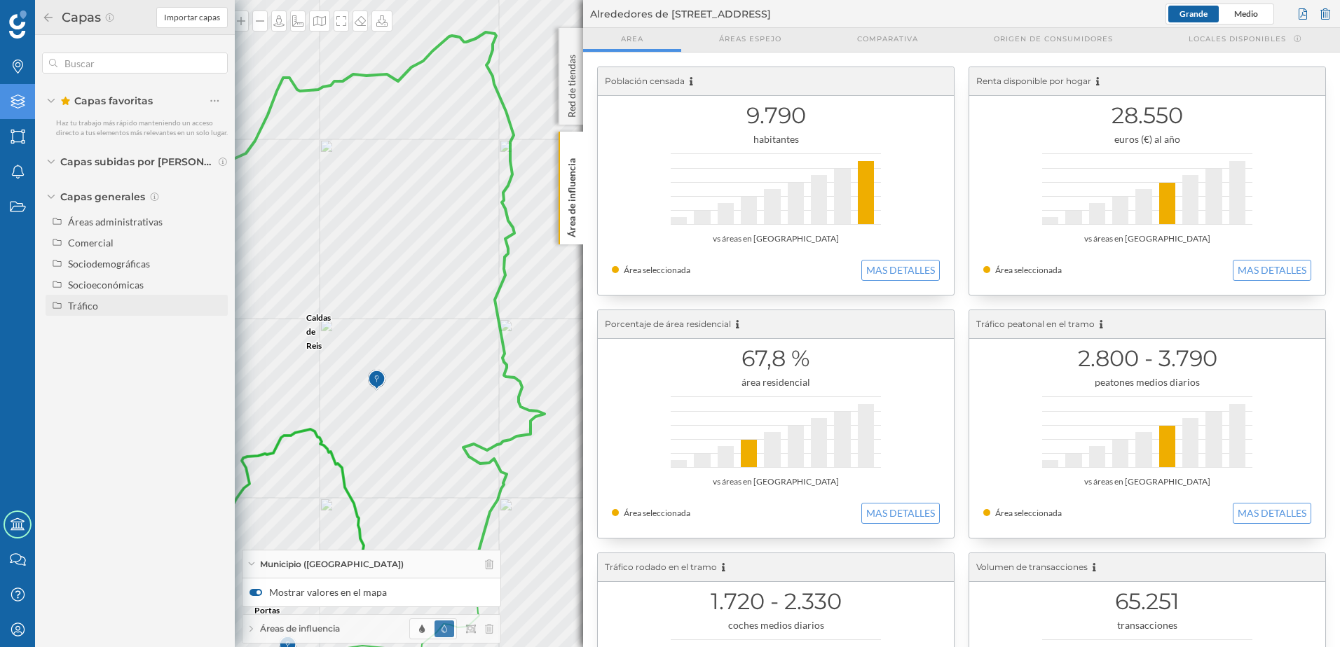
click at [62, 310] on div at bounding box center [58, 305] width 13 height 13
click at [219, 348] on input "Peatonal" at bounding box center [218, 347] width 9 height 9
radio input "true"
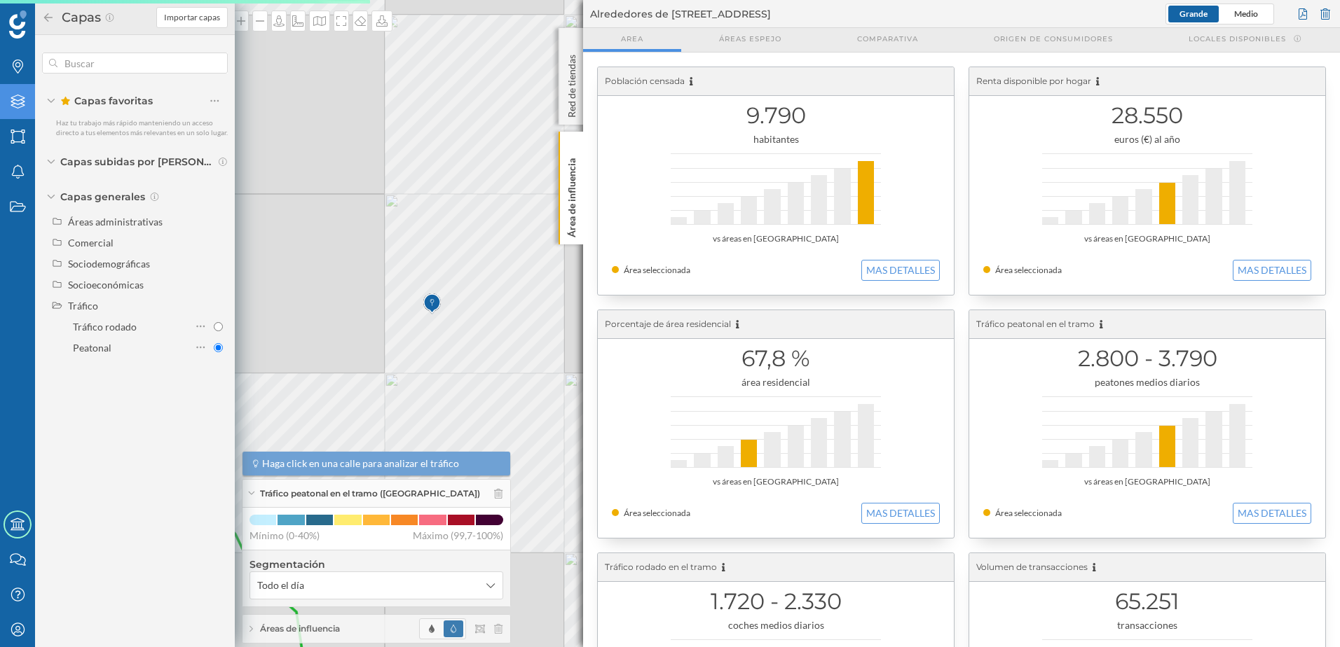
drag, startPoint x: 389, startPoint y: 359, endPoint x: 561, endPoint y: 301, distance: 181.2
click at [561, 301] on icon at bounding box center [569, 264] width 1067 height 783
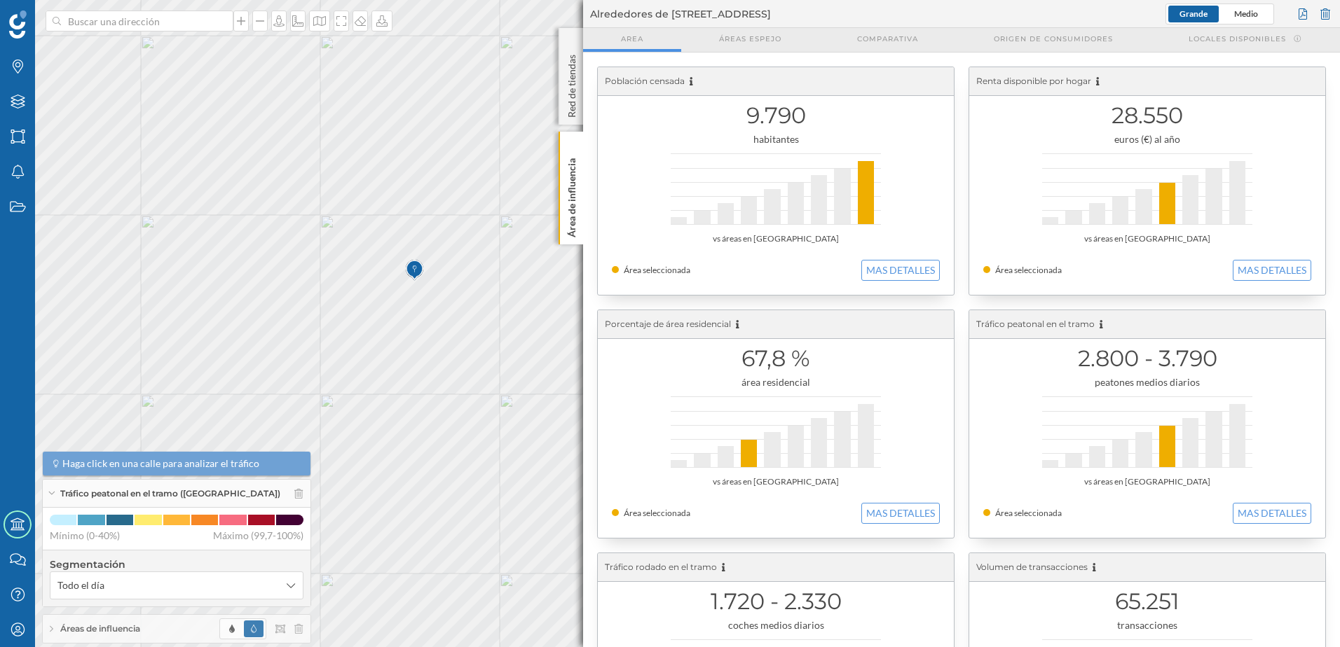
drag, startPoint x: 434, startPoint y: 351, endPoint x: 531, endPoint y: 334, distance: 98.1
click at [531, 334] on icon at bounding box center [766, 307] width 1613 height 783
click at [573, 226] on p "Área de influencia" at bounding box center [572, 195] width 14 height 85
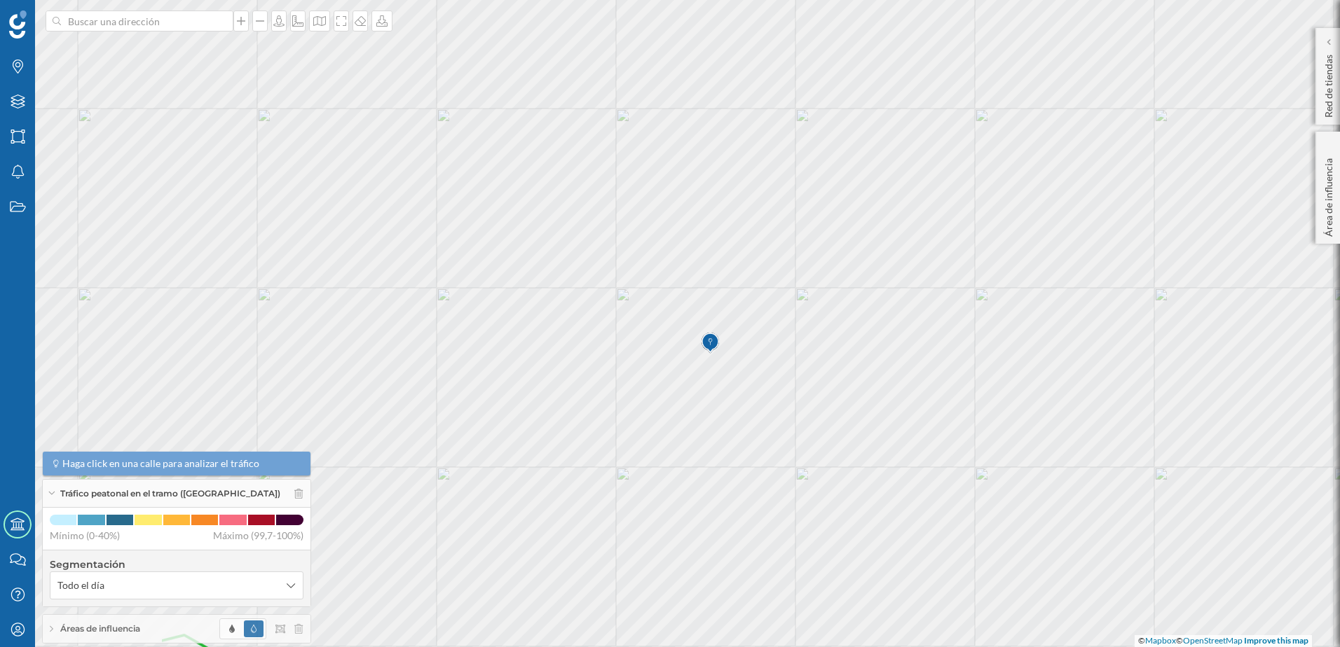
drag, startPoint x: 602, startPoint y: 344, endPoint x: 893, endPoint y: 417, distance: 300.4
click at [893, 417] on icon at bounding box center [965, 397] width 1613 height 783
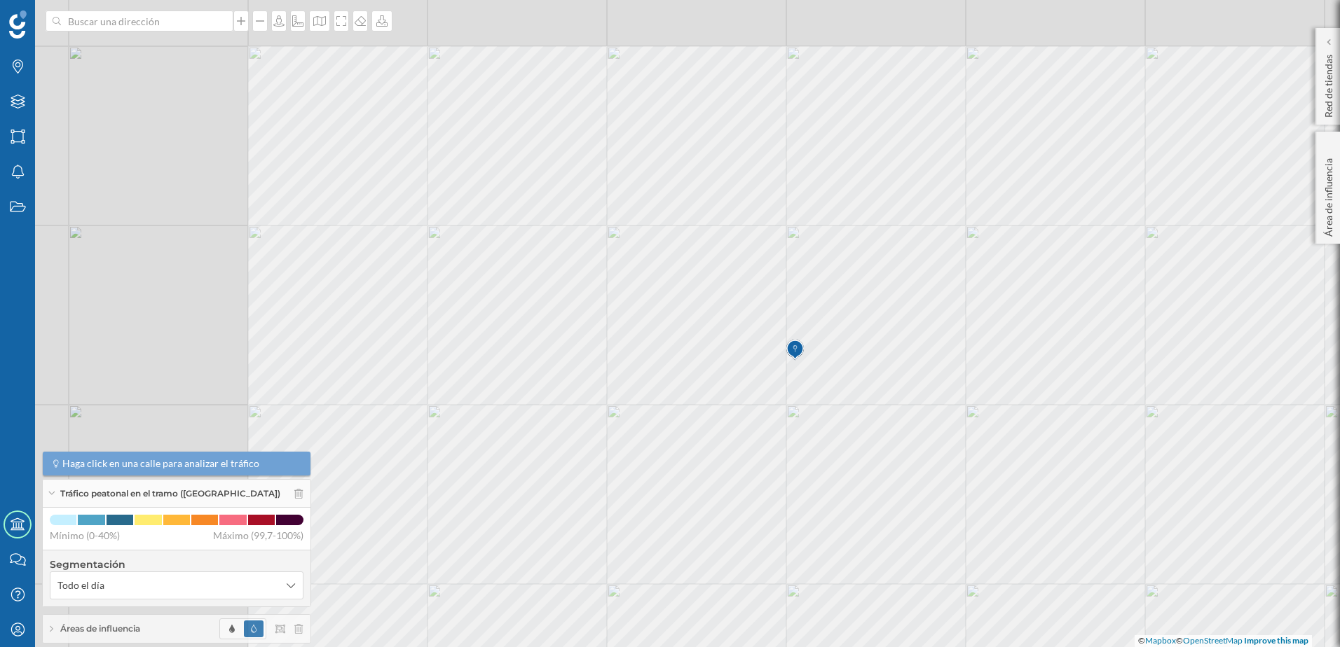
drag, startPoint x: 870, startPoint y: 452, endPoint x: 1020, endPoint y: 488, distance: 154.1
click at [1020, 488] on icon at bounding box center [938, 393] width 1613 height 783
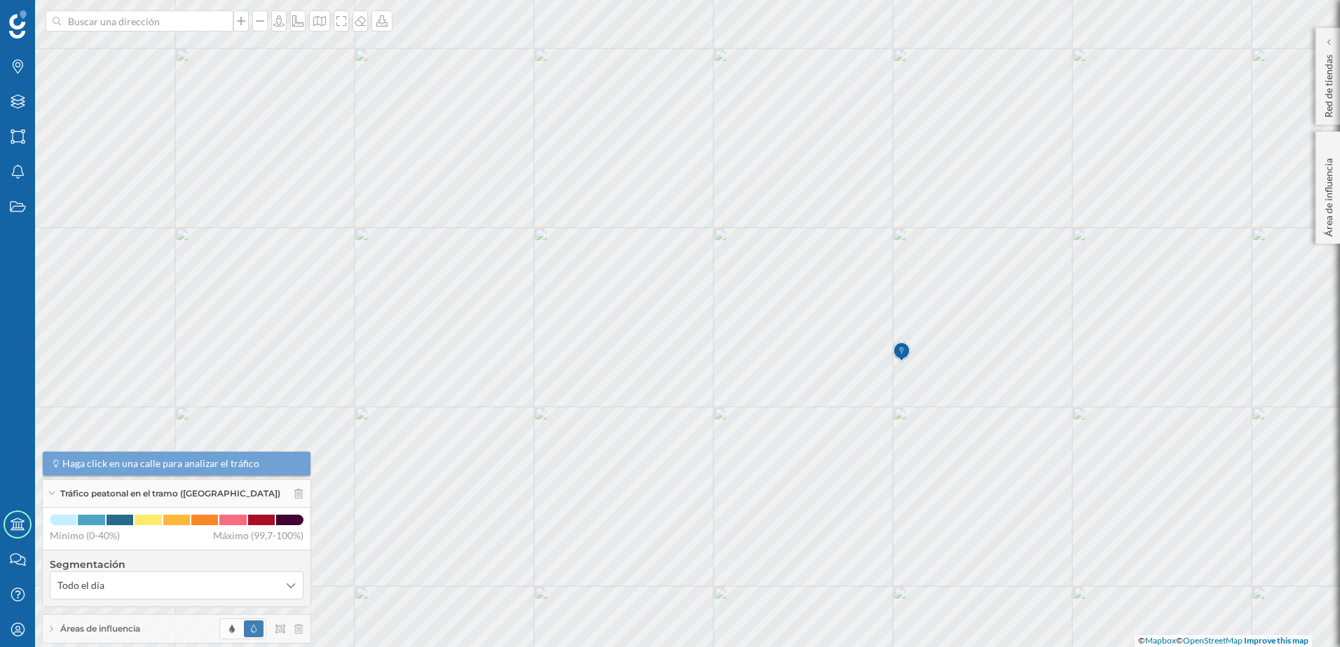
drag, startPoint x: 1022, startPoint y: 488, endPoint x: 1128, endPoint y: 490, distance: 106.5
click at [1128, 490] on icon at bounding box center [776, 326] width 1613 height 783
click at [16, 69] on icon "Marcas" at bounding box center [18, 67] width 18 height 14
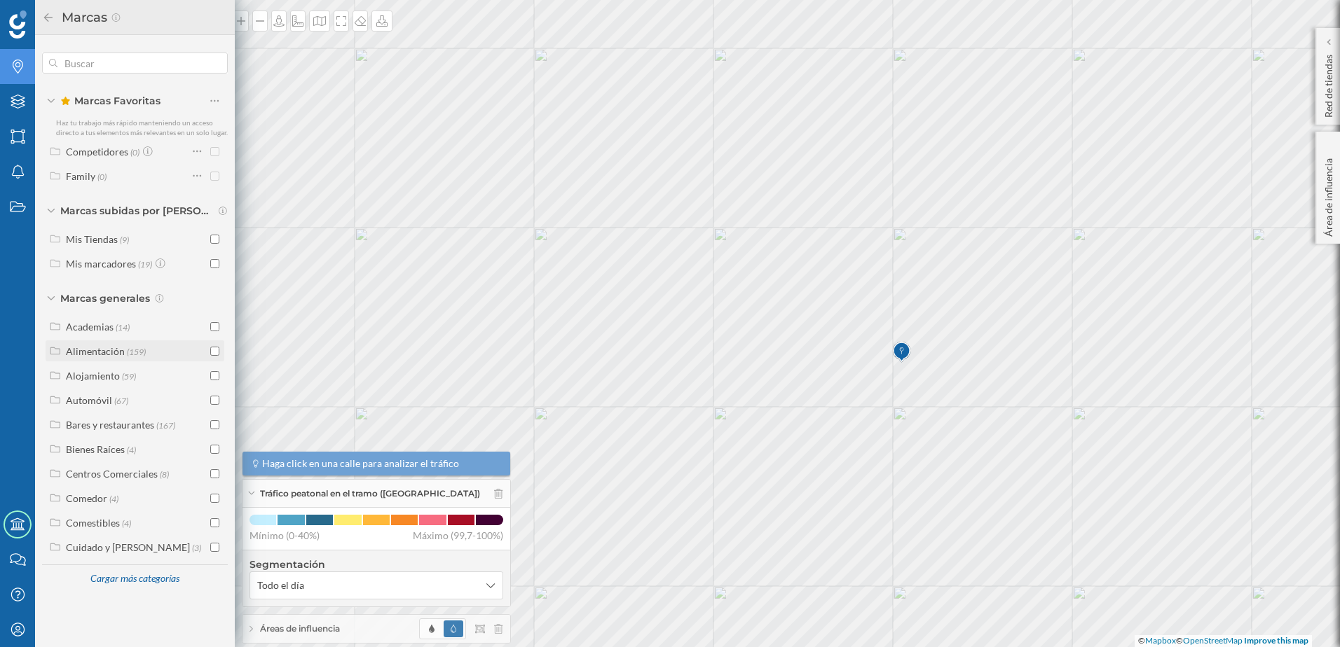
click at [214, 352] on input "checkbox" at bounding box center [214, 351] width 9 height 9
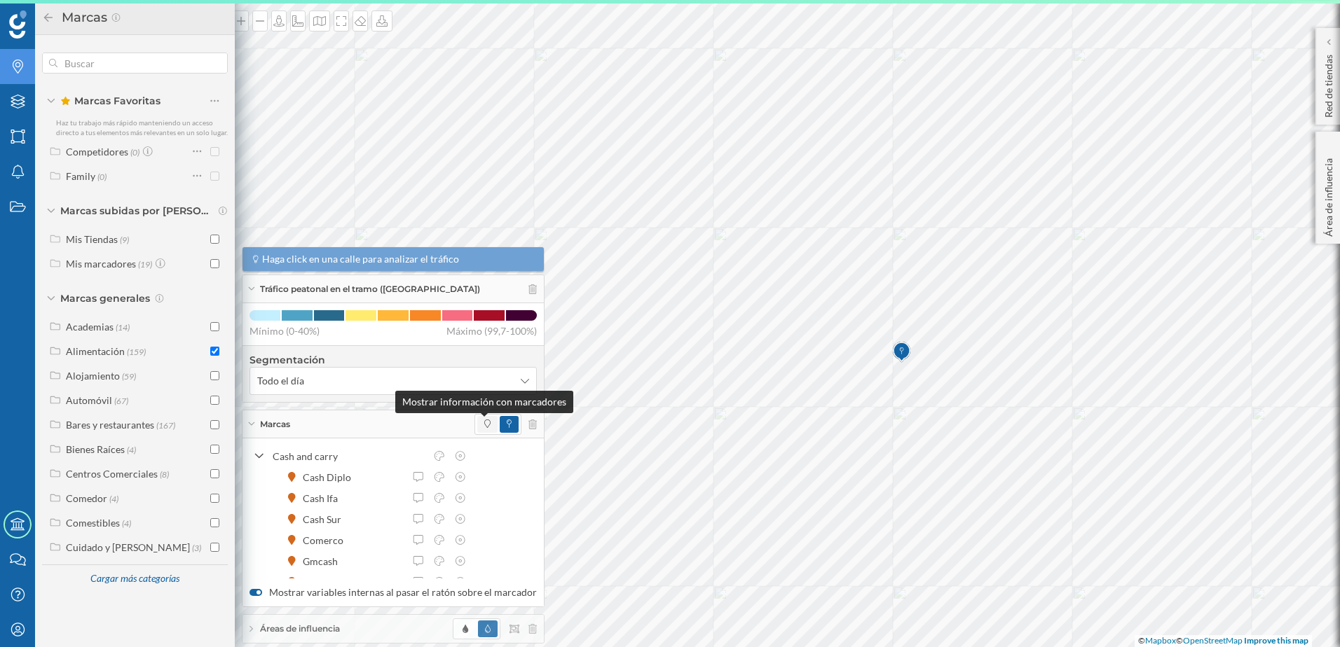
click at [484, 423] on icon at bounding box center [487, 424] width 6 height 8
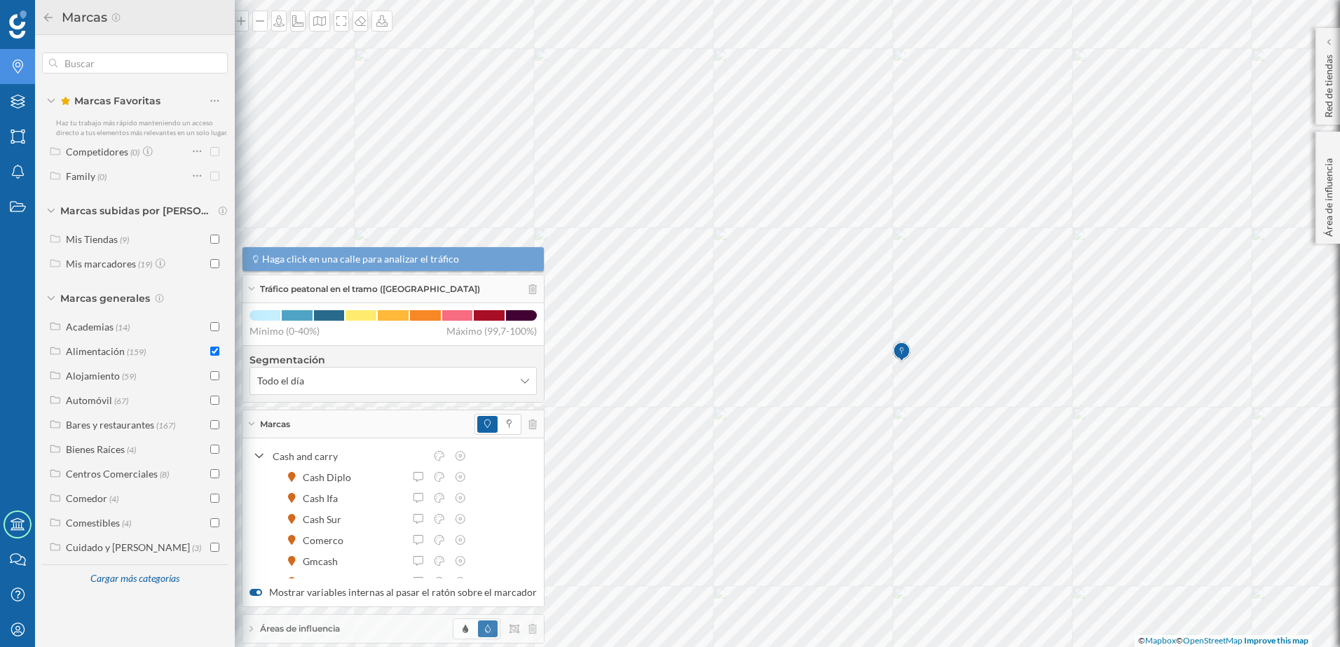
click at [43, 18] on icon at bounding box center [48, 18] width 13 height 10
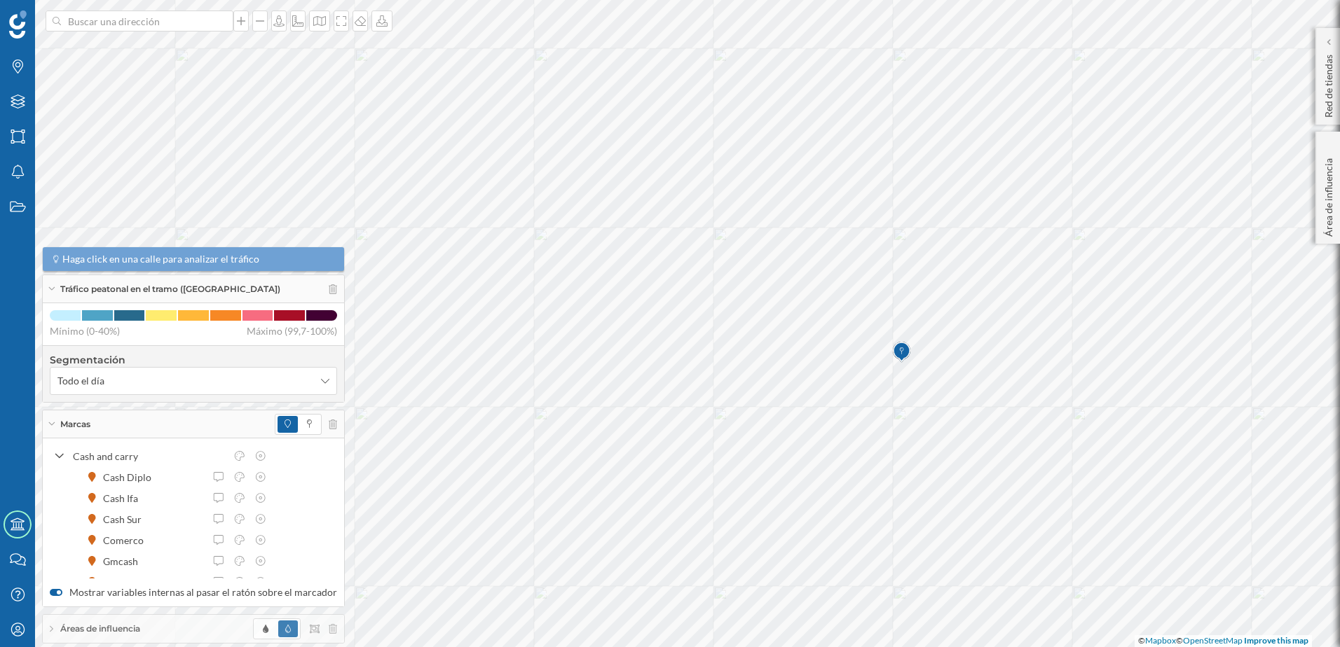
click at [47, 289] on div "Tráfico peatonal en el tramo ([GEOGRAPHIC_DATA])" at bounding box center [193, 289] width 301 height 28
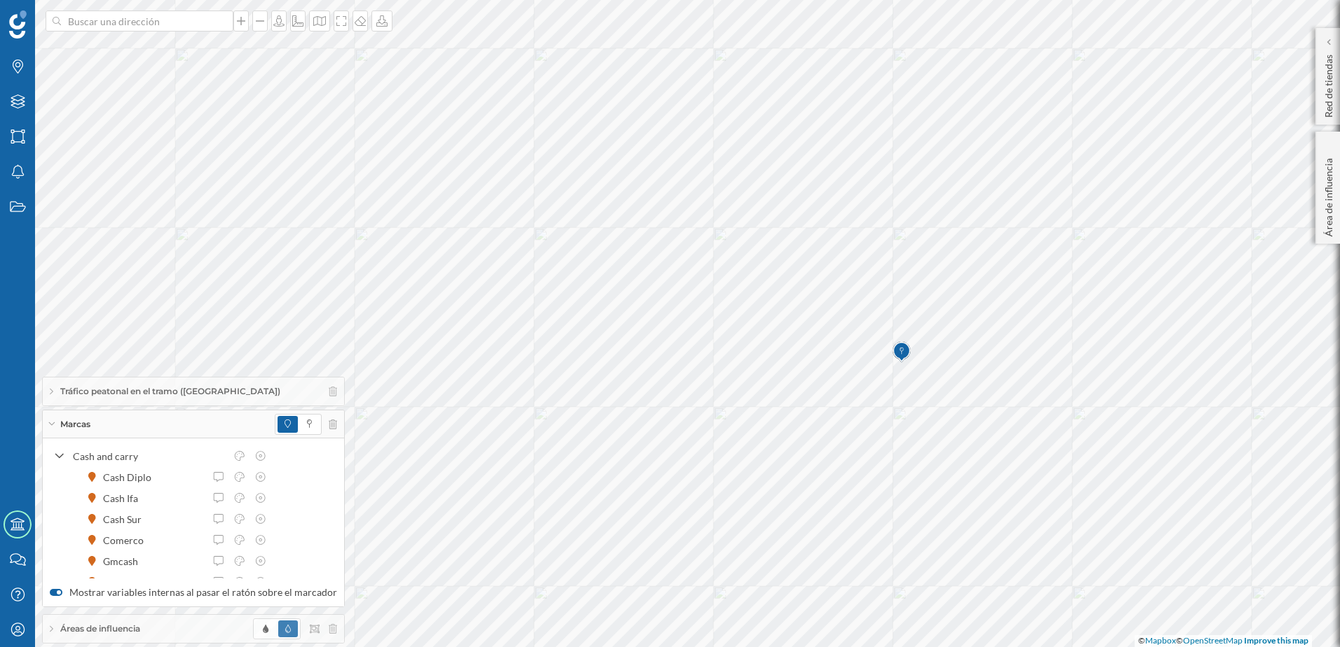
click at [53, 425] on div "Marcas" at bounding box center [193, 425] width 301 height 28
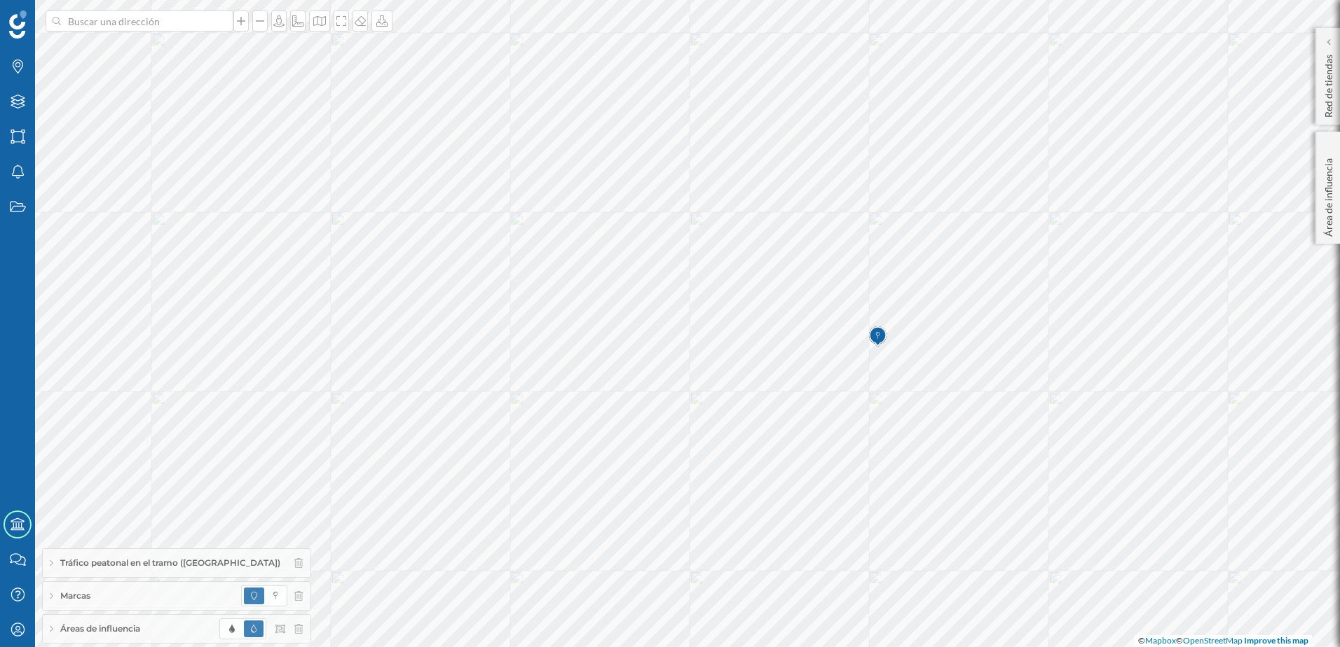
click at [49, 563] on div "Tráfico peatonal en el tramo ([GEOGRAPHIC_DATA])" at bounding box center [177, 563] width 268 height 28
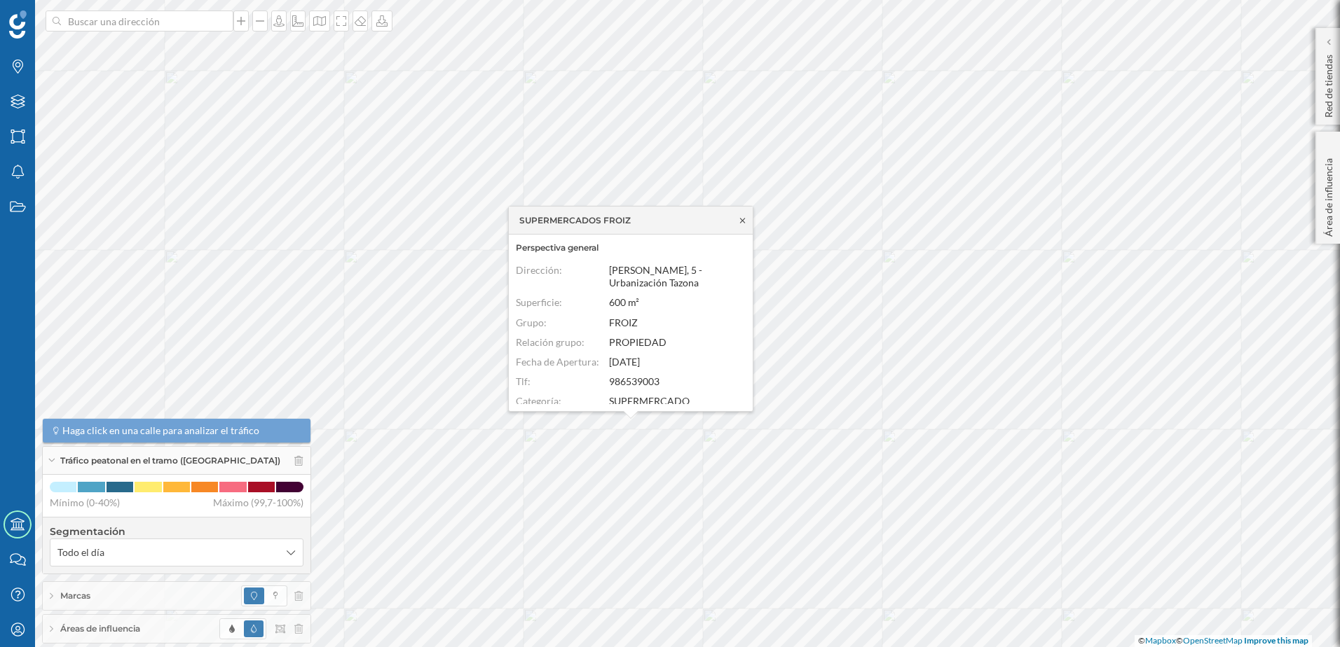
click at [743, 224] on icon at bounding box center [742, 220] width 11 height 8
